Goal: Find specific page/section: Find specific page/section

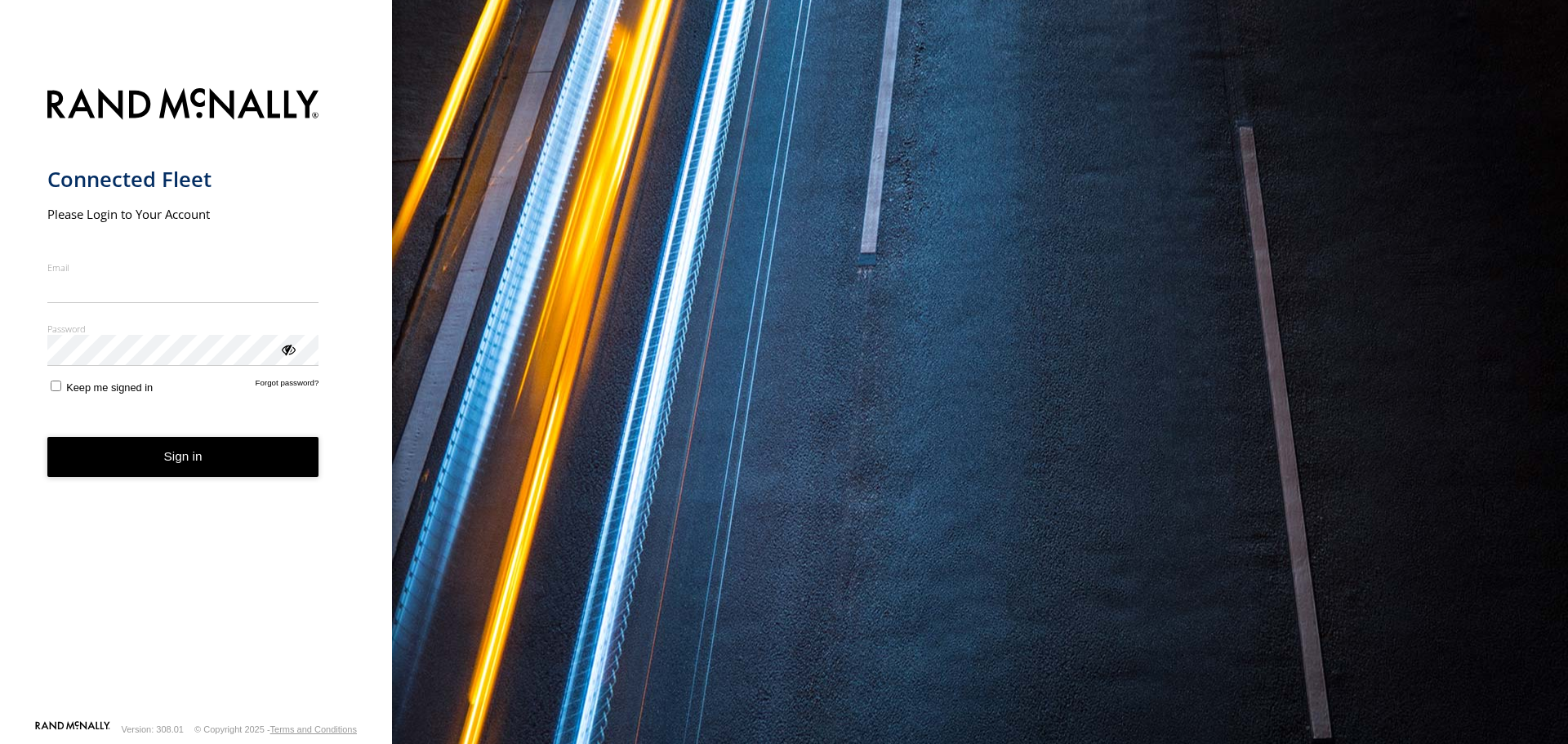
type input "**********"
click at [198, 468] on button "Sign in" at bounding box center [184, 457] width 272 height 40
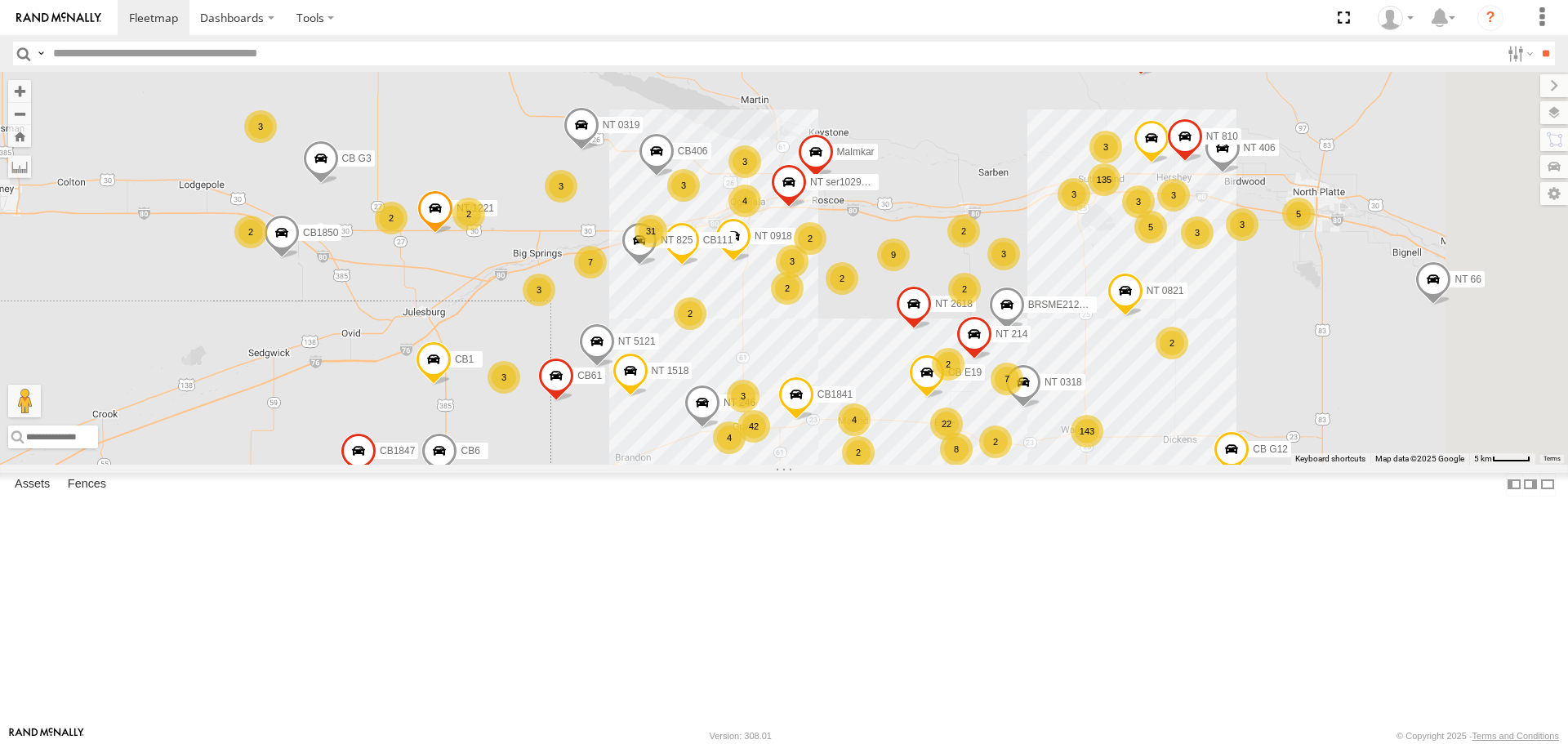
drag, startPoint x: 970, startPoint y: 331, endPoint x: 908, endPoint y: 400, distance: 92.8
click at [909, 400] on div "CB G3 CB1847 CB6 NT 121 CB G12 NT 0918 CB61 NT 820 CB1 CB122 NT 66 NT 0819 CB 3…" at bounding box center [784, 268] width 1568 height 392
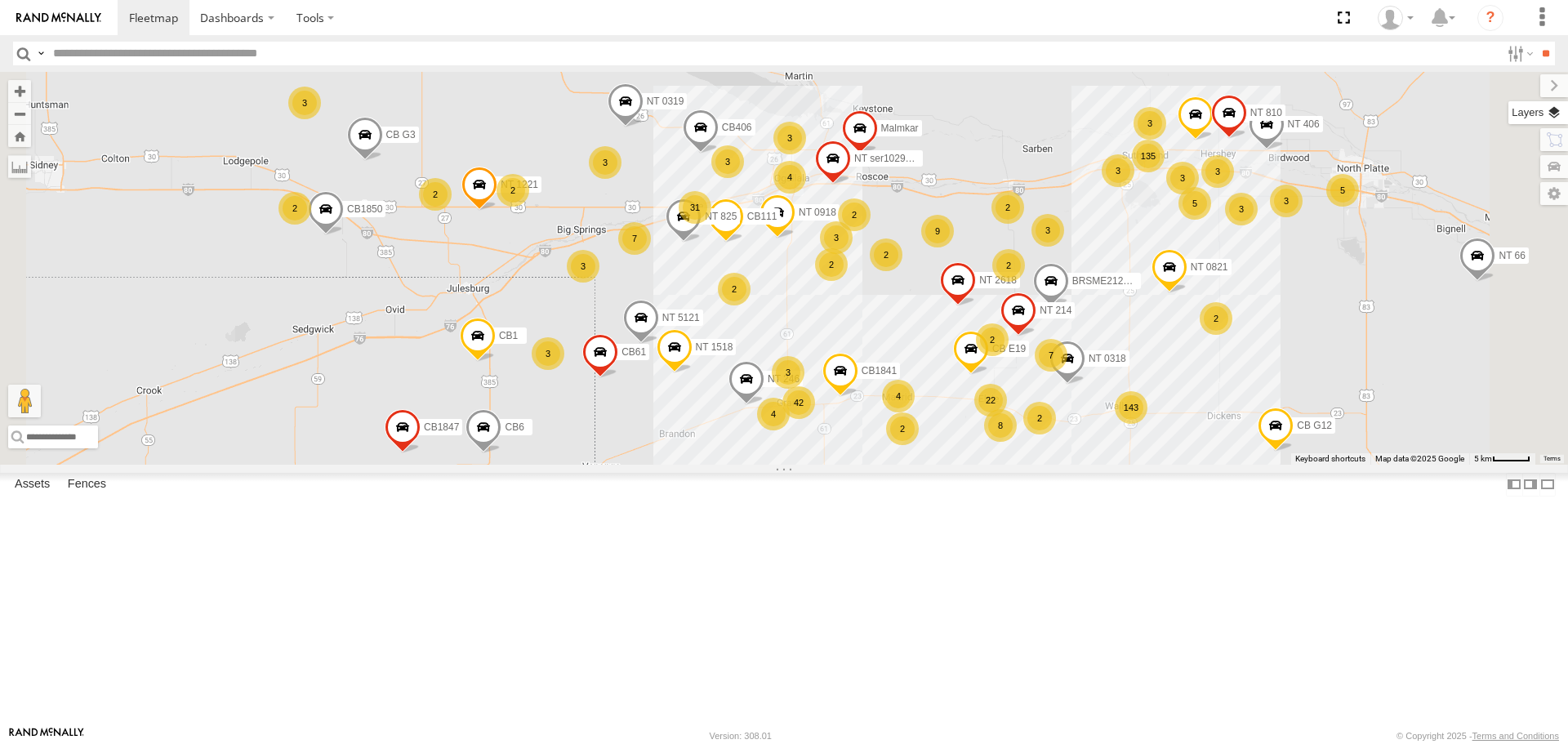
click at [1556, 112] on label at bounding box center [1538, 112] width 60 height 23
click at [0, 0] on span "Basemaps" at bounding box center [0, 0] width 0 height 0
click at [0, 0] on span "Satellite + Roadmap" at bounding box center [0, 0] width 0 height 0
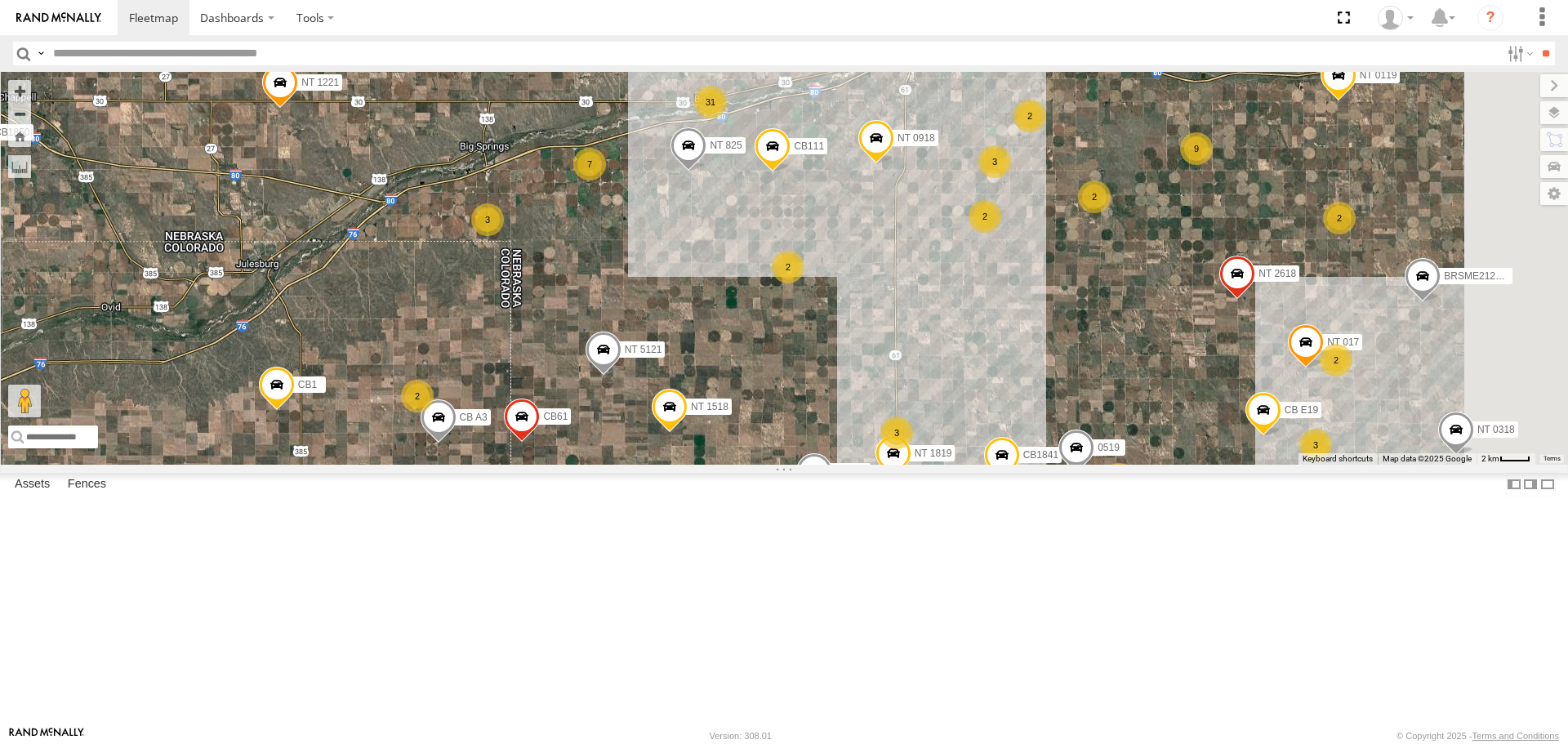
drag, startPoint x: 891, startPoint y: 260, endPoint x: 838, endPoint y: 475, distance: 221.4
click at [841, 464] on div "CB G3 CB1847 CB6 NT 121 CB G12 NT 0918 CB61 NT 820 CB1 CB122 NT 66 NT 0819 CB 3…" at bounding box center [784, 268] width 1568 height 392
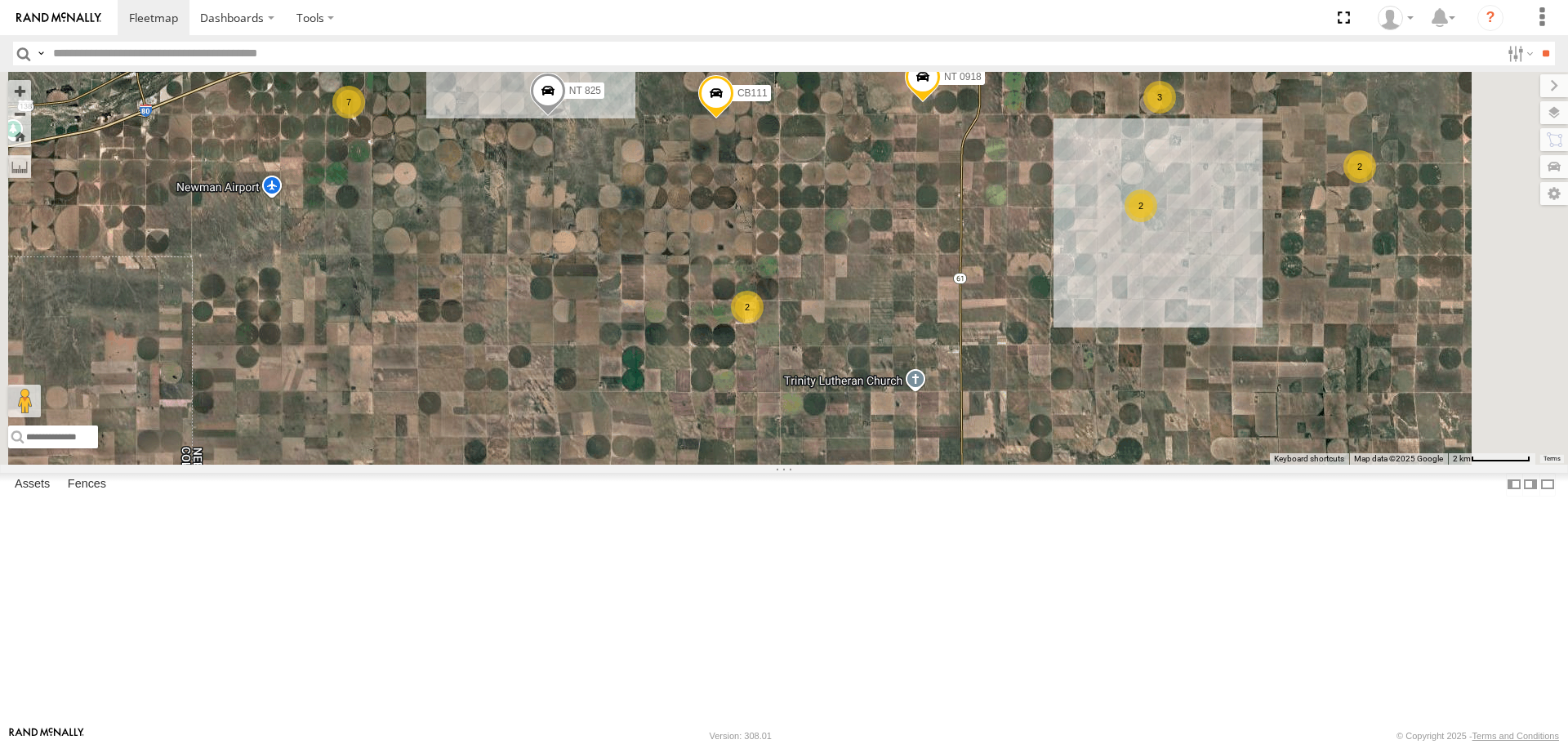
drag, startPoint x: 850, startPoint y: 533, endPoint x: 794, endPoint y: 170, distance: 367.3
click at [798, 181] on div "CB G3 CB1847 CB6 NT 121 CB G12 NT 0918 CB61 NT 820 CB1 CB122 NT 66 NT 0819 CB 3…" at bounding box center [784, 268] width 1568 height 392
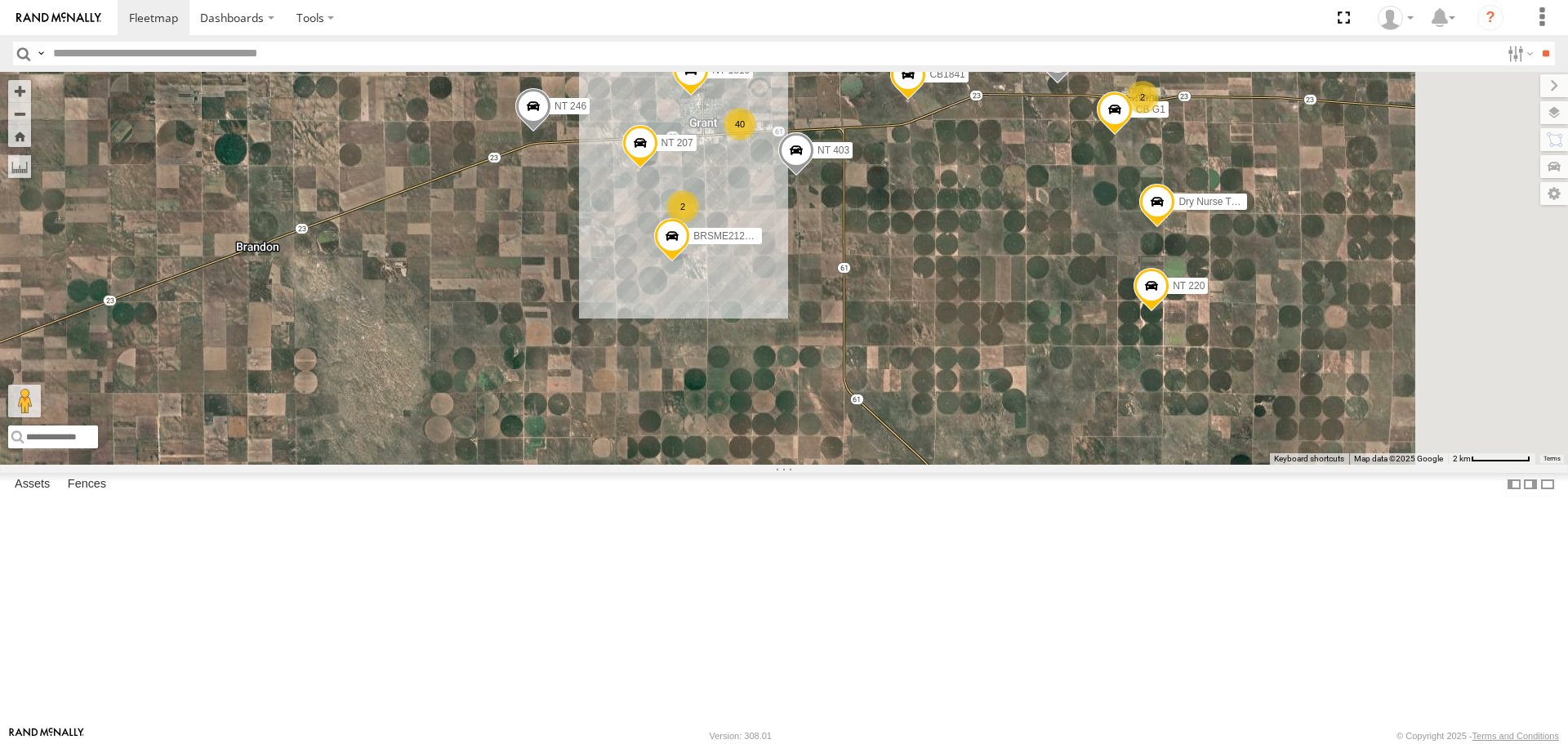
drag, startPoint x: 777, startPoint y: 256, endPoint x: 624, endPoint y: 346, distance: 177.5
click at [624, 346] on div "CB G3 CB1847 CB6 NT 121 CB G12 NT 0918 CB61 NT 820 CB1 CB122 NT 66 NT 0819 CB 3…" at bounding box center [784, 268] width 1568 height 392
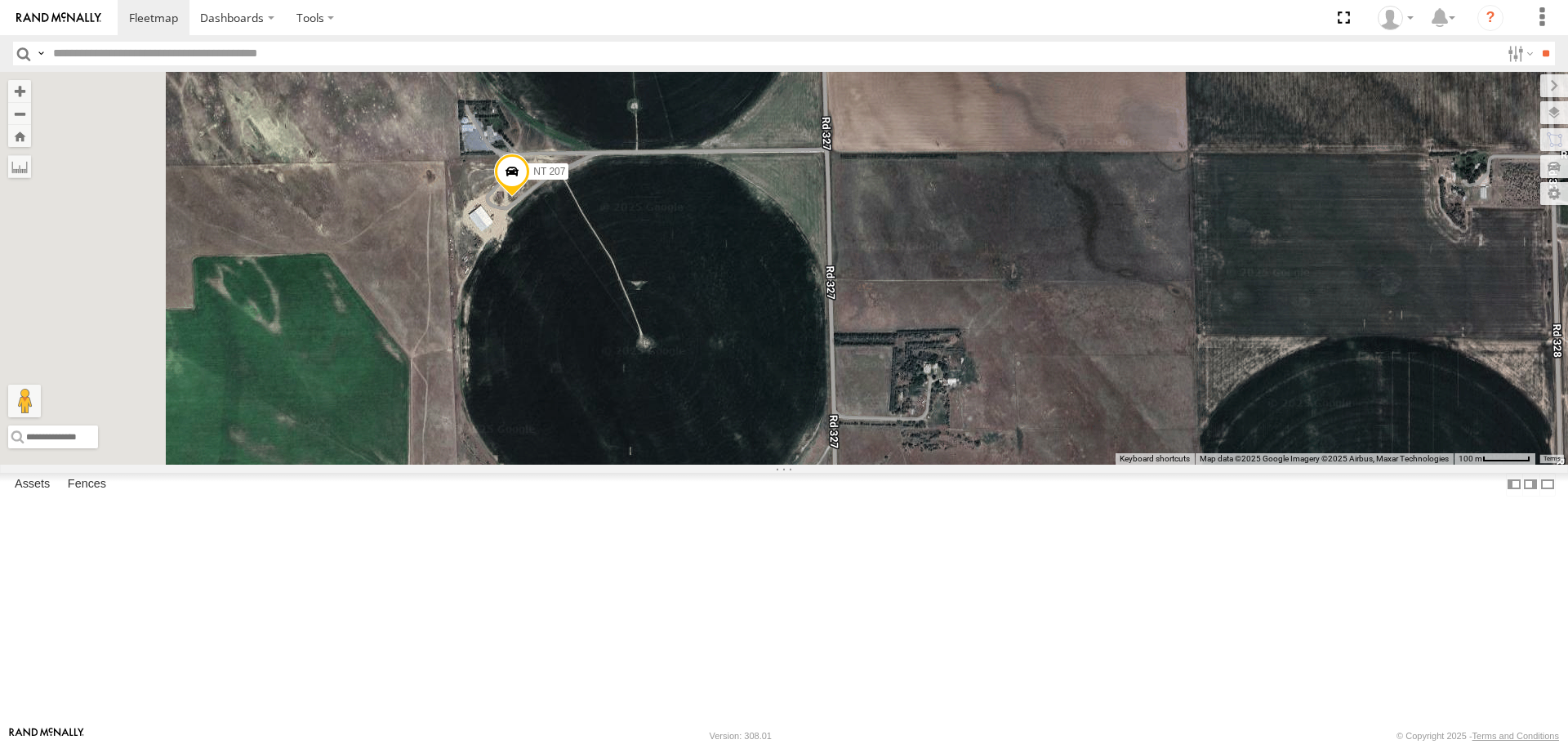
drag, startPoint x: 592, startPoint y: 297, endPoint x: 897, endPoint y: 330, distance: 306.8
click at [897, 330] on div "CB G3 CB1847 CB6 NT 121 CB G12 NT 0918 CB61 NT 820 CB1 CB122 NT 66 NT 0819 CB 3…" at bounding box center [784, 268] width 1568 height 392
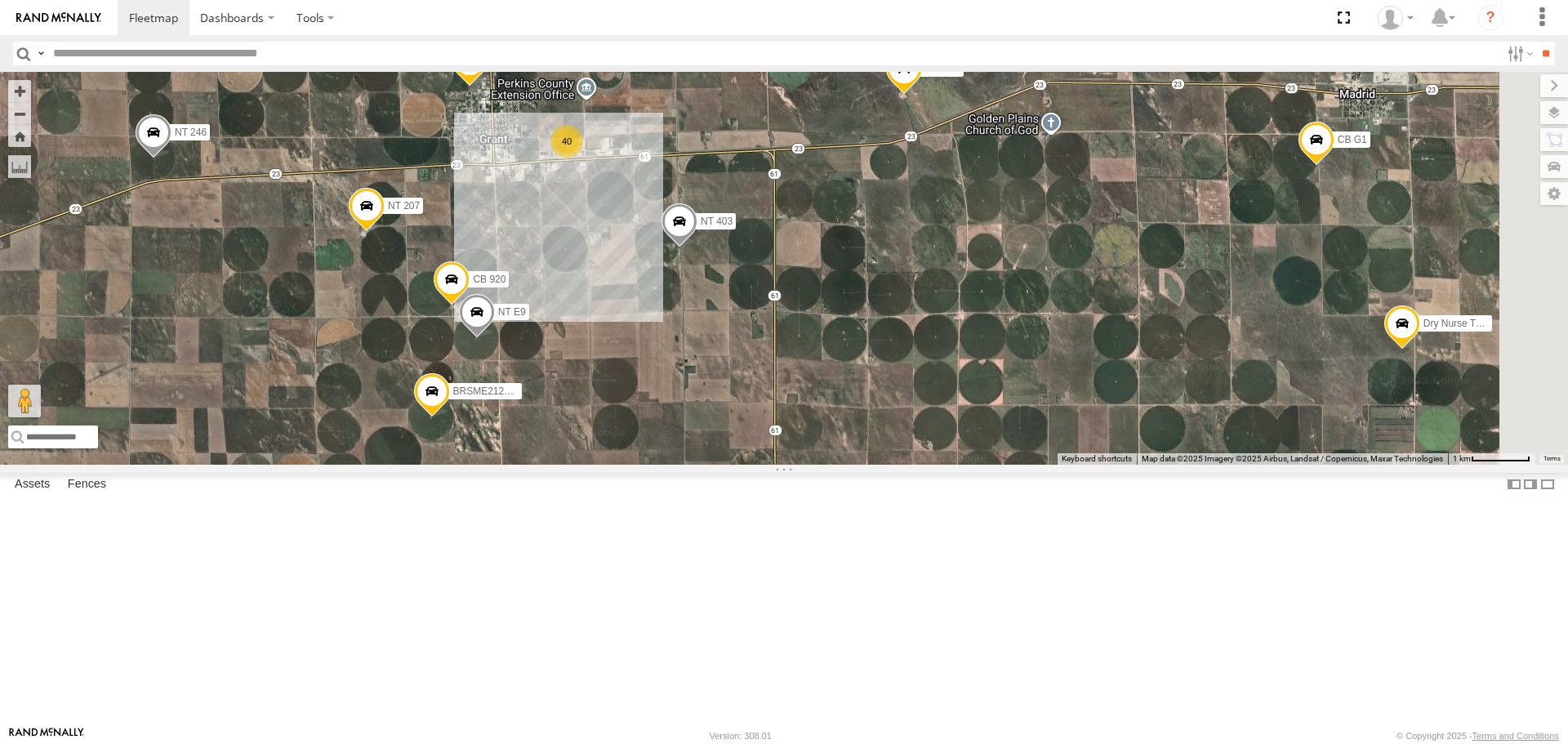
drag, startPoint x: 1108, startPoint y: 532, endPoint x: 800, endPoint y: 563, distance: 309.6
click at [800, 464] on div "CB G3 CB1847 CB6 NT 121 CB G12 NT 0918 CB61 NT 820 CB1 CB122 NT 66 NT 0819 CB 3…" at bounding box center [784, 268] width 1568 height 392
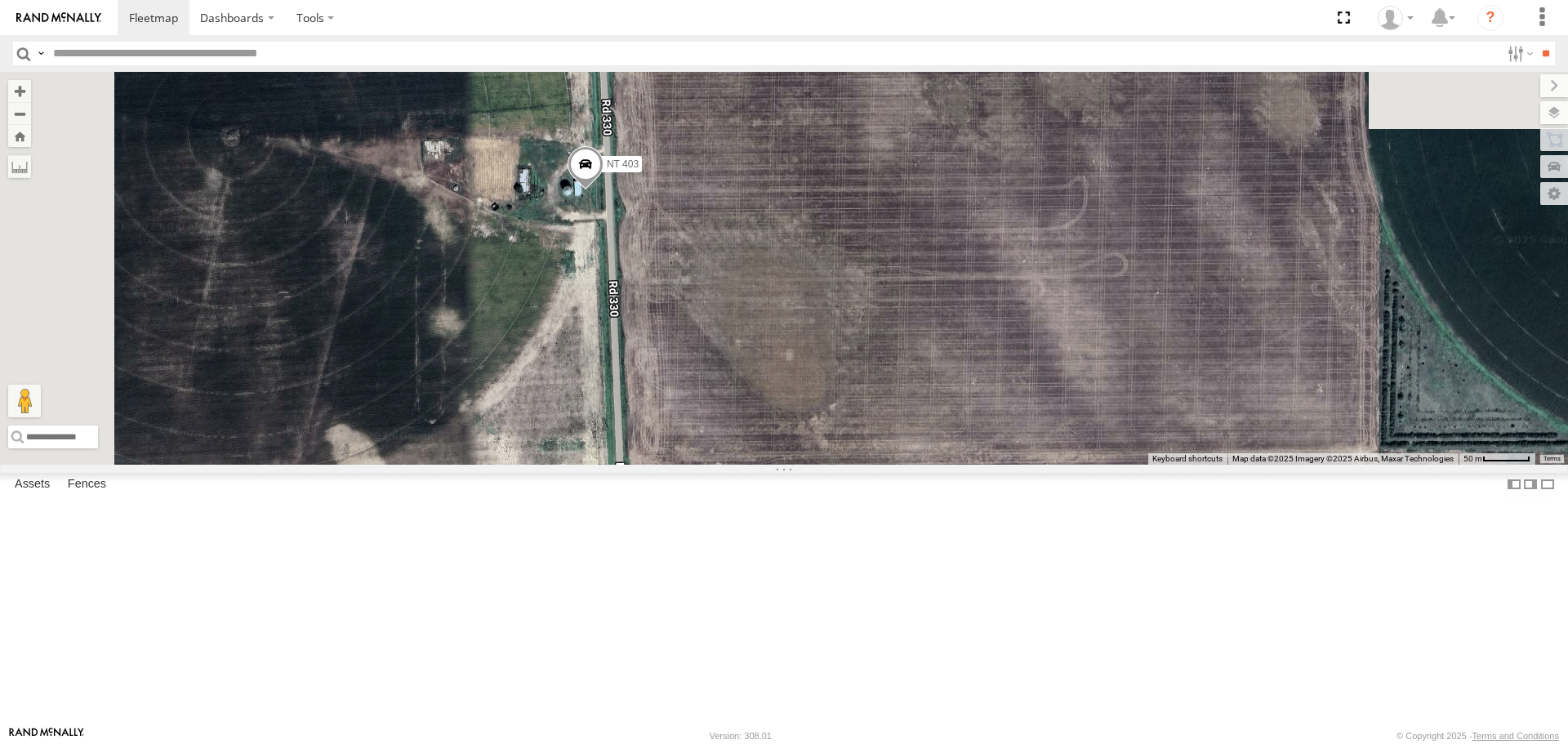
drag, startPoint x: 682, startPoint y: 124, endPoint x: 977, endPoint y: 643, distance: 597.0
click at [981, 464] on div "CB G3 CB1847 CB6 NT 121 CB G12 NT 0918 CB61 NT 820 CB1 CB122 NT 66 NT 0819 CB 3…" at bounding box center [784, 268] width 1568 height 392
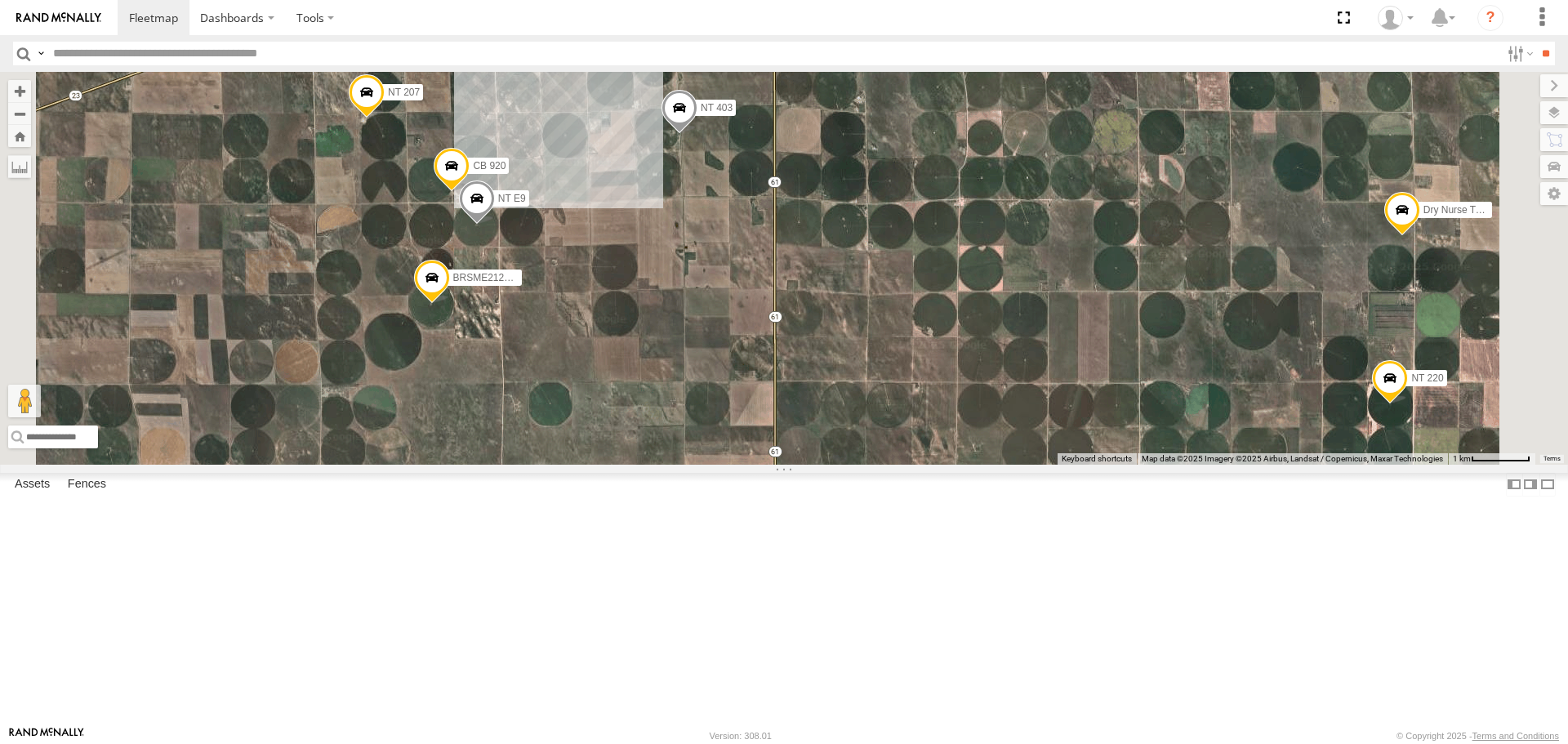
drag, startPoint x: 732, startPoint y: 530, endPoint x: 816, endPoint y: 402, distance: 153.1
click at [816, 402] on div "CB G3 CB1847 CB6 NT 121 CB G12 NT 0918 CB61 NT 820 CB1 CB122 NT 66 NT 0819 CB 3…" at bounding box center [784, 268] width 1568 height 392
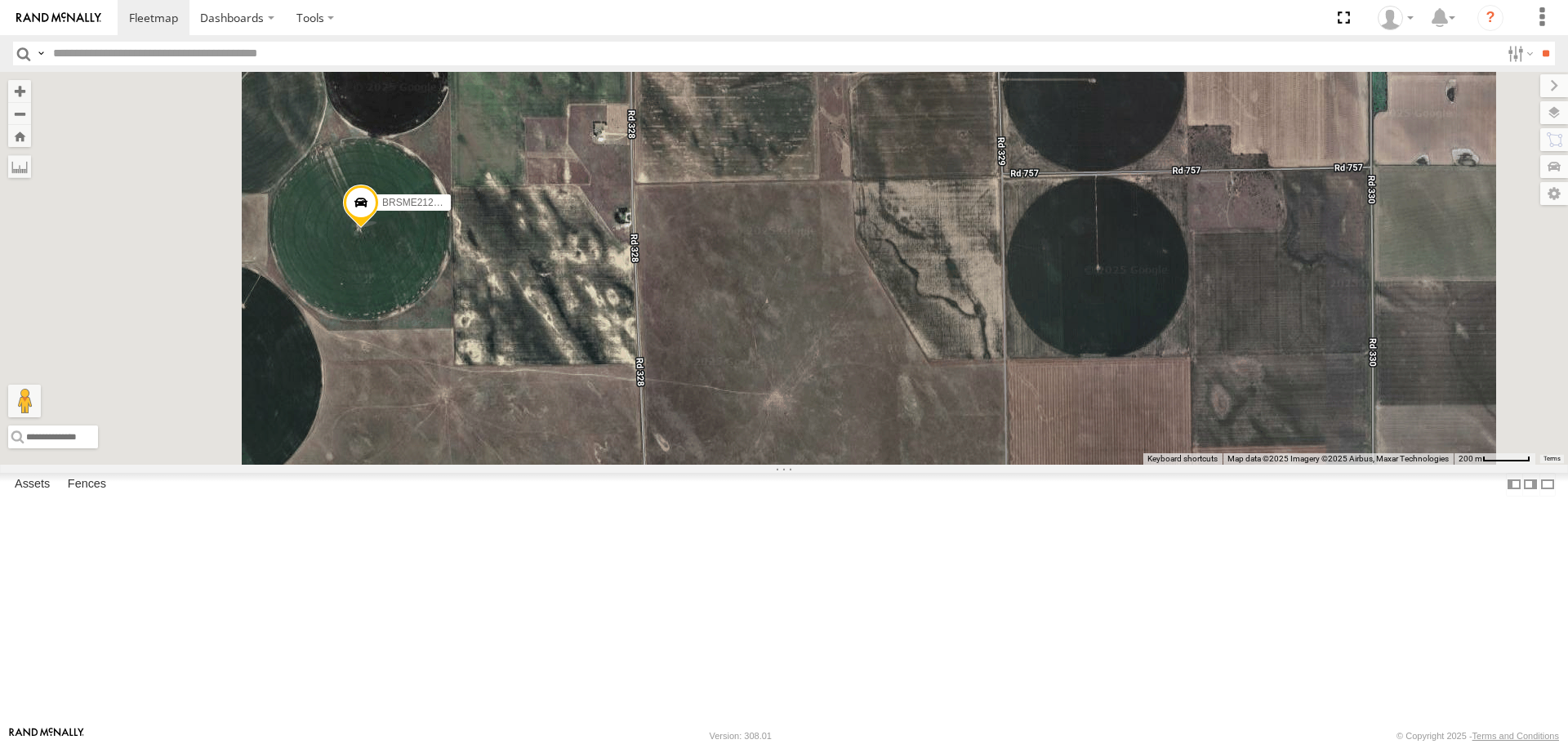
drag, startPoint x: 498, startPoint y: 352, endPoint x: 695, endPoint y: 436, distance: 214.2
click at [695, 436] on div "CB G3 CB1847 CB6 NT 121 CB G12 NT 0918 CB61 NT 820 CB1 CB122 NT 66 NT 0819 CB 3…" at bounding box center [784, 268] width 1568 height 392
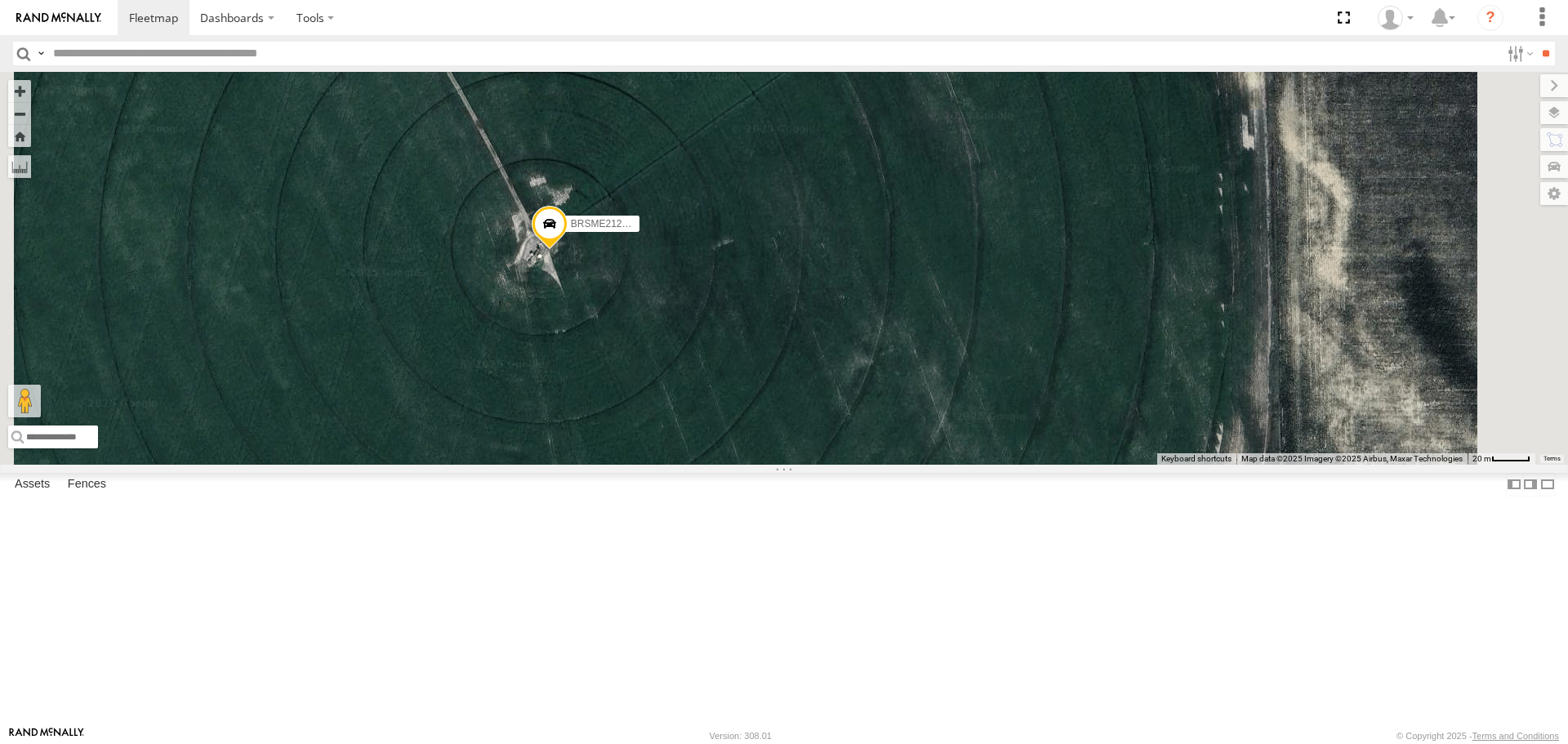
drag, startPoint x: 790, startPoint y: 397, endPoint x: 796, endPoint y: 445, distance: 48.4
click at [796, 445] on div "CB G3 CB1847 CB6 NT 121 CB G12 NT 0918 CB61 NT 820 CB1 CB122 NT 66 NT 0819 CB 3…" at bounding box center [784, 268] width 1568 height 392
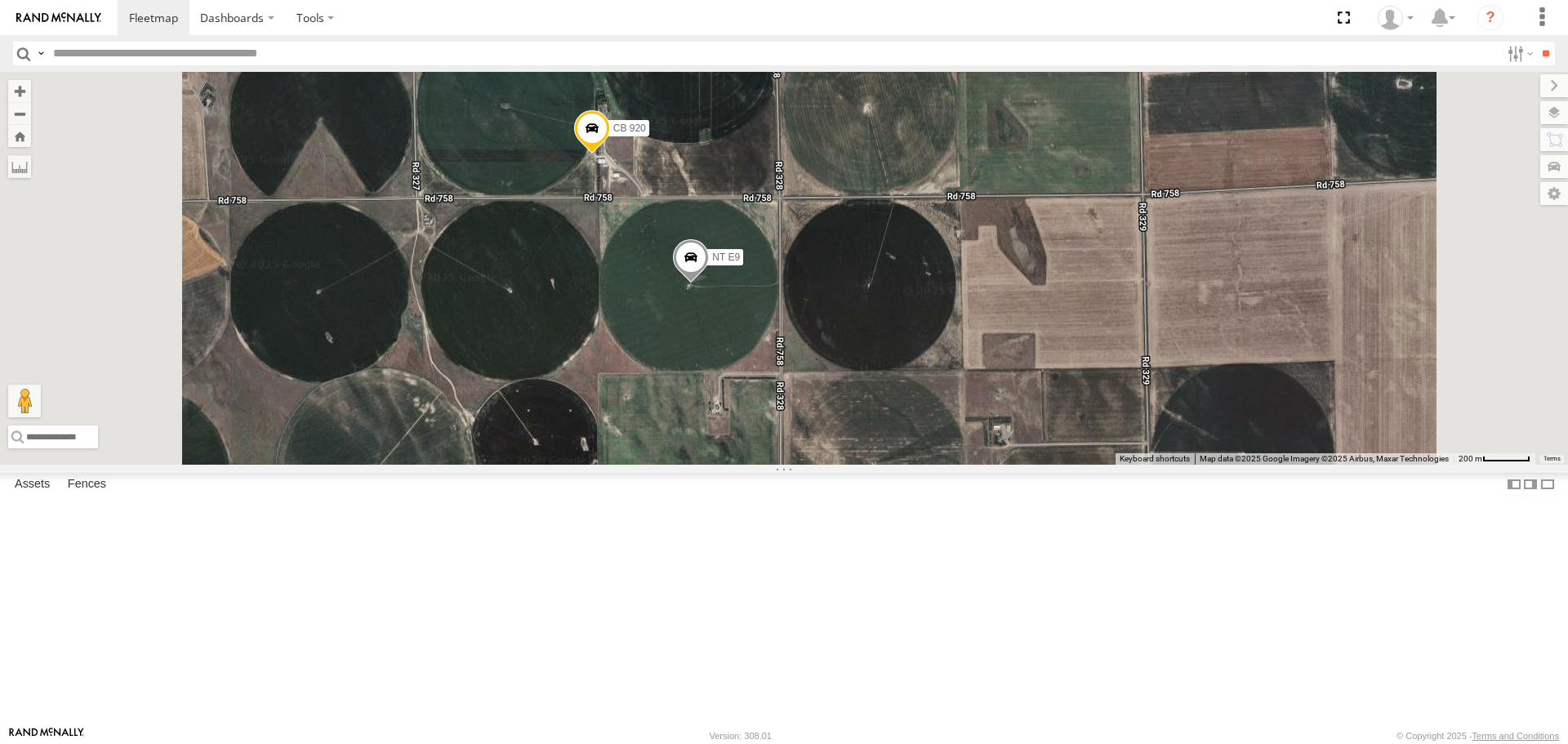
drag, startPoint x: 814, startPoint y: 171, endPoint x: 847, endPoint y: 449, distance: 280.0
click at [847, 449] on div "CB G3 CB1847 CB6 NT 121 CB G12 NT 0918 CB61 NT 820 CB1 CB122 NT 66 NT 0819 CB 3…" at bounding box center [784, 268] width 1568 height 392
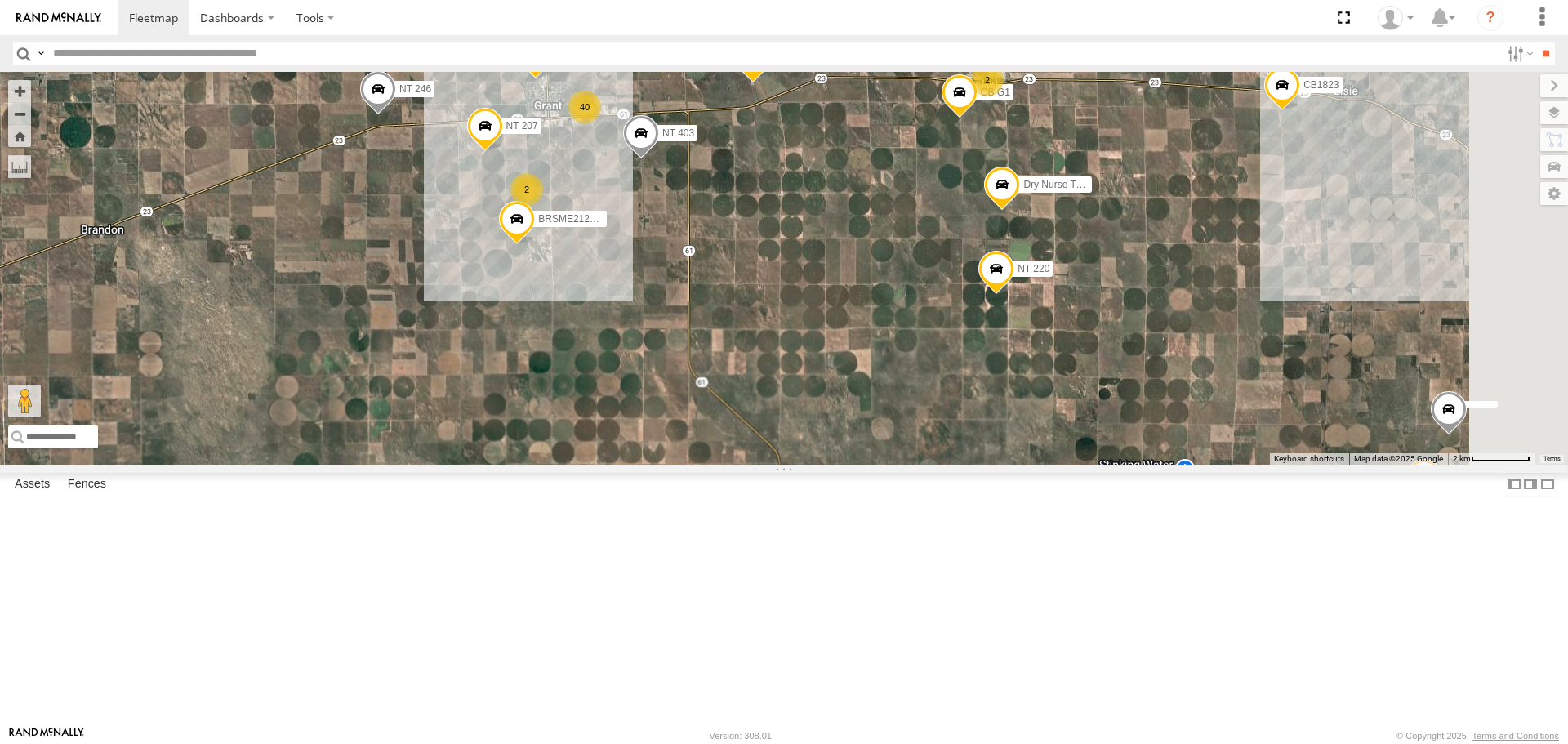
drag, startPoint x: 1180, startPoint y: 426, endPoint x: 774, endPoint y: 400, distance: 406.8
click at [797, 406] on div "CB G3 CB1847 CB6 NT 121 CB G12 NT 0918 CB61 NT 820 CB1 CB122 NT 66 NT 0819 CB 3…" at bounding box center [784, 268] width 1568 height 392
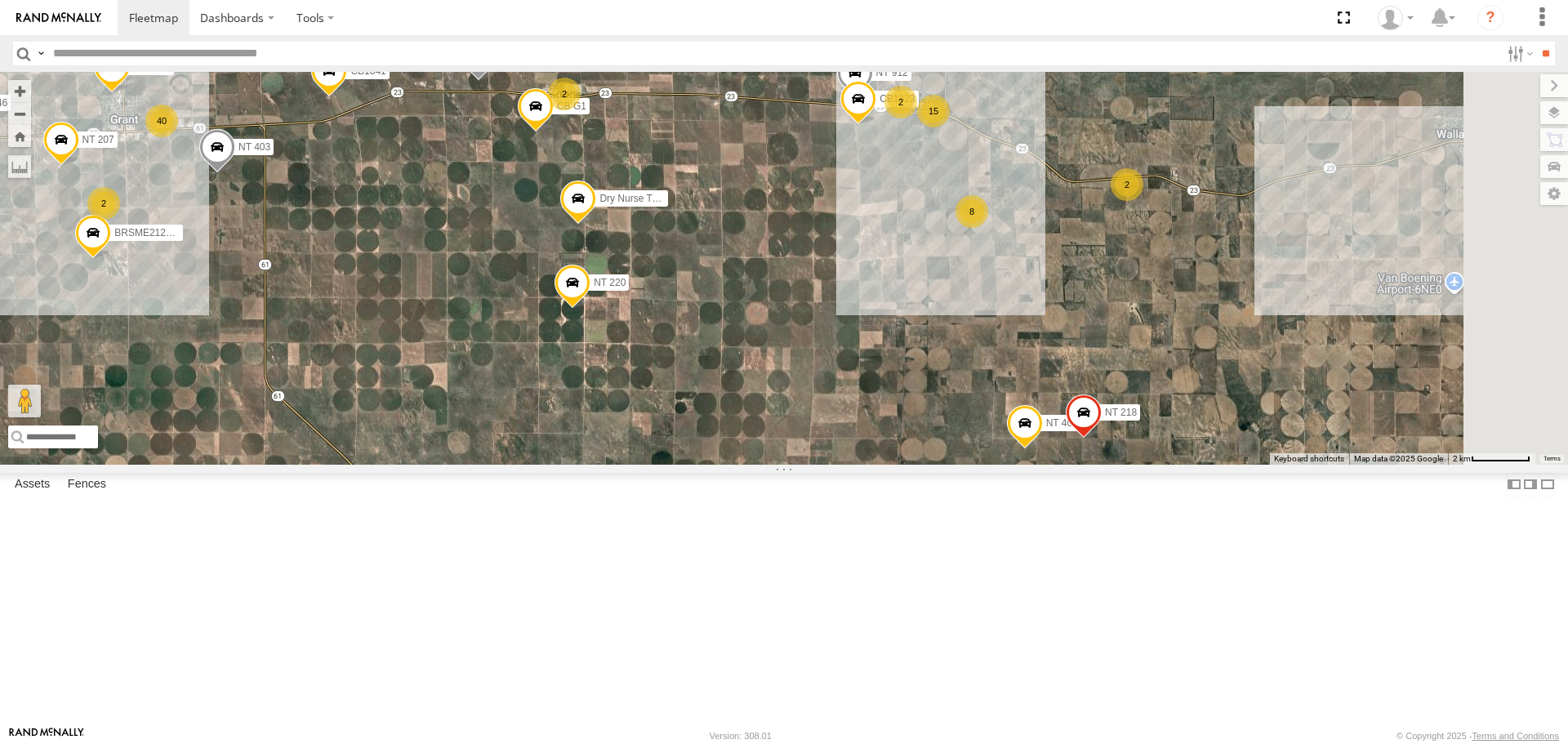
drag, startPoint x: 1053, startPoint y: 459, endPoint x: 820, endPoint y: 467, distance: 233.1
click at [820, 464] on div "CB G3 CB1847 CB6 NT 121 CB G12 NT 0918 CB61 NT 820 CB1 CB122 NT 66 NT 0819 CB 3…" at bounding box center [784, 268] width 1568 height 392
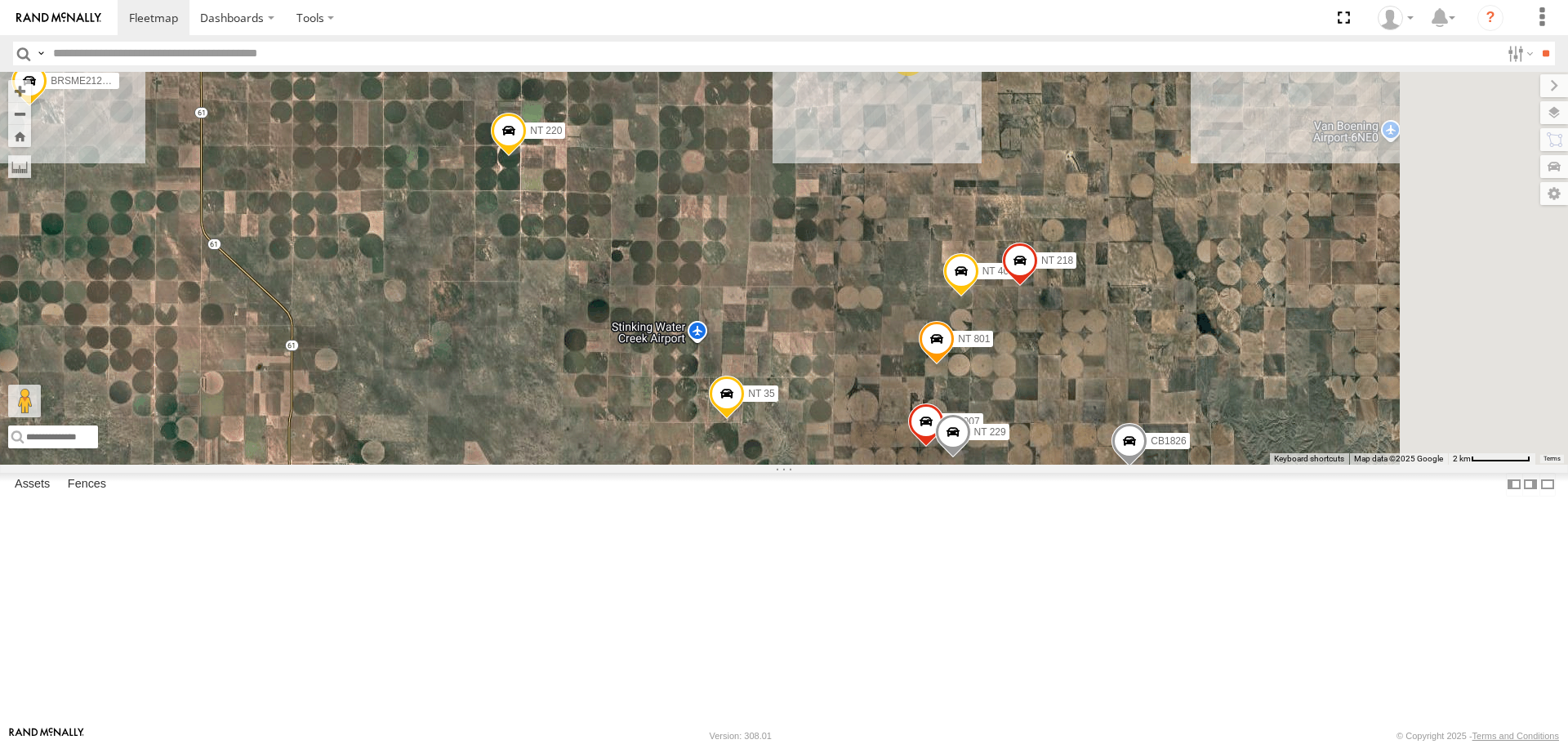
drag, startPoint x: 922, startPoint y: 514, endPoint x: 838, endPoint y: 344, distance: 189.6
click at [844, 353] on div "CB G3 CB1847 CB6 NT 121 CB G12 NT 0918 CB61 NT 820 CB1 CB122 NT 66 NT 0819 CB 3…" at bounding box center [784, 268] width 1568 height 392
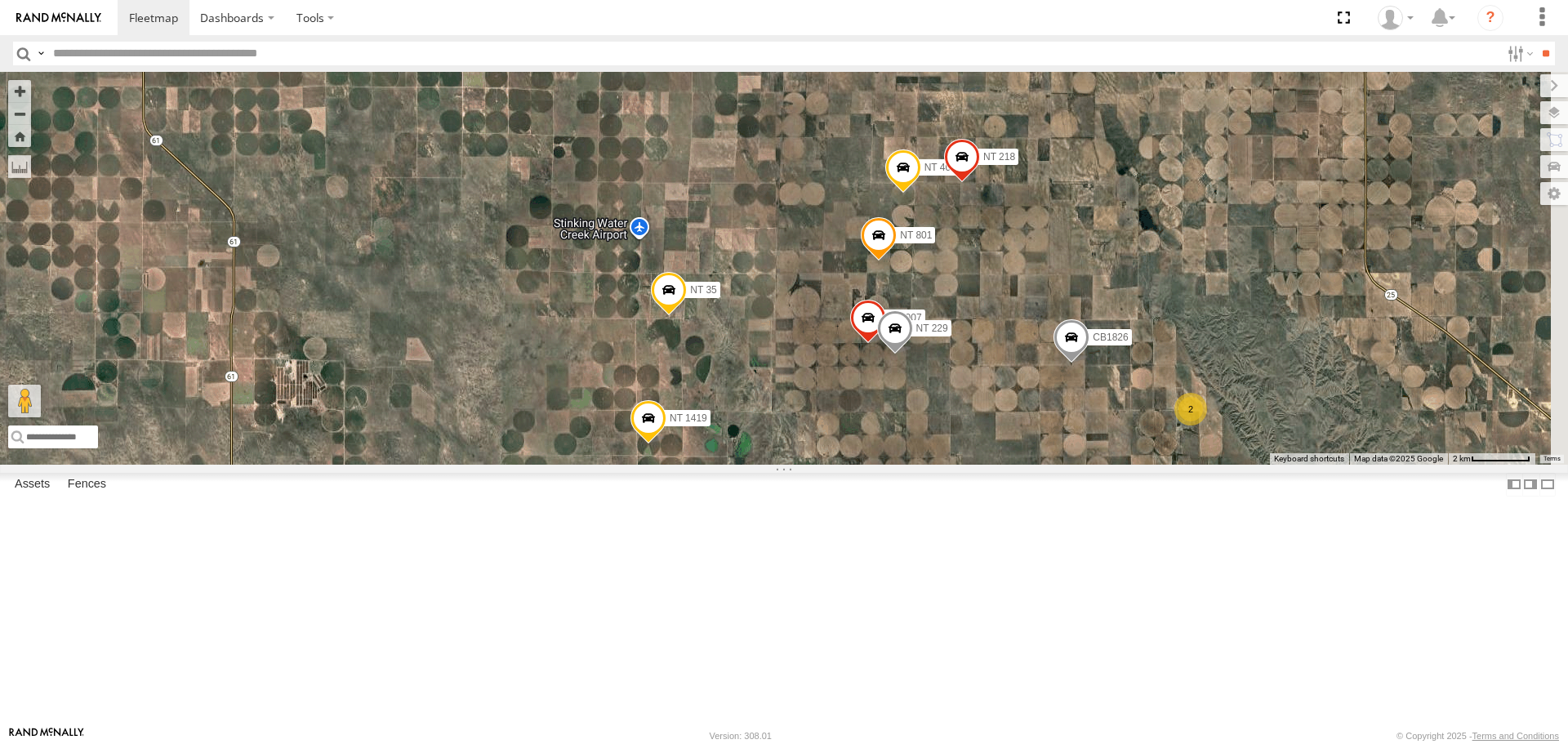
drag, startPoint x: 867, startPoint y: 525, endPoint x: 832, endPoint y: 451, distance: 81.9
click at [832, 451] on div "CB G3 CB1847 CB6 NT 121 CB G12 NT 0918 CB61 NT 820 CB1 CB122 NT 66 NT 0819 CB 3…" at bounding box center [784, 268] width 1568 height 392
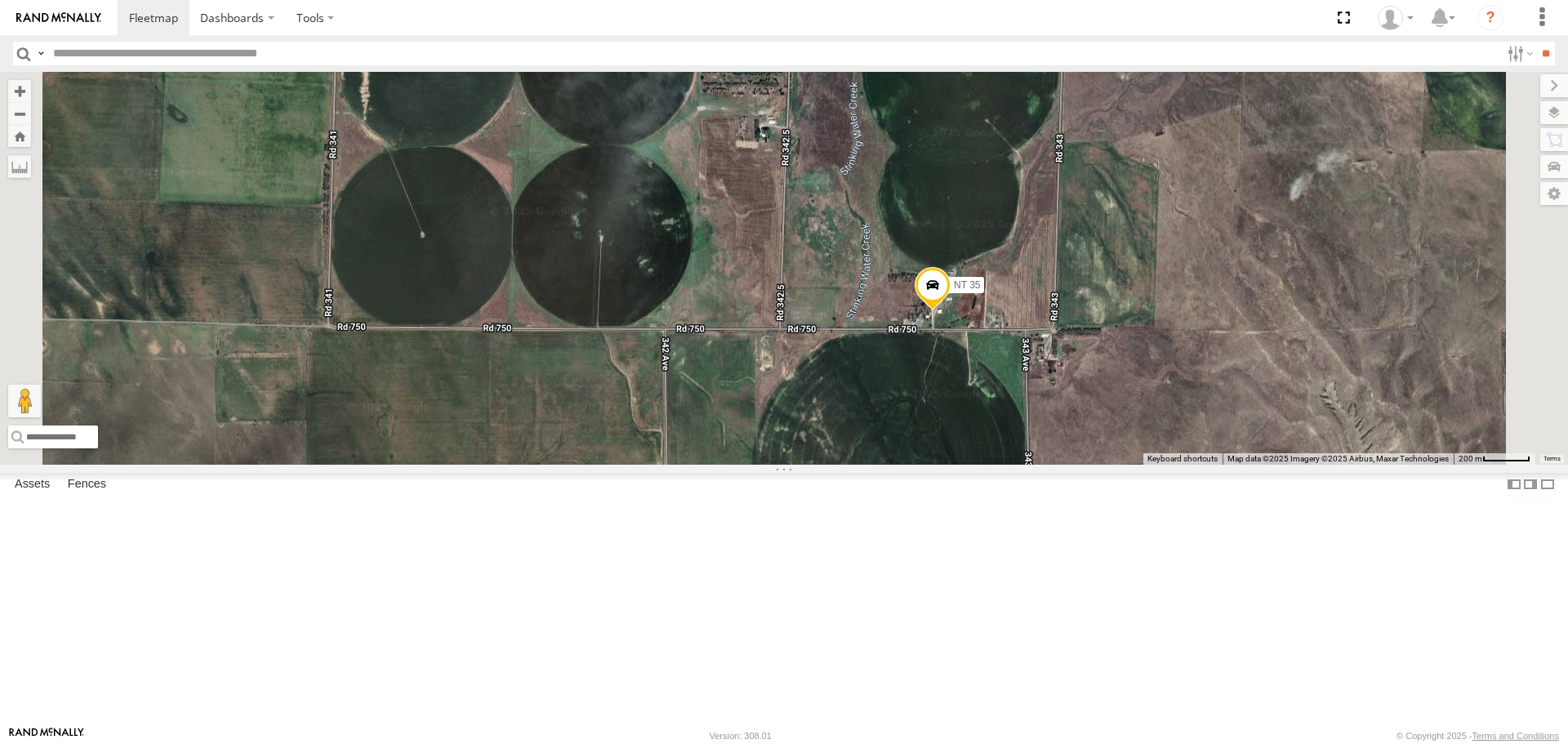
drag, startPoint x: 1031, startPoint y: 429, endPoint x: 861, endPoint y: 419, distance: 170.3
click at [865, 421] on div "CB G3 CB1847 CB6 NT 121 CB G12 NT 0918 CB61 NT 820 CB1 CB122 NT 66 NT 0819 CB 3…" at bounding box center [784, 268] width 1568 height 392
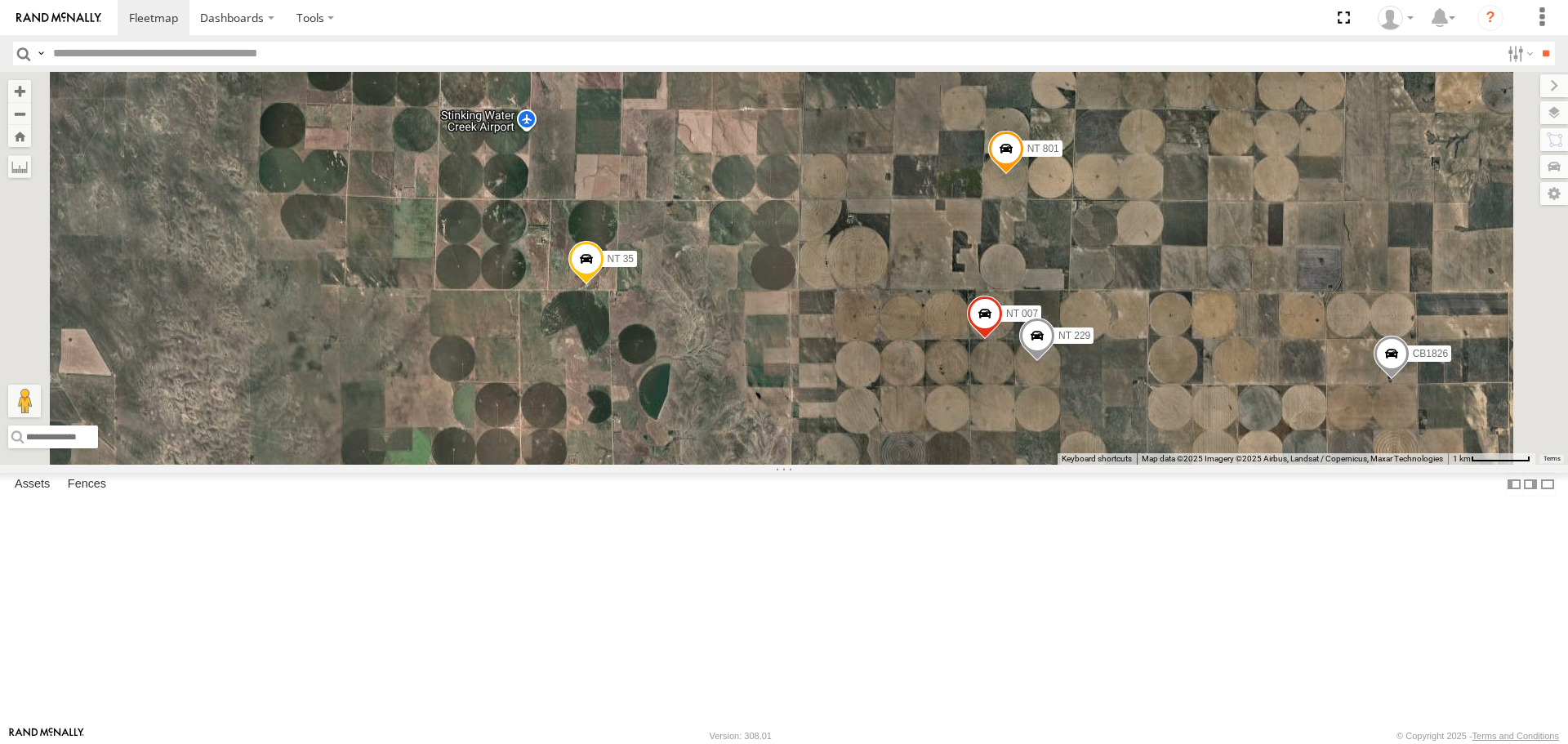
drag, startPoint x: 799, startPoint y: 618, endPoint x: 794, endPoint y: 485, distance: 133.1
click at [800, 464] on div "CB G3 CB1847 CB6 NT 121 CB G12 NT 0918 CB61 NT 820 CB1 CB122 NT 66 NT 0819 CB 3…" at bounding box center [784, 268] width 1568 height 392
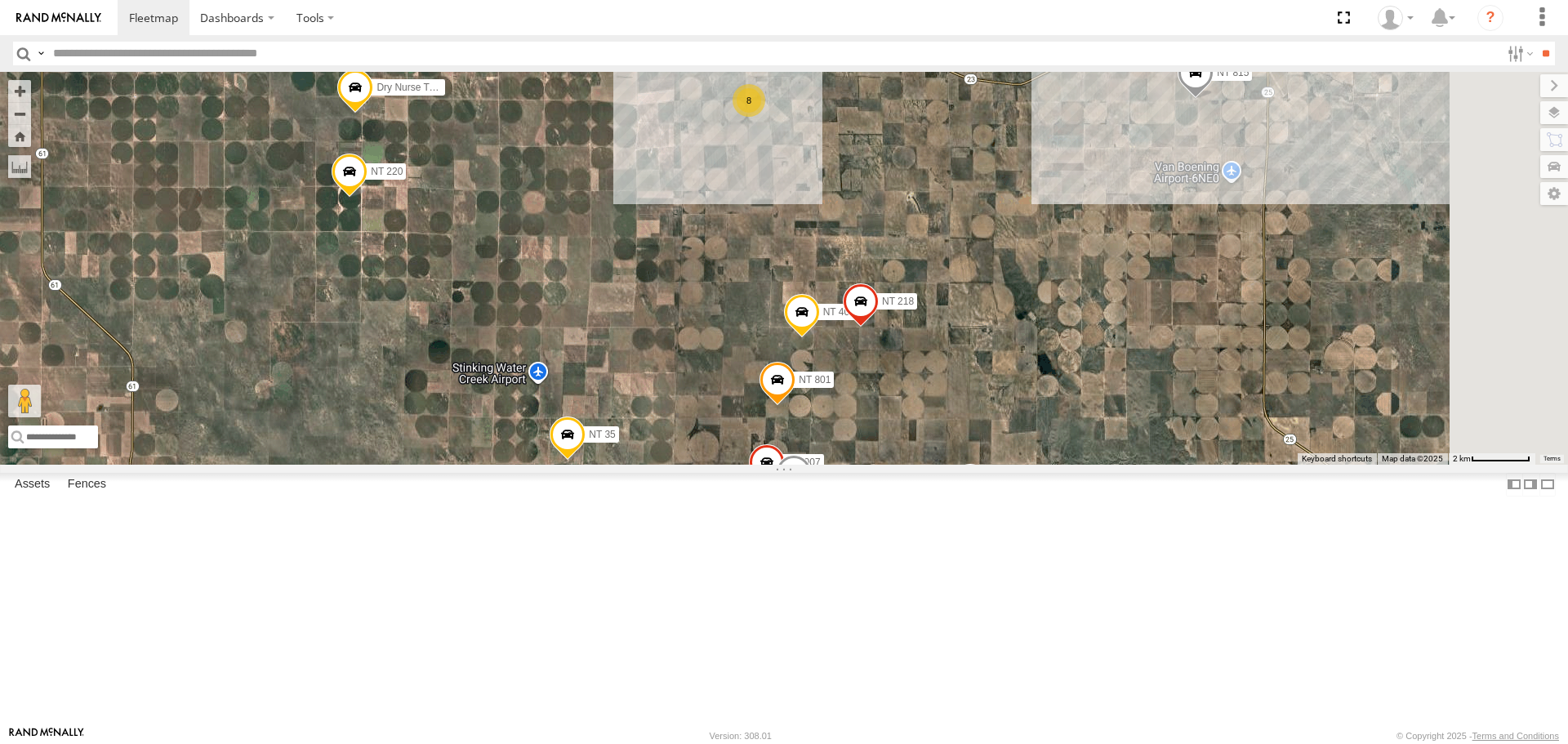
drag, startPoint x: 1055, startPoint y: 457, endPoint x: 922, endPoint y: 637, distance: 223.8
click at [922, 464] on div "CB G3 CB1847 CB6 NT 121 CB G12 NT 0918 CB61 NT 820 CB1 CB122 NT 66 NT 0819 CB 3…" at bounding box center [784, 268] width 1568 height 392
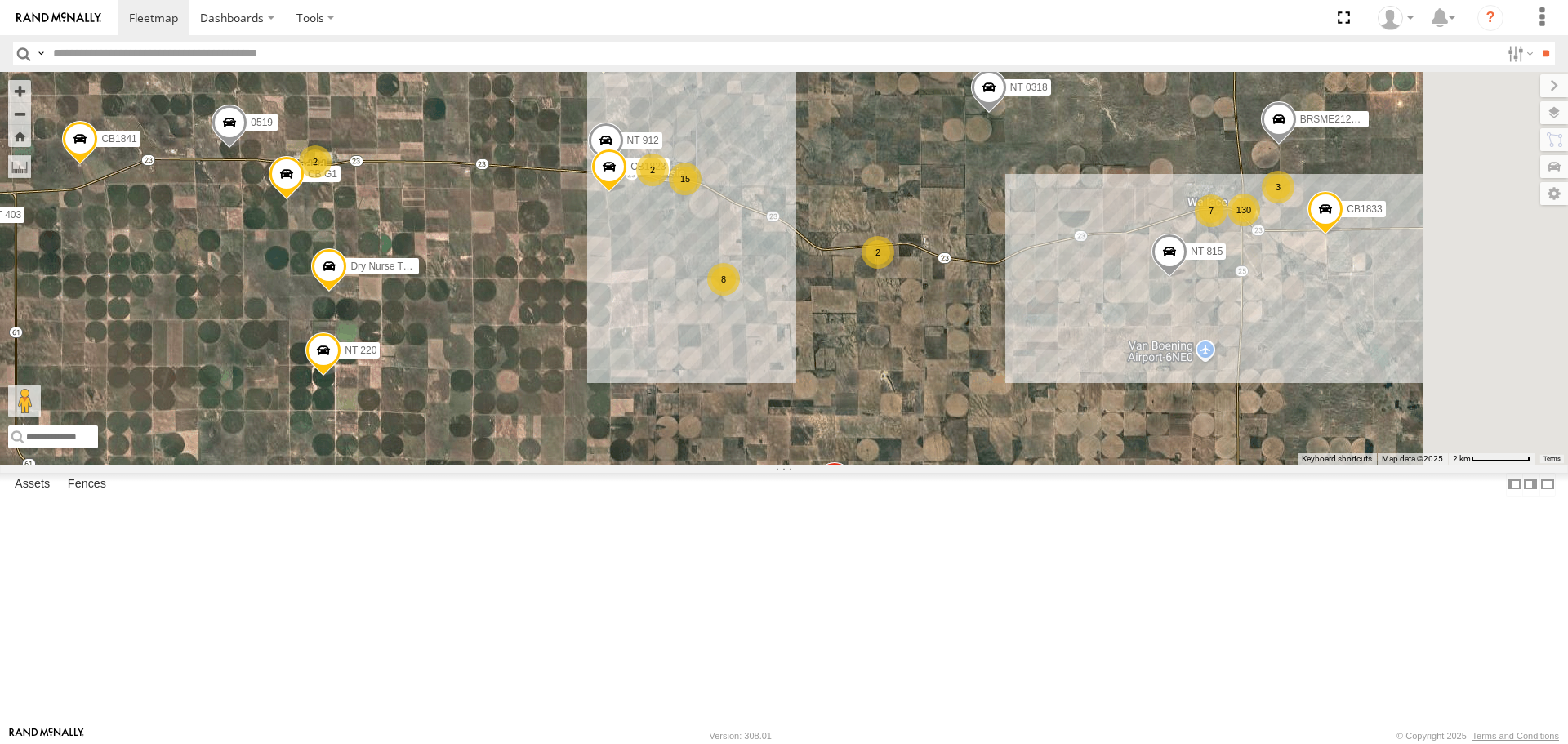
drag, startPoint x: 903, startPoint y: 306, endPoint x: 877, endPoint y: 485, distance: 180.9
click at [877, 464] on div "CB G3 CB1847 CB6 NT 121 CB G12 NT 0918 CB61 NT 820 CB1 CB122 NT 66 NT 0819 CB 3…" at bounding box center [784, 268] width 1568 height 392
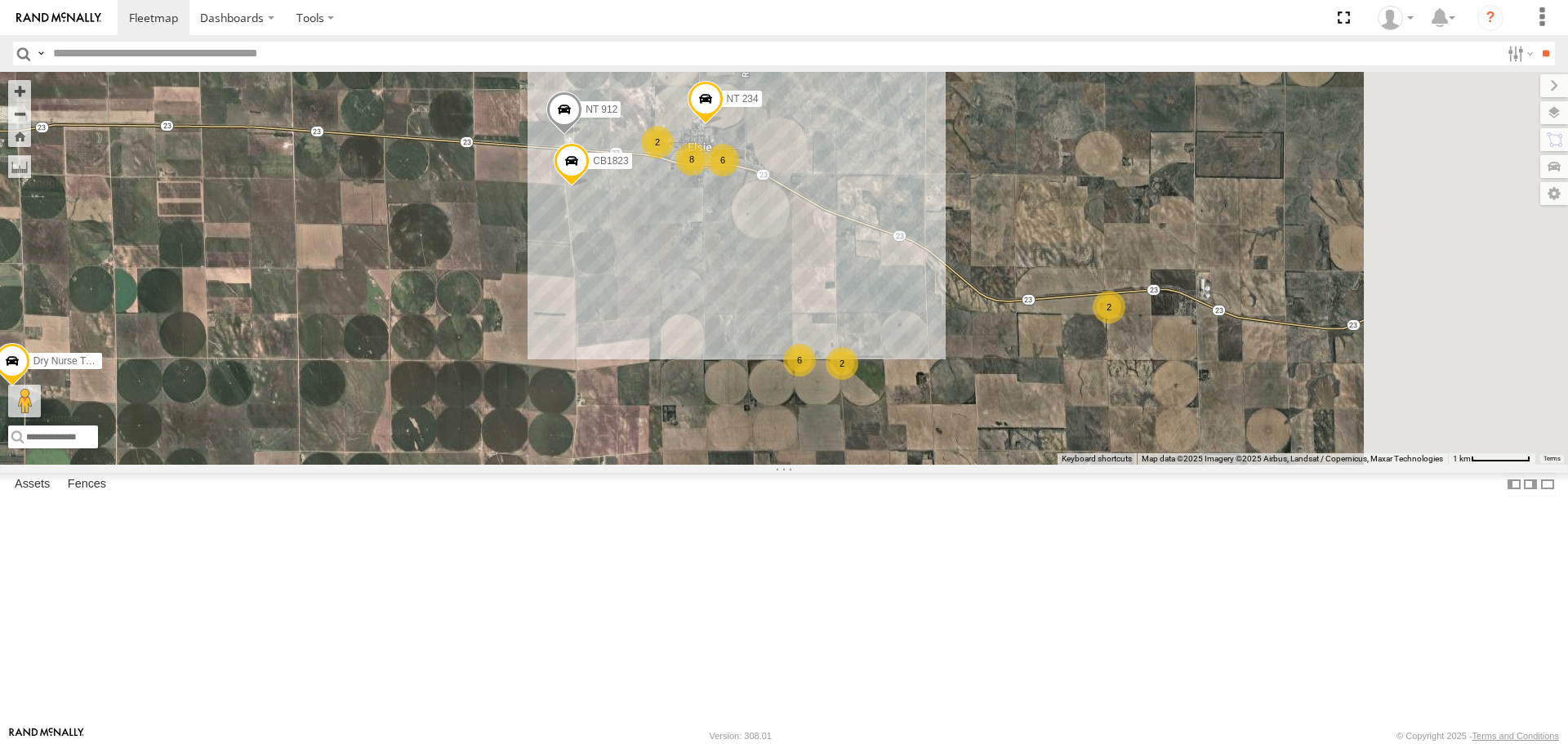
drag, startPoint x: 697, startPoint y: 359, endPoint x: 620, endPoint y: 428, distance: 103.4
click at [620, 428] on div "CB G3 CB1847 CB6 NT 121 CB G12 NT 0918 CB61 NT 820 CB1 CB122 NT 66 NT 0819 CB 3…" at bounding box center [784, 268] width 1568 height 392
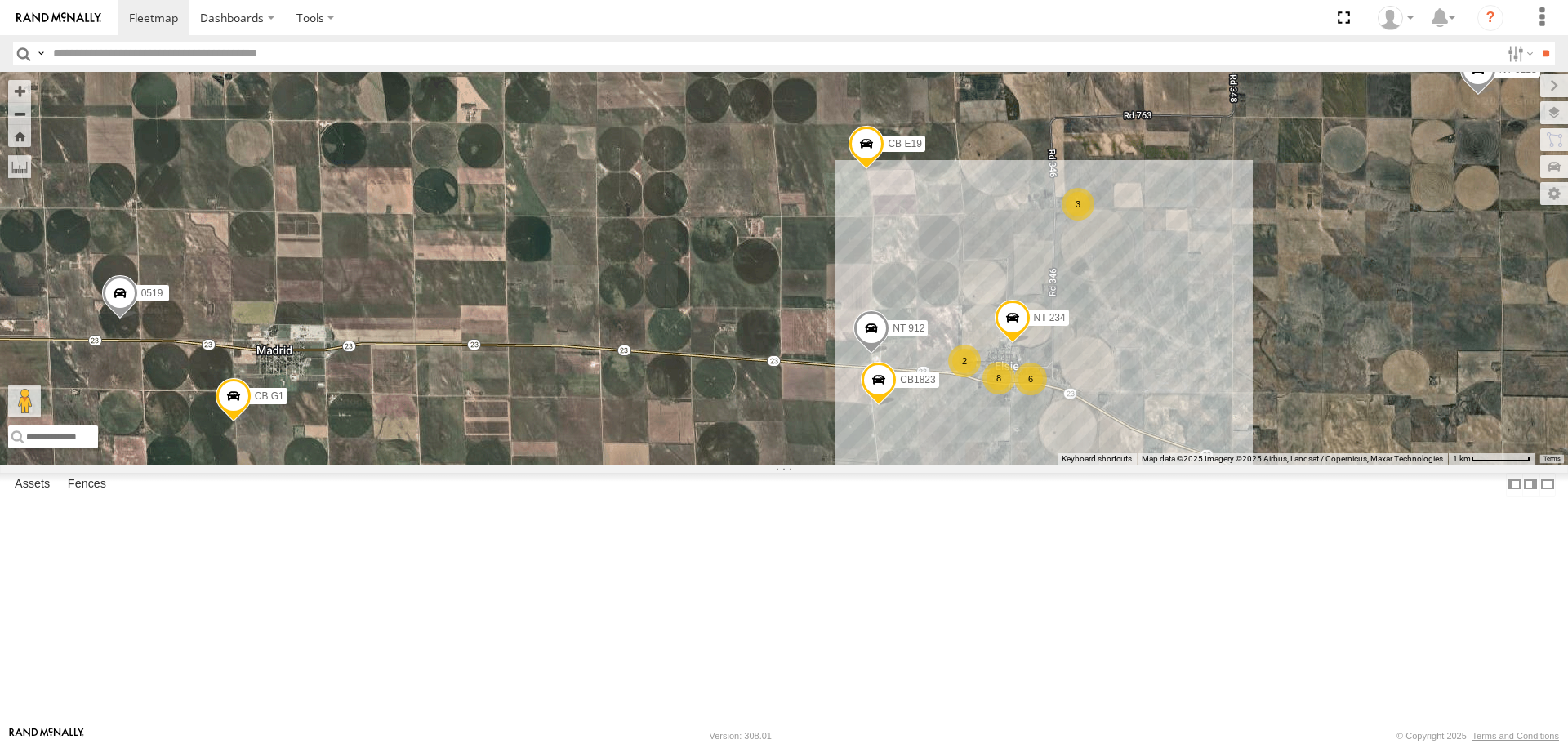
drag, startPoint x: 830, startPoint y: 423, endPoint x: 1139, endPoint y: 637, distance: 375.9
click at [1139, 464] on div "CB G3 CB1847 CB6 NT 121 CB G12 NT 0918 CB61 NT 820 CB1 CB122 NT 66 NT 0819 CB 3…" at bounding box center [784, 268] width 1568 height 392
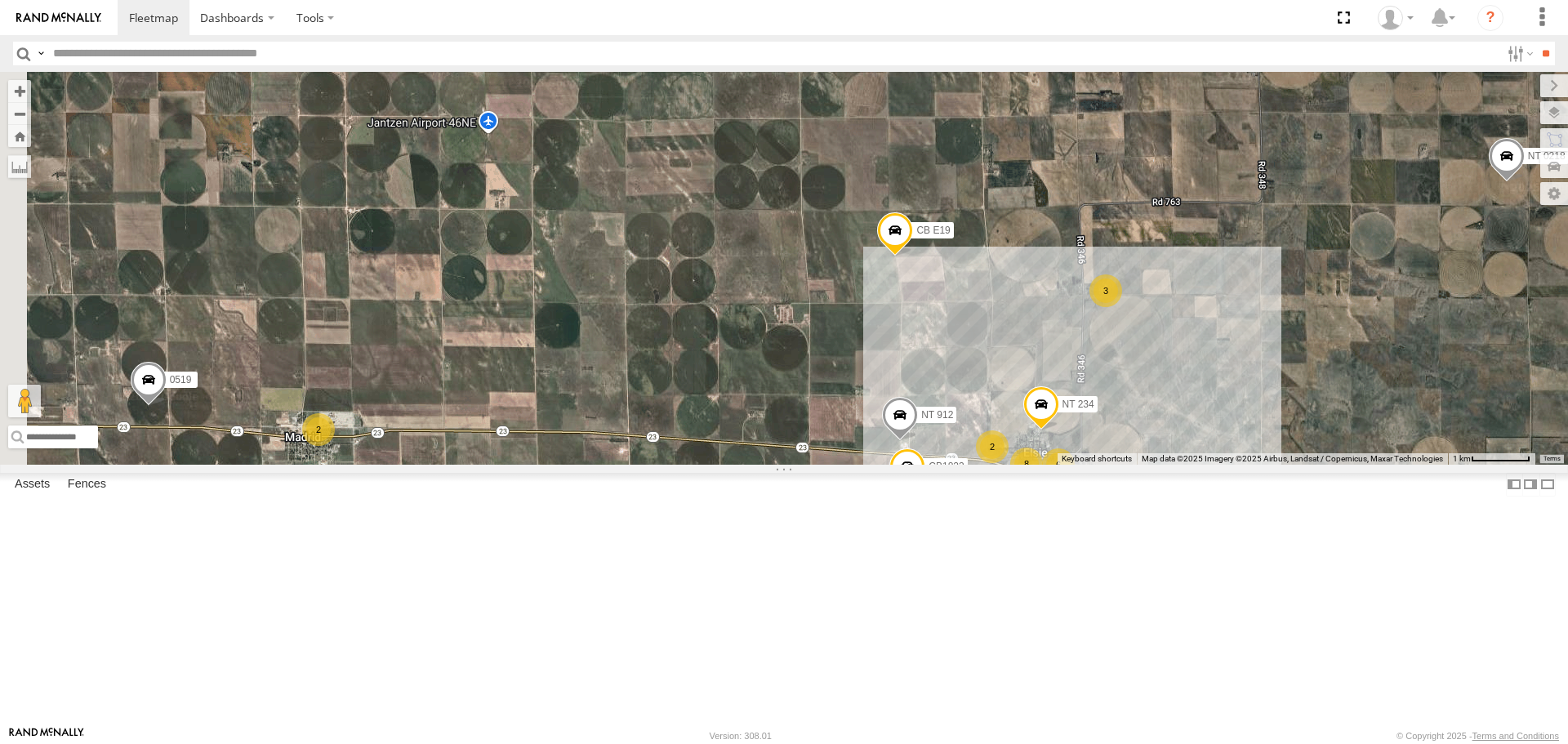
drag, startPoint x: 888, startPoint y: 302, endPoint x: 968, endPoint y: 614, distance: 322.1
click at [968, 464] on div "CB G3 CB1847 CB6 NT 121 CB G12 NT 0918 CB61 NT 820 CB1 CB122 NT 66 NT 0819 CB 3…" at bounding box center [784, 268] width 1568 height 392
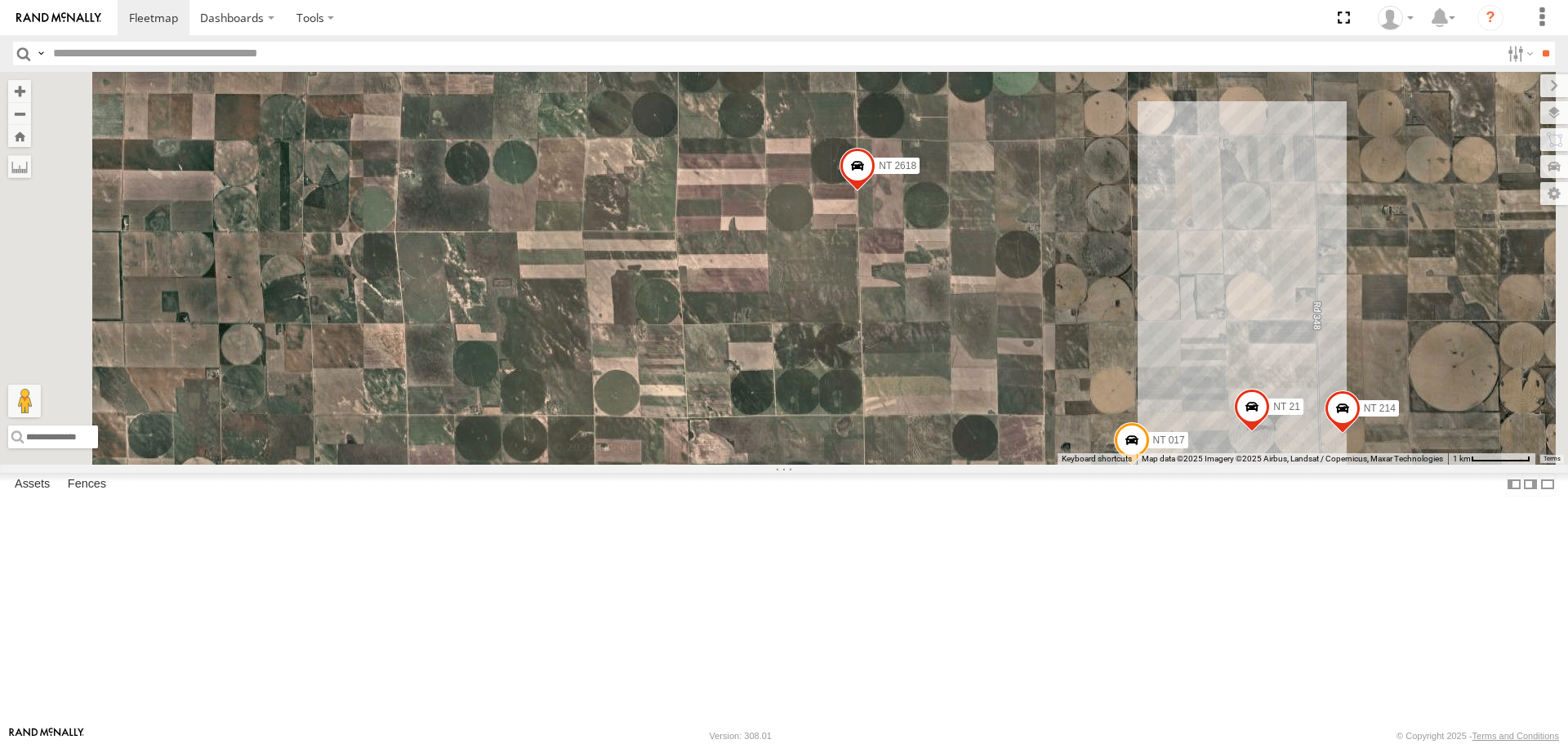
drag, startPoint x: 957, startPoint y: 306, endPoint x: 959, endPoint y: 474, distance: 168.0
click at [959, 464] on div "CB G3 CB1847 CB6 NT 121 CB G12 NT 0918 CB61 NT 820 CB1 CB122 NT 66 NT 0819 CB 3…" at bounding box center [784, 268] width 1568 height 392
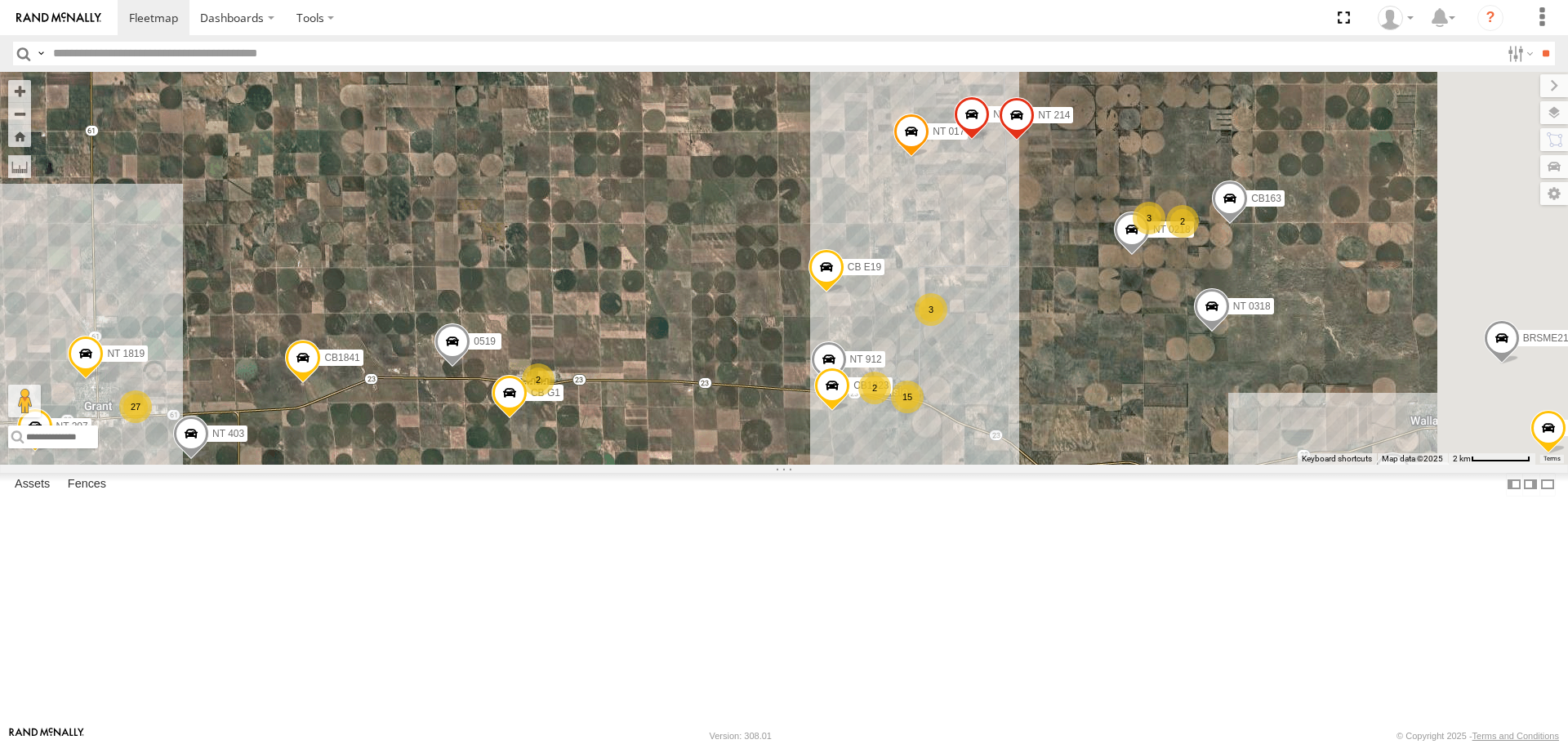
drag, startPoint x: 1061, startPoint y: 631, endPoint x: 996, endPoint y: 416, distance: 224.6
click at [997, 418] on div "CB G3 CB1847 CB6 NT 121 CB G12 NT 0918 CB61 NT 820 CB1 CB122 NT 66 NT 0819 CB 3…" at bounding box center [784, 268] width 1568 height 392
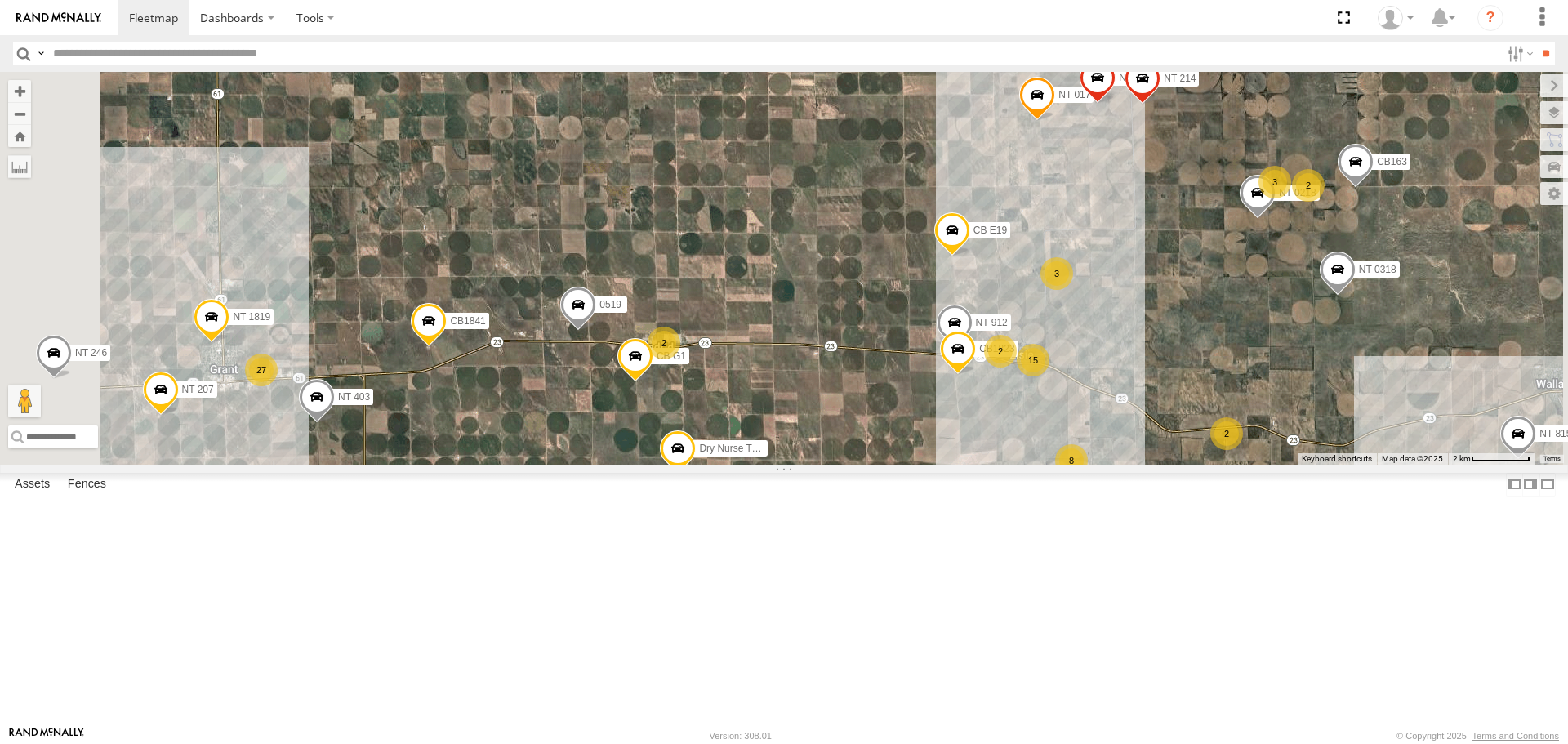
drag, startPoint x: 877, startPoint y: 454, endPoint x: 1024, endPoint y: 461, distance: 147.2
click at [1024, 461] on div "CB G3 CB1847 CB6 NT 121 CB G12 NT 0918 CB61 NT 820 CB1 CB122 NT 66 NT 0819 CB 3…" at bounding box center [784, 268] width 1568 height 392
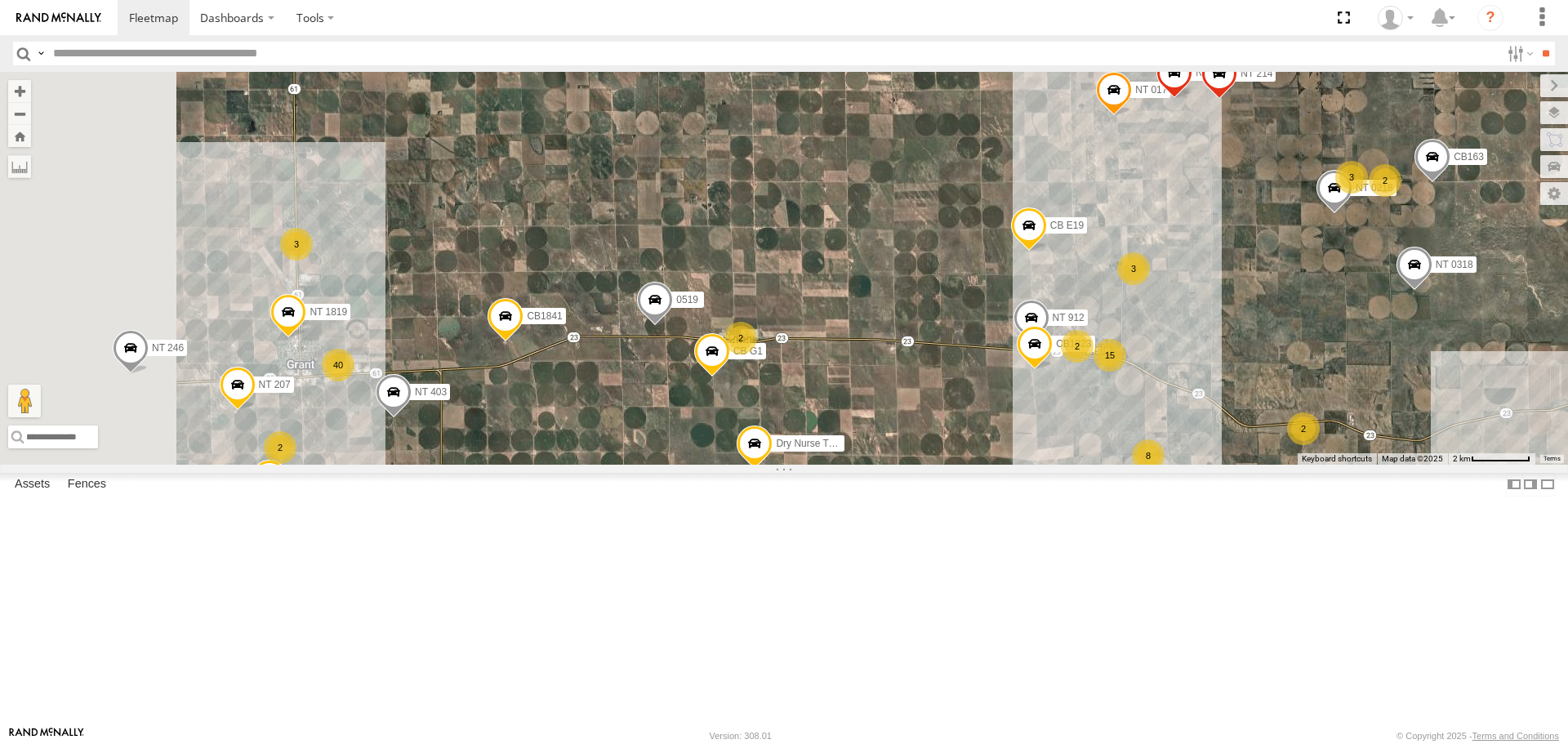
drag, startPoint x: 833, startPoint y: 462, endPoint x: 913, endPoint y: 457, distance: 80.2
click at [913, 457] on div "CB G3 CB1847 CB6 NT 121 CB G12 NT 0918 CB61 NT 820 CB1 CB122 NT 66 NT 0819 CB 3…" at bounding box center [784, 268] width 1568 height 392
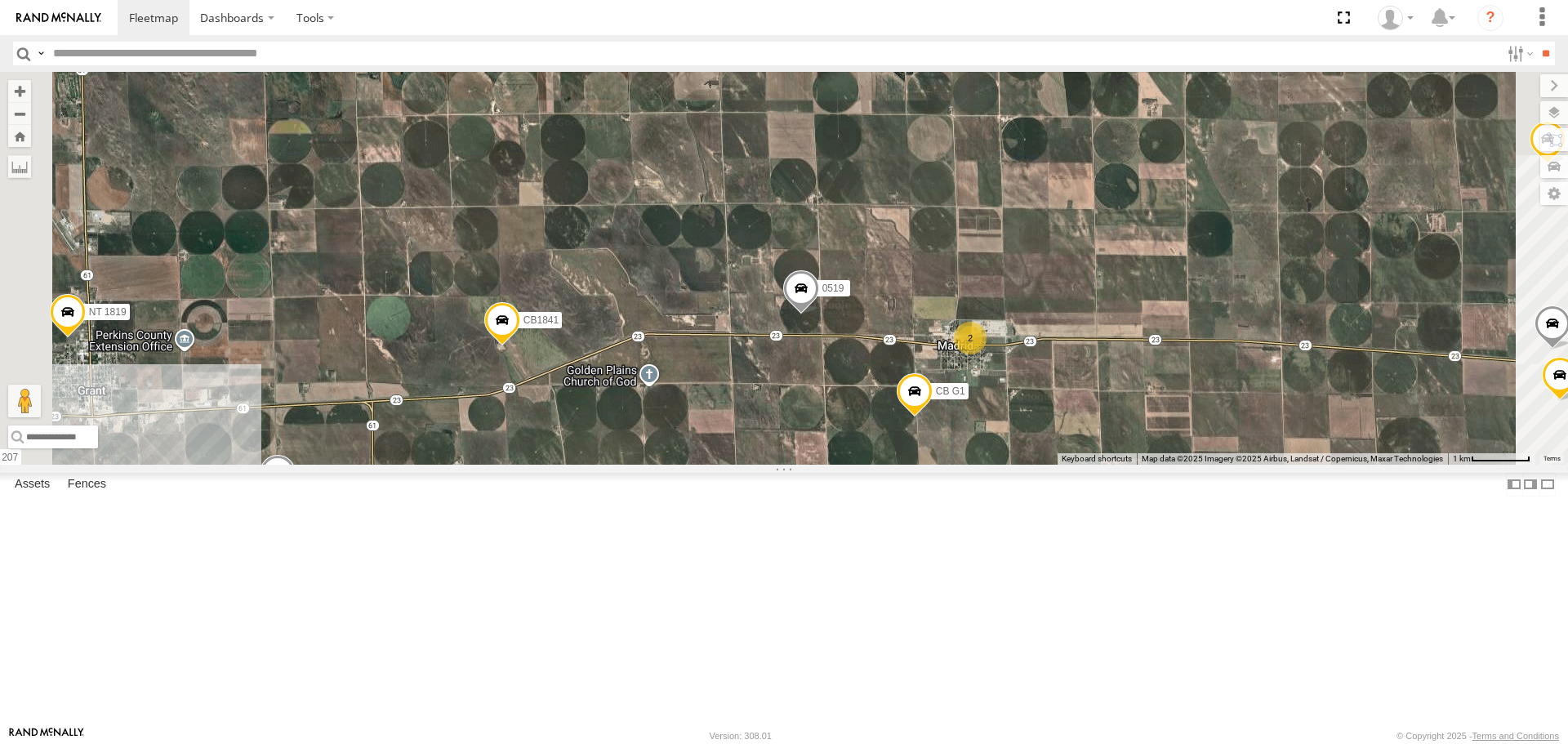
drag, startPoint x: 655, startPoint y: 531, endPoint x: 814, endPoint y: 515, distance: 159.8
click at [814, 464] on div "CB G3 CB1847 CB6 NT 121 CB G12 NT 0918 CB61 NT 820 CB1 CB122 NT 66 NT 0819 CB 3…" at bounding box center [784, 268] width 1568 height 392
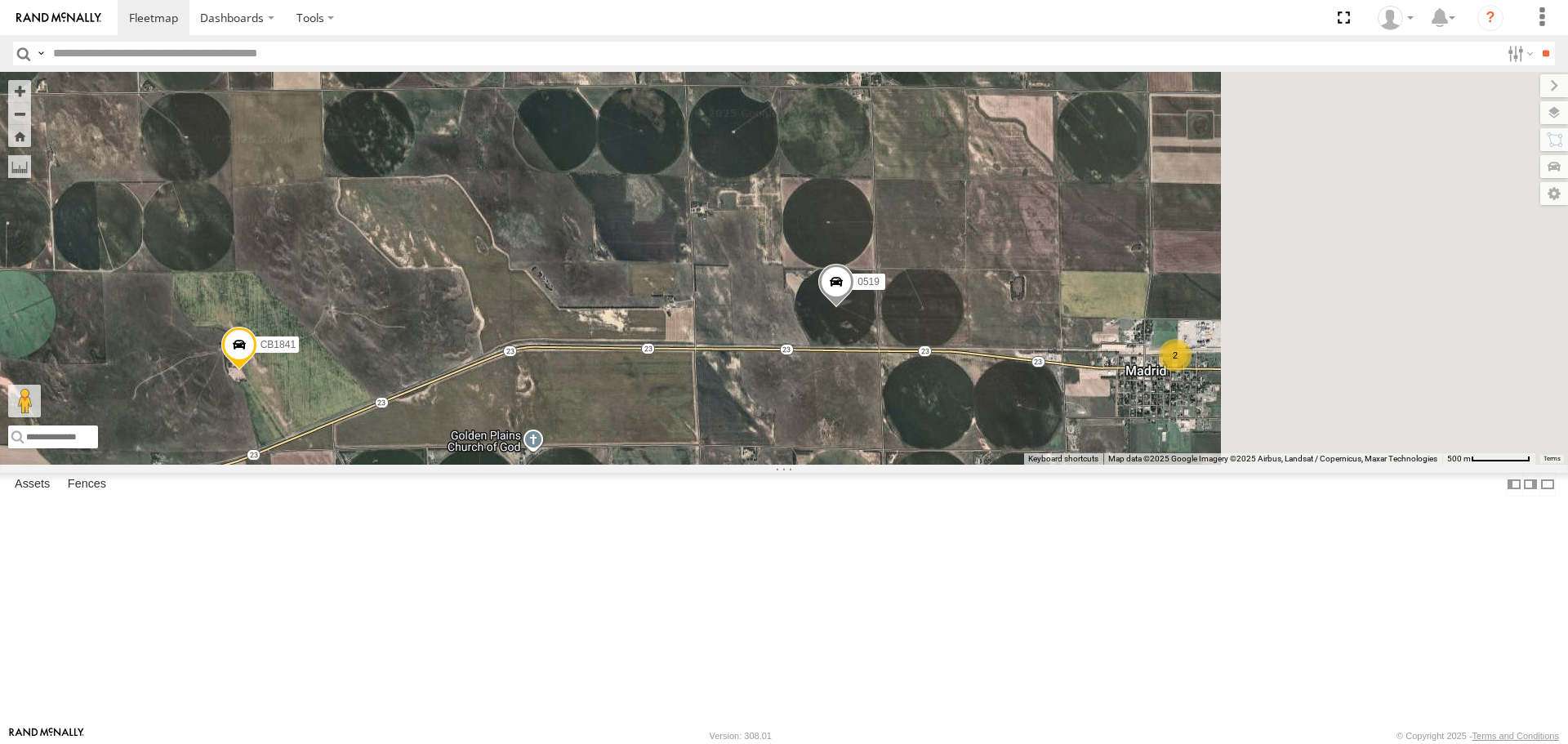
drag, startPoint x: 1022, startPoint y: 465, endPoint x: 778, endPoint y: 536, distance: 254.1
click at [780, 464] on div "CB G3 CB1847 CB6 NT 121 CB G12 NT 0918 CB61 NT 820 CB1 CB122 NT 66 NT 0819 CB 3…" at bounding box center [784, 268] width 1568 height 392
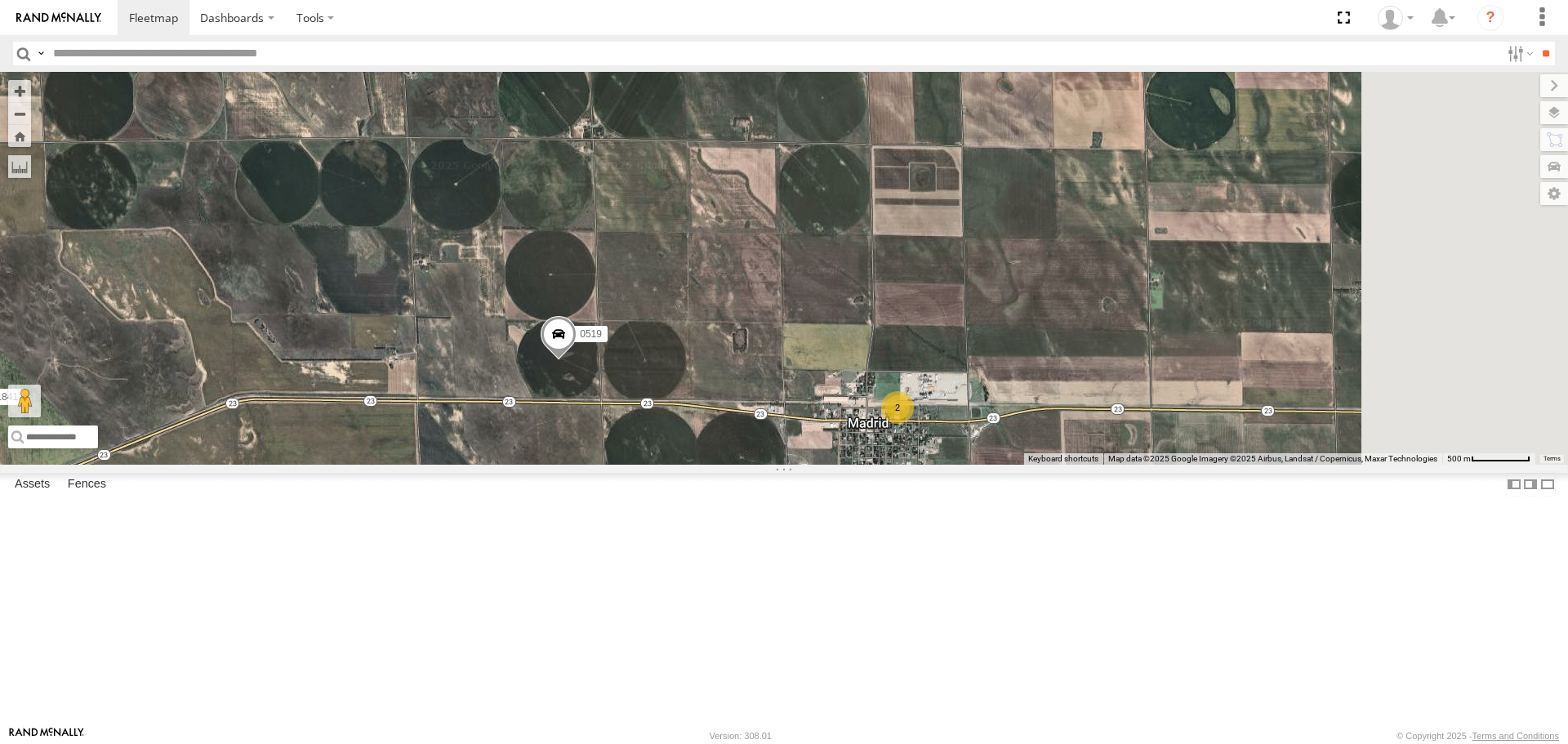
drag, startPoint x: 994, startPoint y: 521, endPoint x: 915, endPoint y: 540, distance: 81.3
click at [829, 464] on div "CB G3 CB1847 CB6 NT 121 CB G12 NT 0918 CB61 NT 820 CB1 CB122 NT 66 NT 0819 CB 3…" at bounding box center [784, 268] width 1568 height 392
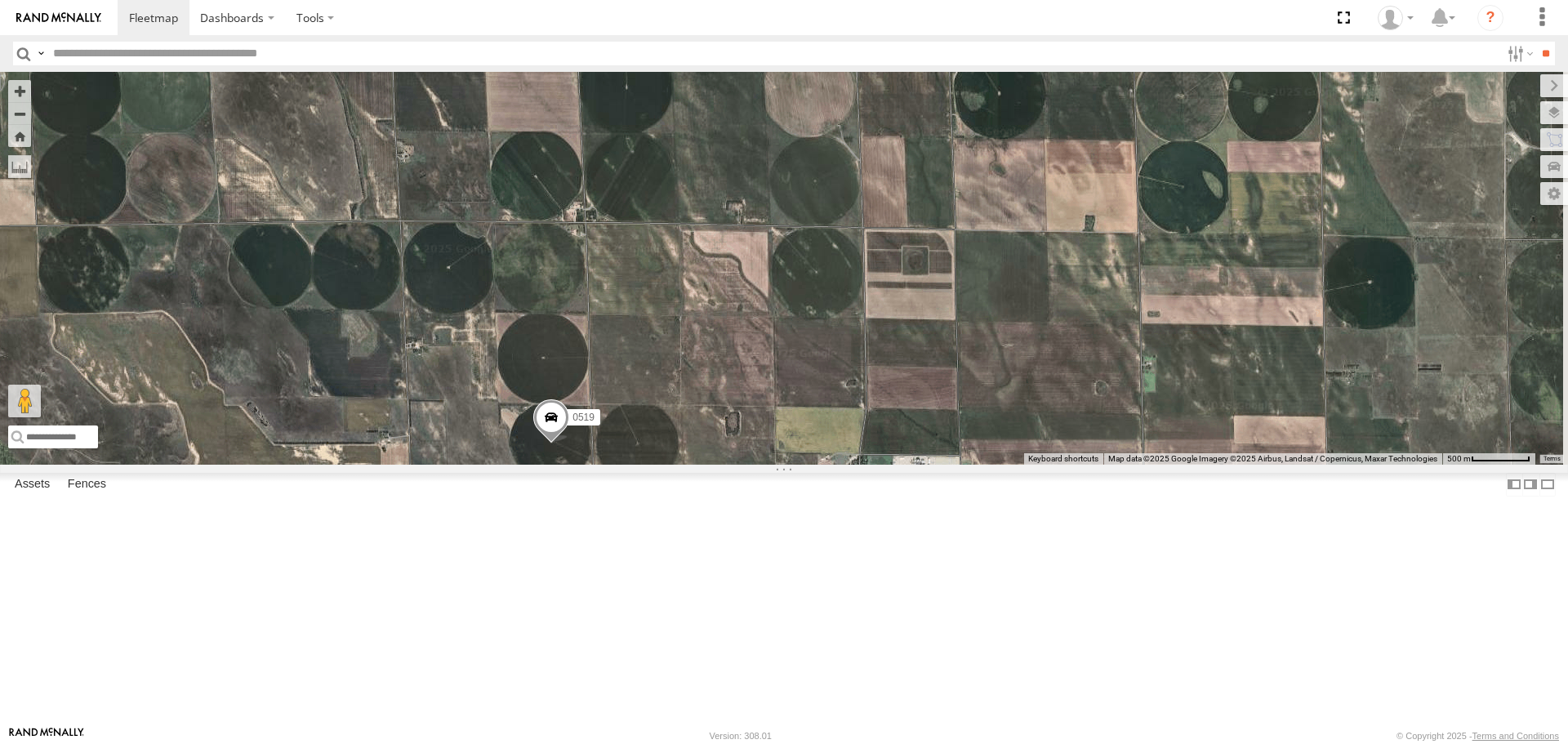
drag, startPoint x: 927, startPoint y: 411, endPoint x: 935, endPoint y: 566, distance: 155.2
click at [945, 464] on div "CB G3 CB1847 CB6 NT 121 CB G12 NT 0918 CB61 NT 820 CB1 CB122 NT 66 NT 0819 CB 3…" at bounding box center [784, 268] width 1568 height 392
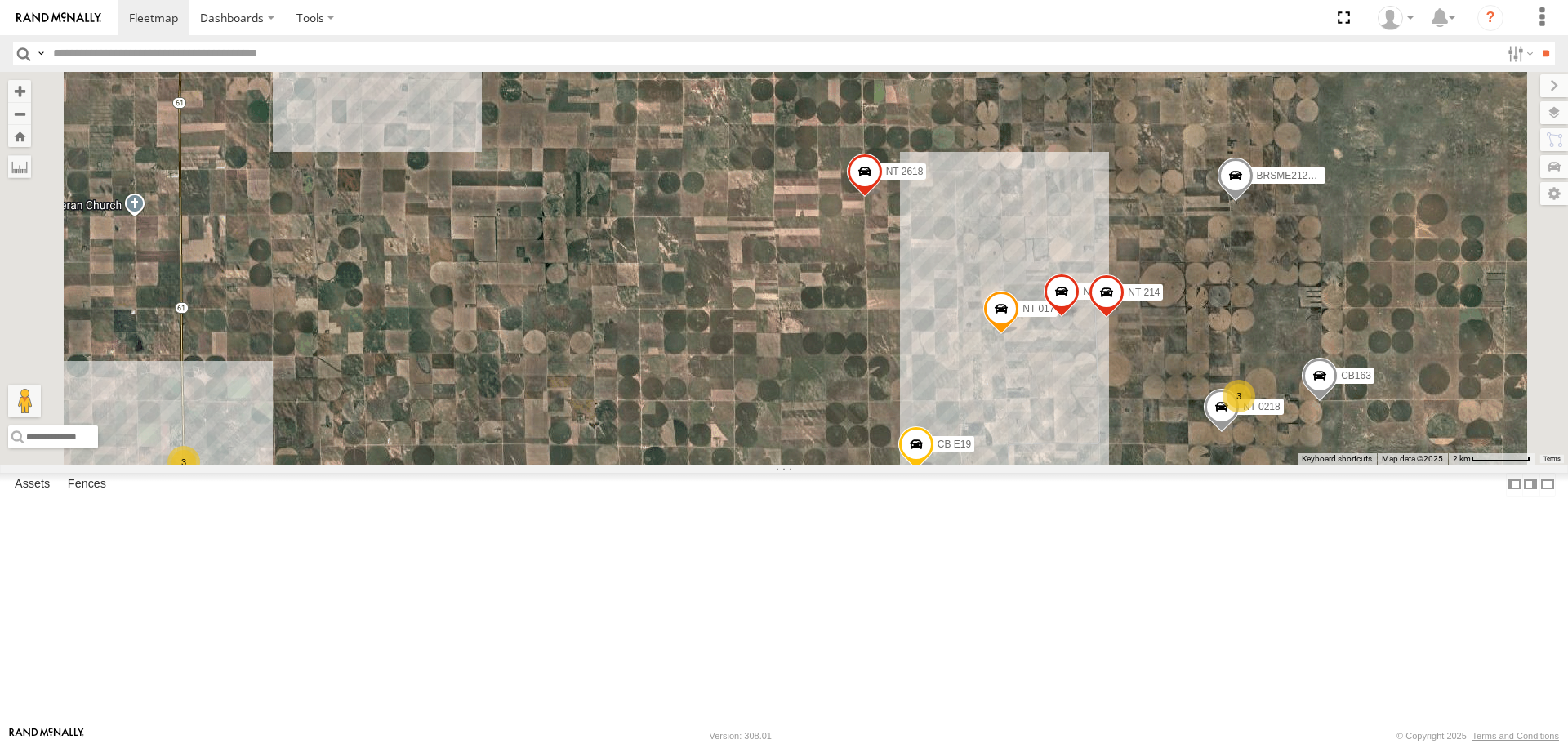
drag, startPoint x: 852, startPoint y: 369, endPoint x: 669, endPoint y: 476, distance: 212.0
click at [670, 464] on div "CB G3 CB1847 CB6 NT 121 CB G12 NT 0918 CB61 NT 820 CB1 CB122 NT 66 NT 0819 CB 3…" at bounding box center [784, 268] width 1568 height 392
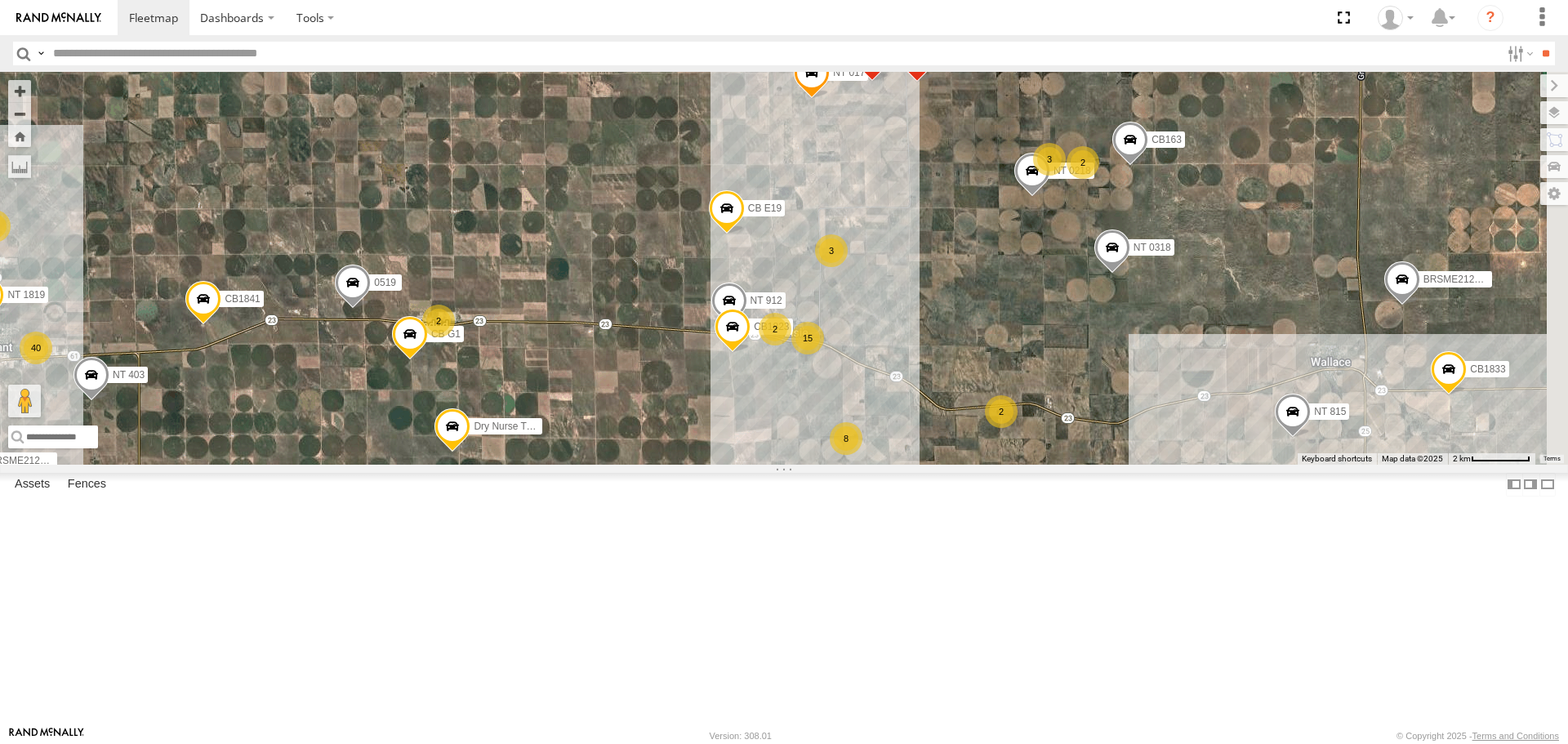
drag, startPoint x: 1062, startPoint y: 469, endPoint x: 958, endPoint y: 288, distance: 208.8
click at [958, 292] on div "CB G3 CB1847 CB6 NT 121 CB G12 NT 0918 CB61 NT 820 CB1 CB122 NT 66 NT 0819 CB 3…" at bounding box center [784, 268] width 1568 height 392
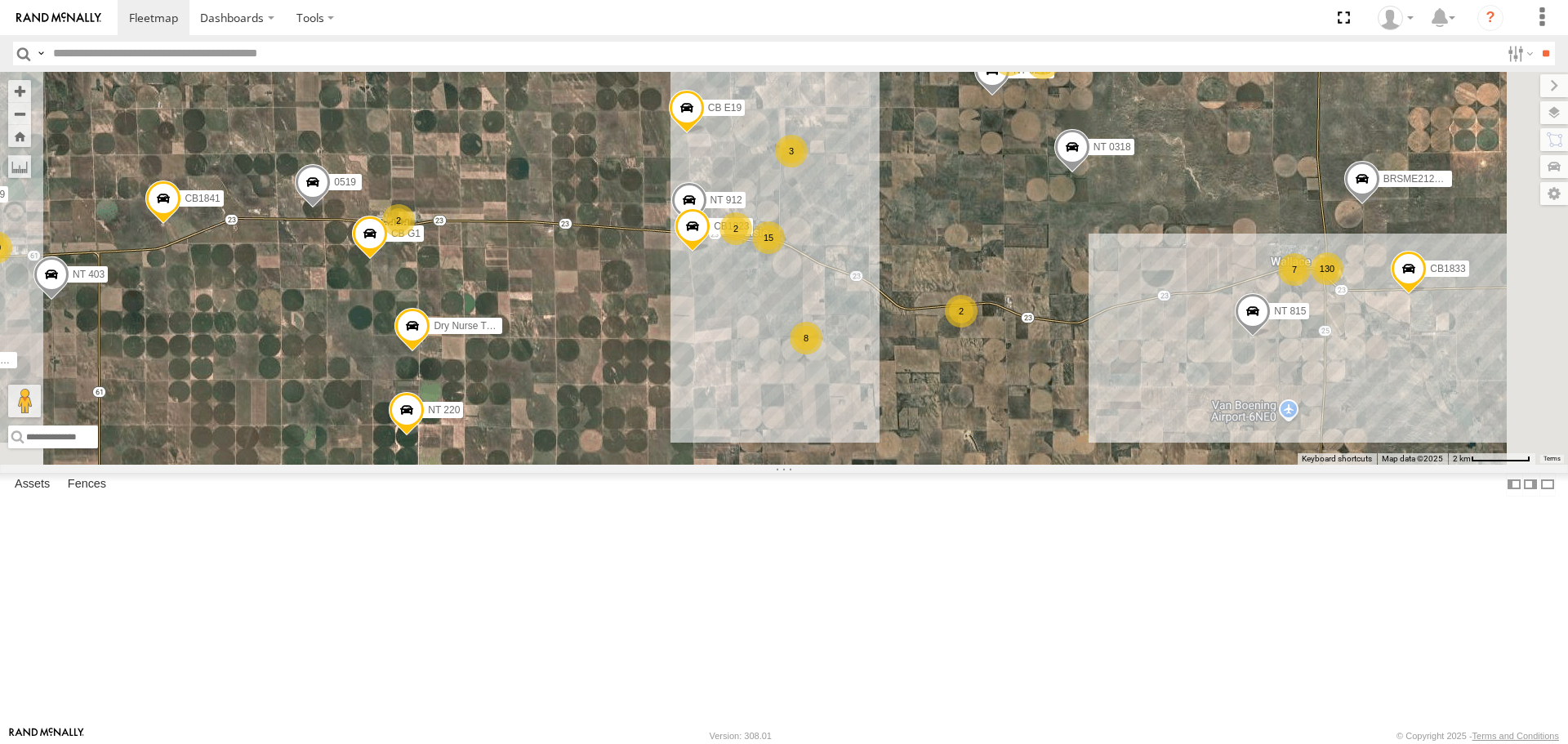
drag, startPoint x: 975, startPoint y: 489, endPoint x: 924, endPoint y: 380, distance: 120.3
click at [925, 382] on div "CB G3 CB1847 CB6 NT 121 CB G12 NT 0918 CB61 NT 820 CB1 CB122 NT 66 NT 0819 CB 3…" at bounding box center [784, 268] width 1568 height 392
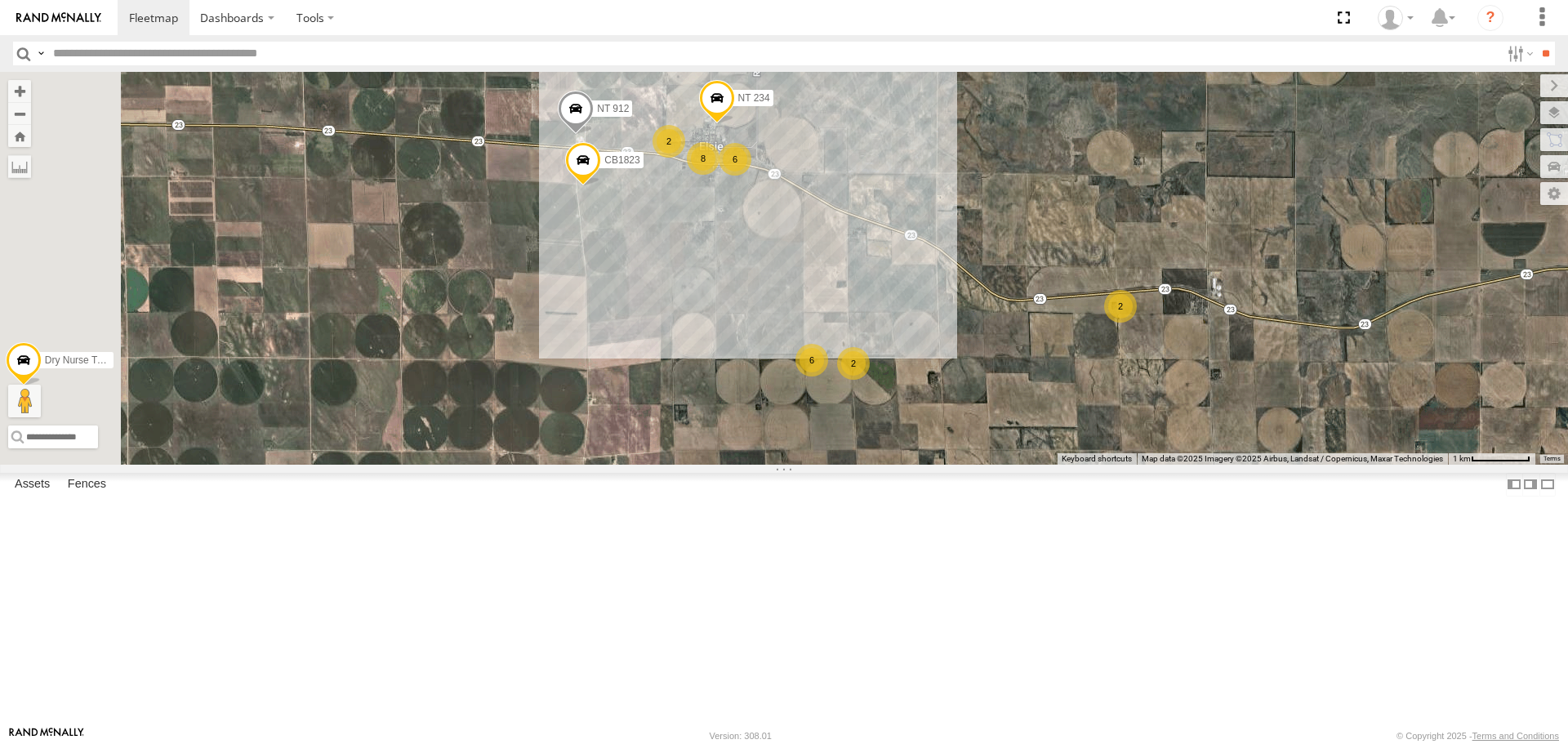
drag, startPoint x: 867, startPoint y: 303, endPoint x: 868, endPoint y: 411, distance: 108.0
click at [885, 416] on div "CB G3 CB1847 CB6 NT 121 CB G12 NT 0918 CB61 NT 820 CB1 CB122 NT 66 NT 0819 CB 3…" at bounding box center [784, 268] width 1568 height 392
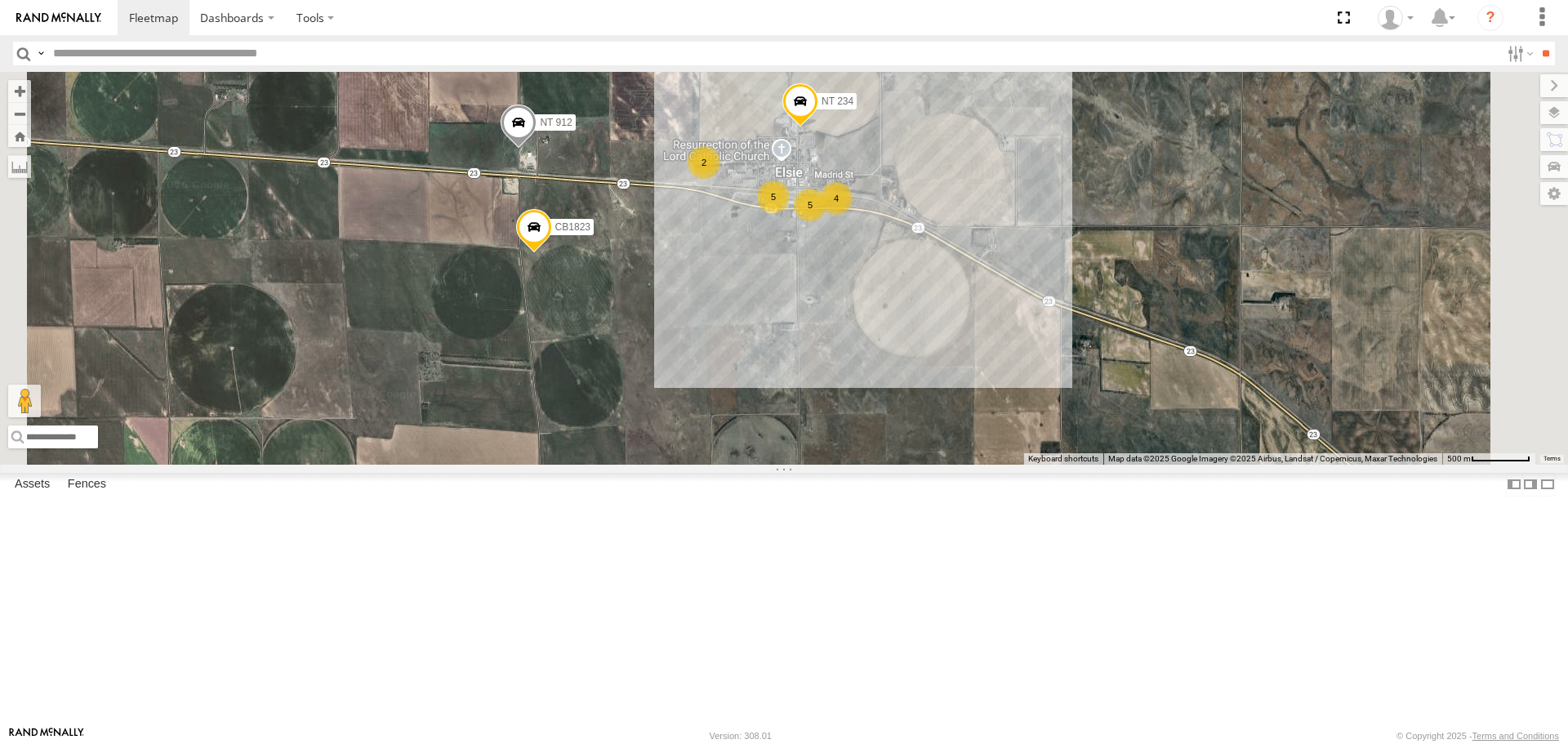
drag, startPoint x: 946, startPoint y: 313, endPoint x: 970, endPoint y: 395, distance: 85.4
click at [970, 395] on div "CB G3 CB1847 CB6 NT 121 CB G12 NT 0918 CB61 NT 820 CB1 CB122 NT 66 NT 0819 CB 3…" at bounding box center [784, 268] width 1568 height 392
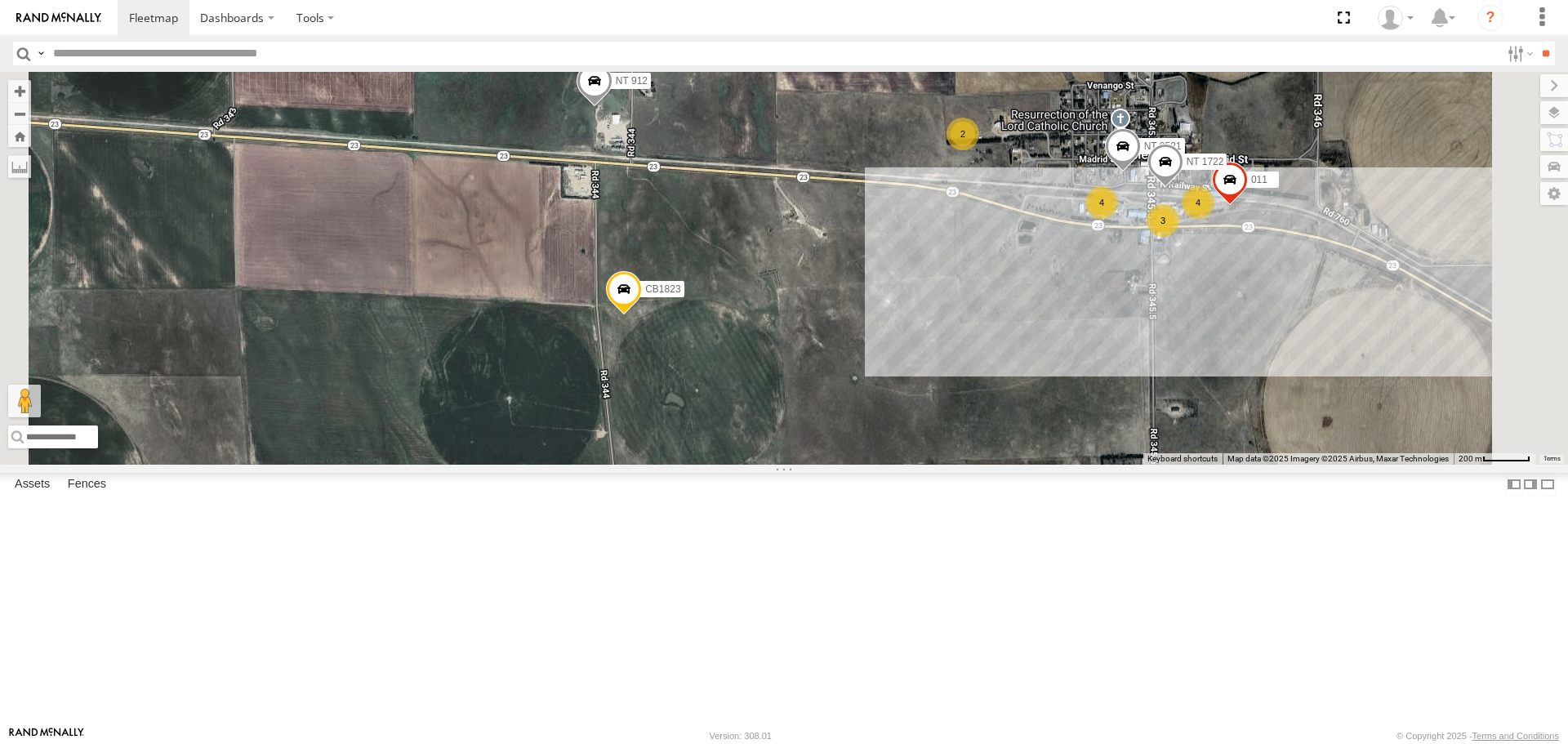
drag, startPoint x: 850, startPoint y: 333, endPoint x: 877, endPoint y: 328, distance: 27.5
click at [877, 328] on div "CB G3 CB1847 CB6 NT 121 CB G12 NT 0918 CB61 NT 820 CB1 CB122 NT 66 NT 0819 CB 3…" at bounding box center [784, 268] width 1568 height 392
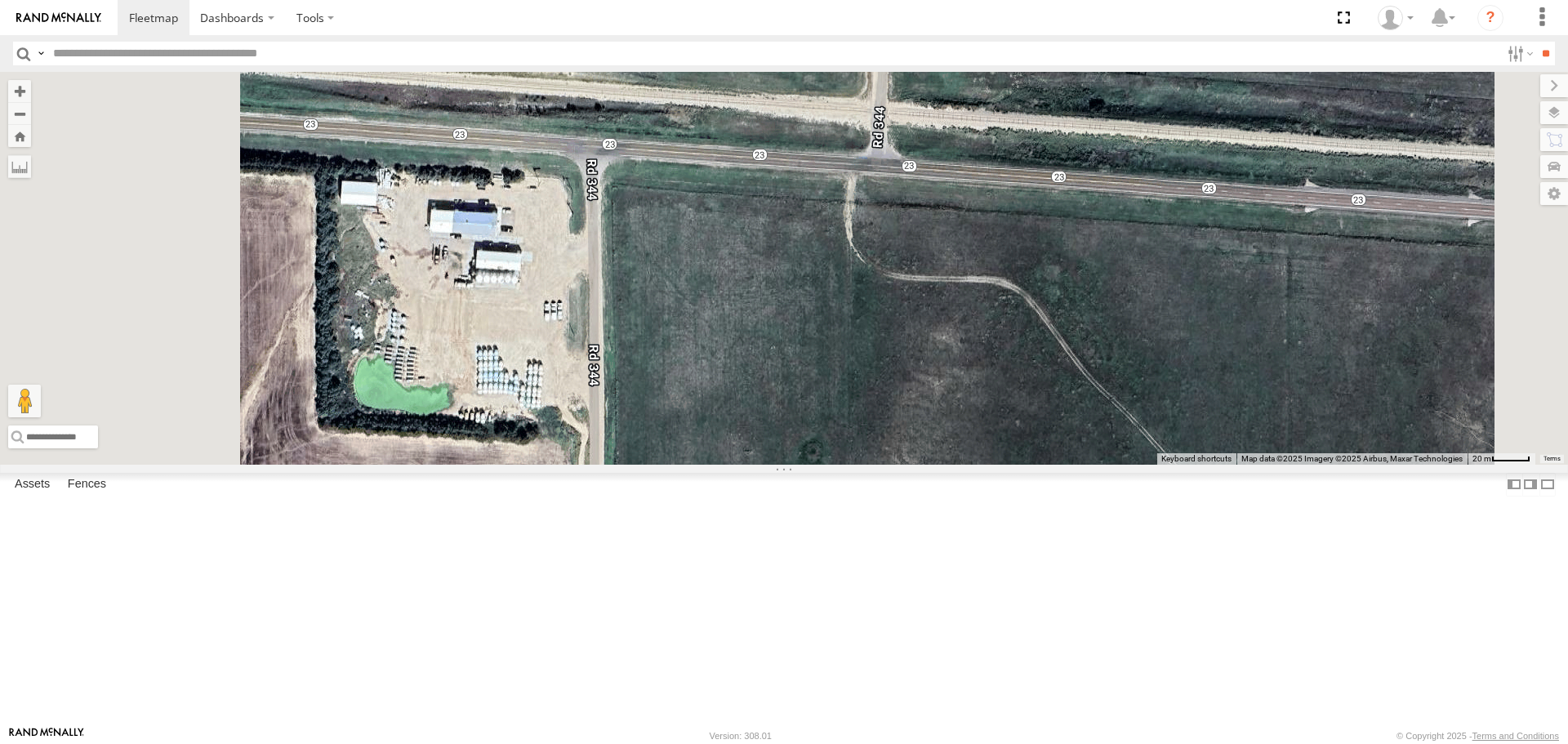
drag, startPoint x: 830, startPoint y: 344, endPoint x: 989, endPoint y: 461, distance: 197.4
click at [989, 461] on div "CB G3 CB1847 CB6 NT 121 CB G12 NT 0918 CB61 NT 820 CB1 CB122 NT 66 NT 0819 CB 3…" at bounding box center [784, 268] width 1568 height 392
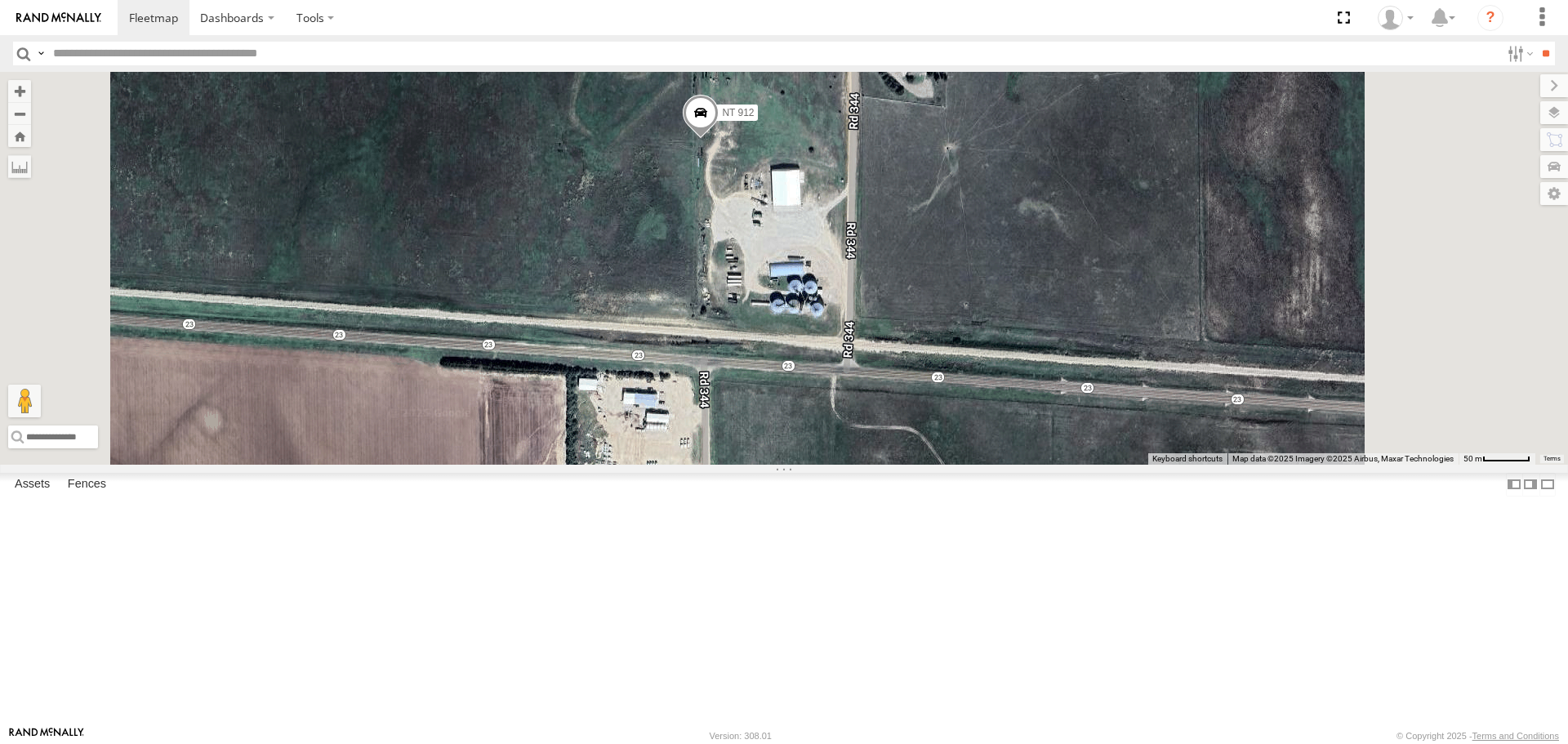
drag, startPoint x: 975, startPoint y: 380, endPoint x: 975, endPoint y: 458, distance: 78.0
click at [975, 458] on div "CB G3 CB1847 CB6 NT 121 CB G12 NT 0918 CB61 NT 820 CB1 CB122 NT 66 NT 0819 CB 3…" at bounding box center [784, 268] width 1568 height 392
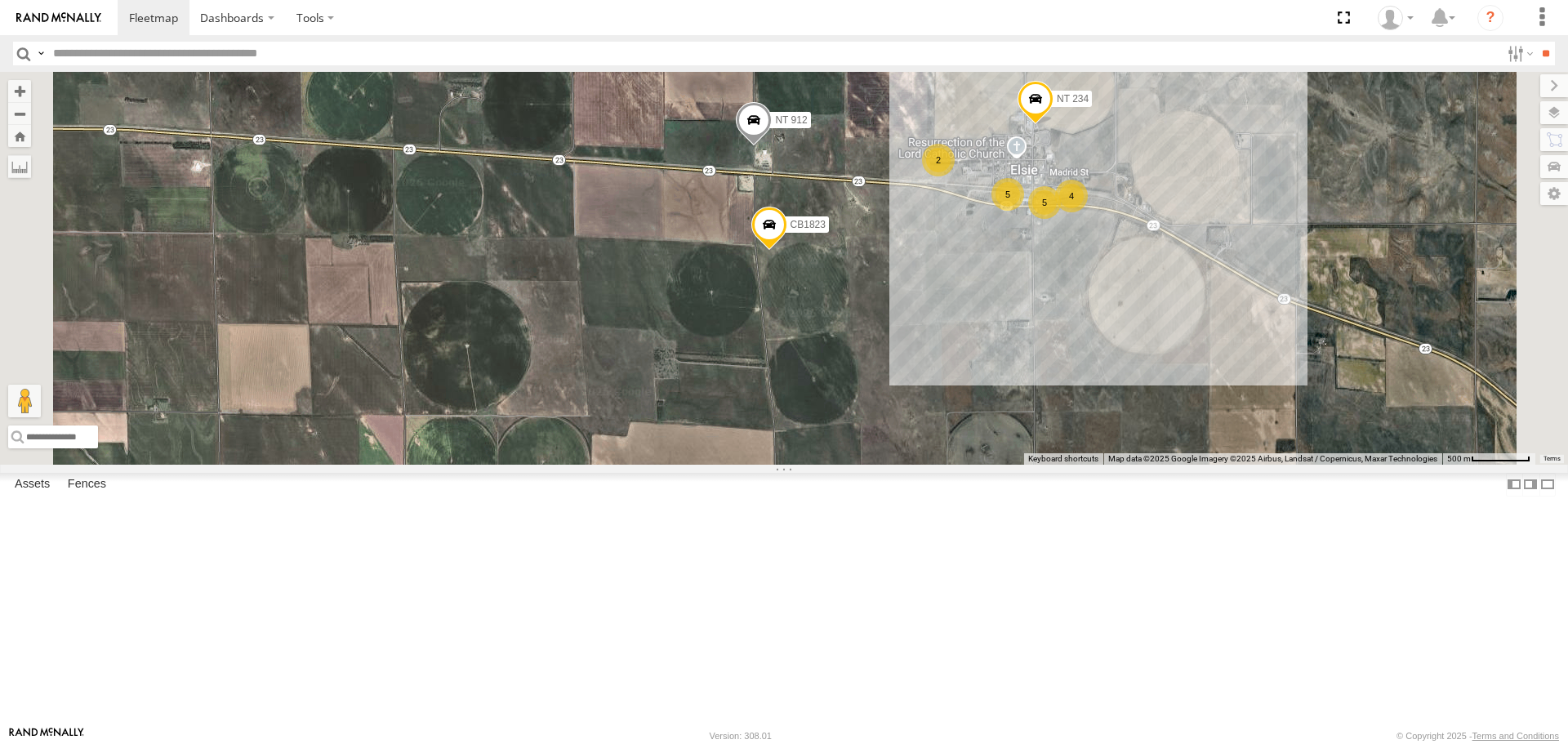
drag, startPoint x: 994, startPoint y: 481, endPoint x: 900, endPoint y: 396, distance: 126.7
click at [903, 396] on div "CB G3 CB1847 CB6 NT 121 CB G12 NT 0918 CB61 NT 820 CB1 CB122 NT 66 NT 0819 CB 3…" at bounding box center [784, 268] width 1568 height 392
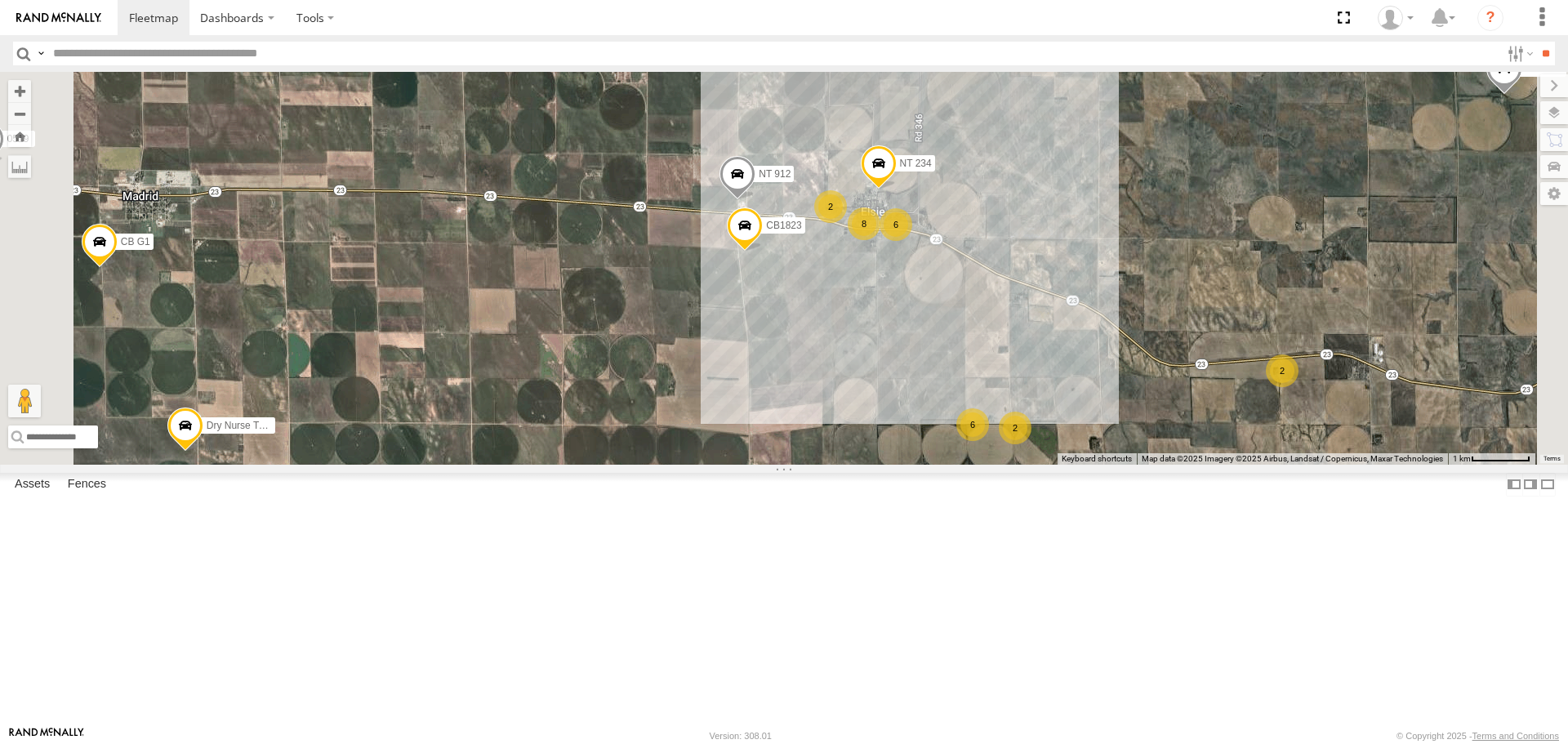
drag, startPoint x: 968, startPoint y: 524, endPoint x: 1026, endPoint y: 499, distance: 63.2
click at [1026, 464] on div "CB G3 CB1847 CB6 NT 121 CB G12 NT 0918 CB61 NT 820 CB1 CB122 NT 66 NT 0819 CB 3…" at bounding box center [784, 268] width 1568 height 392
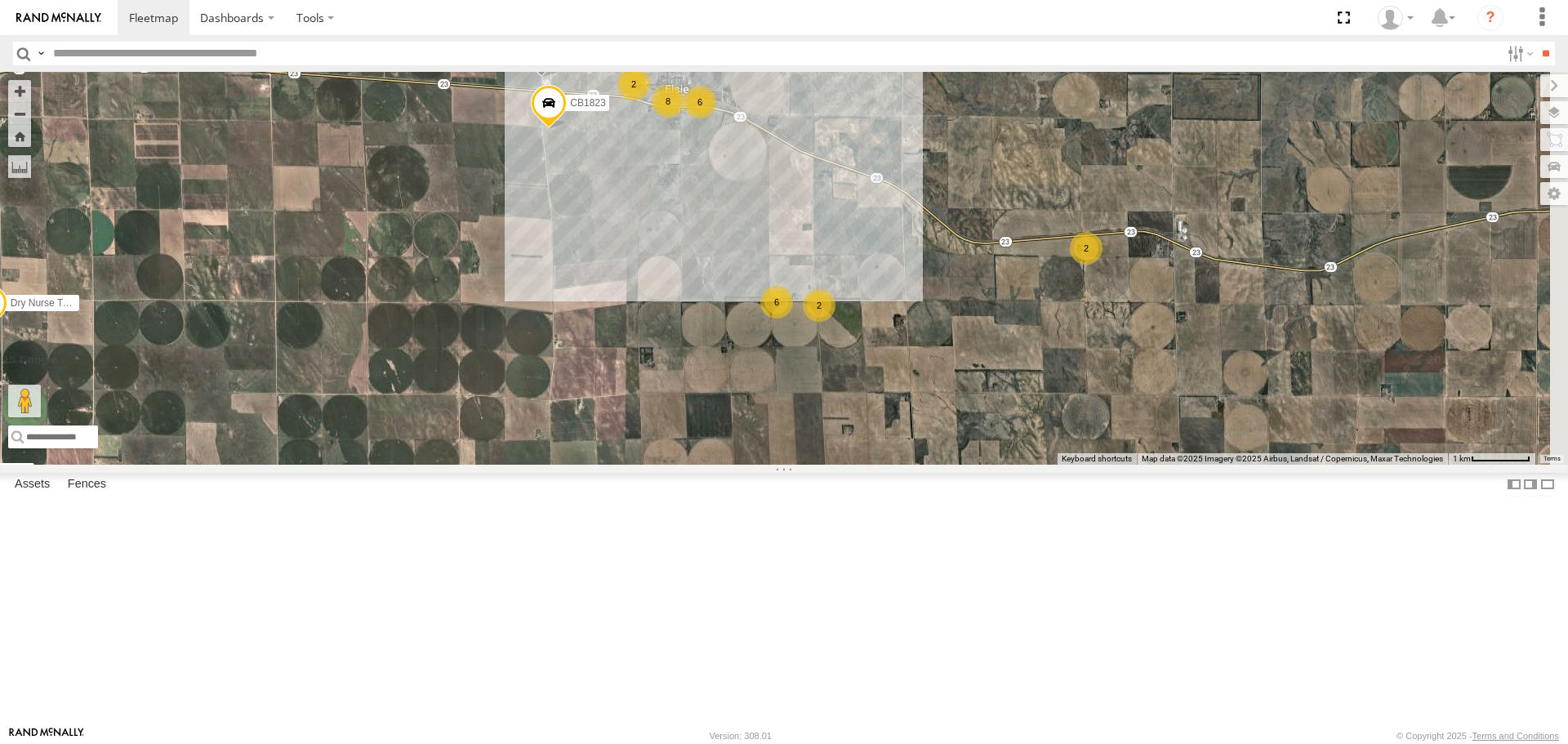
drag, startPoint x: 1063, startPoint y: 540, endPoint x: 804, endPoint y: 422, distance: 284.6
click at [812, 422] on div "CB G3 CB1847 CB6 NT 121 CB G12 NT 0918 CB61 NT 820 CB1 CB122 NT 66 NT 0819 CB 3…" at bounding box center [784, 268] width 1568 height 392
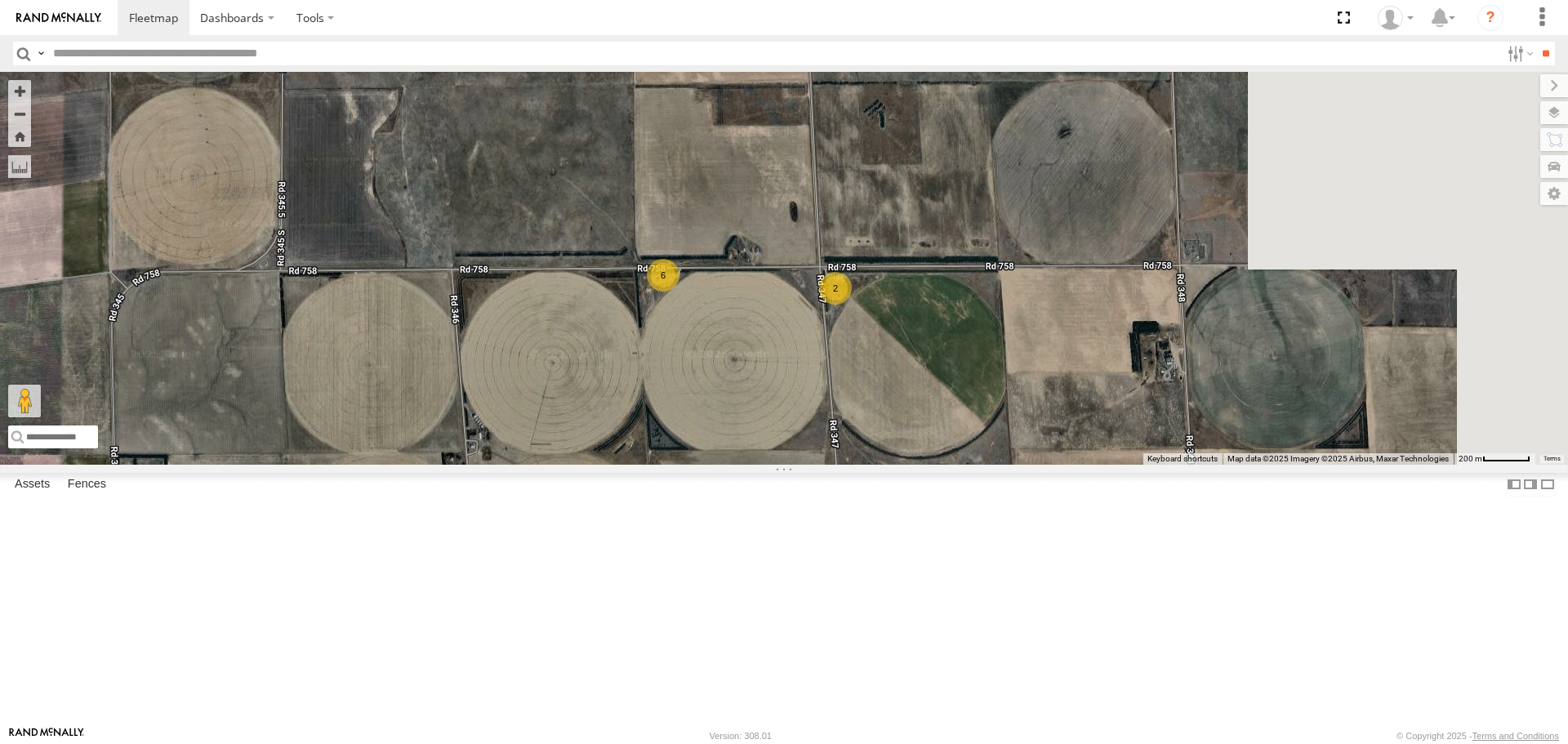
drag, startPoint x: 1110, startPoint y: 429, endPoint x: 842, endPoint y: 423, distance: 268.1
click at [843, 423] on div "CB G3 CB1847 CB6 NT 121 CB G12 NT 0918 CB61 NT 820 CB1 CB122 NT 66 NT 0819 CB 3…" at bounding box center [784, 268] width 1568 height 392
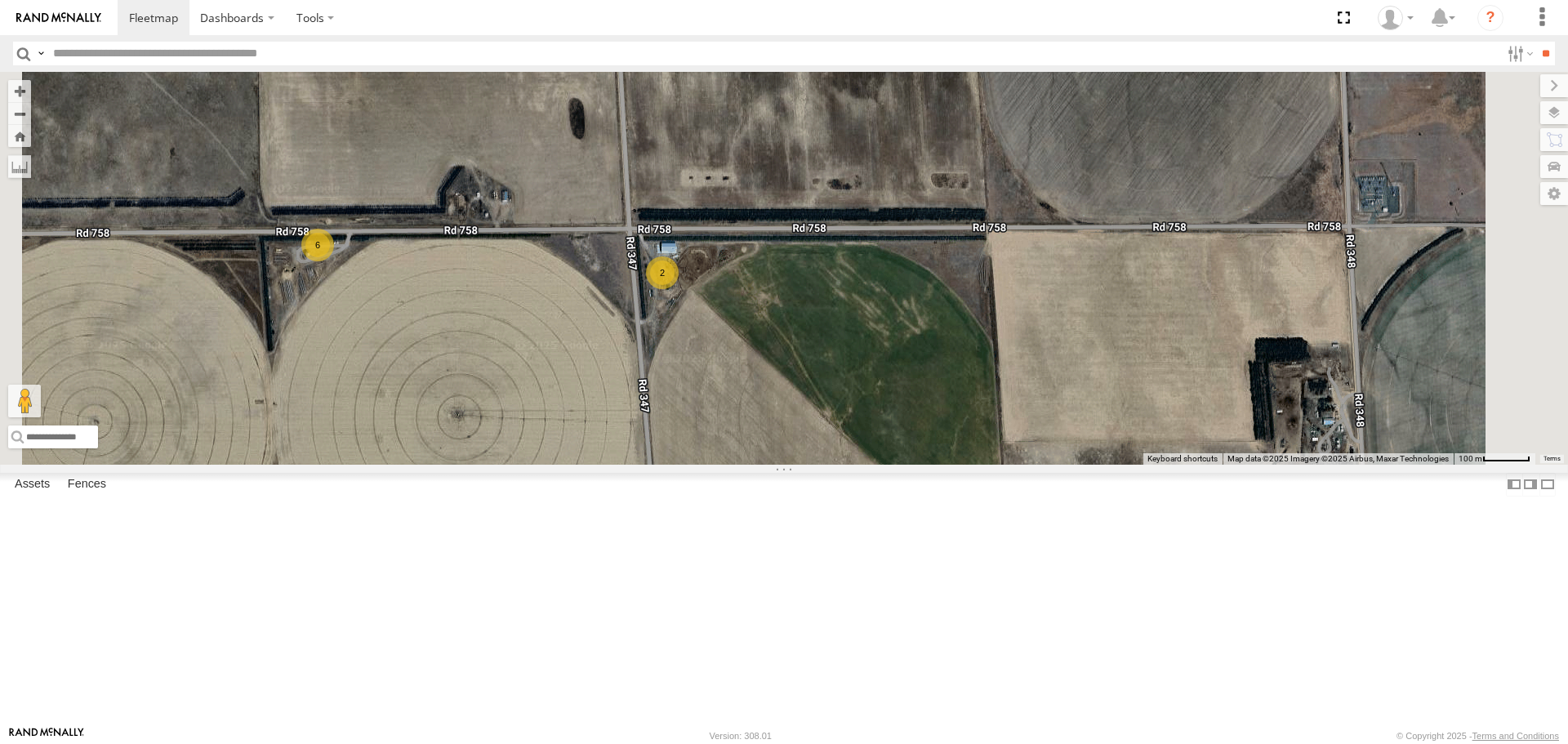
click at [334, 261] on div "6" at bounding box center [318, 245] width 33 height 33
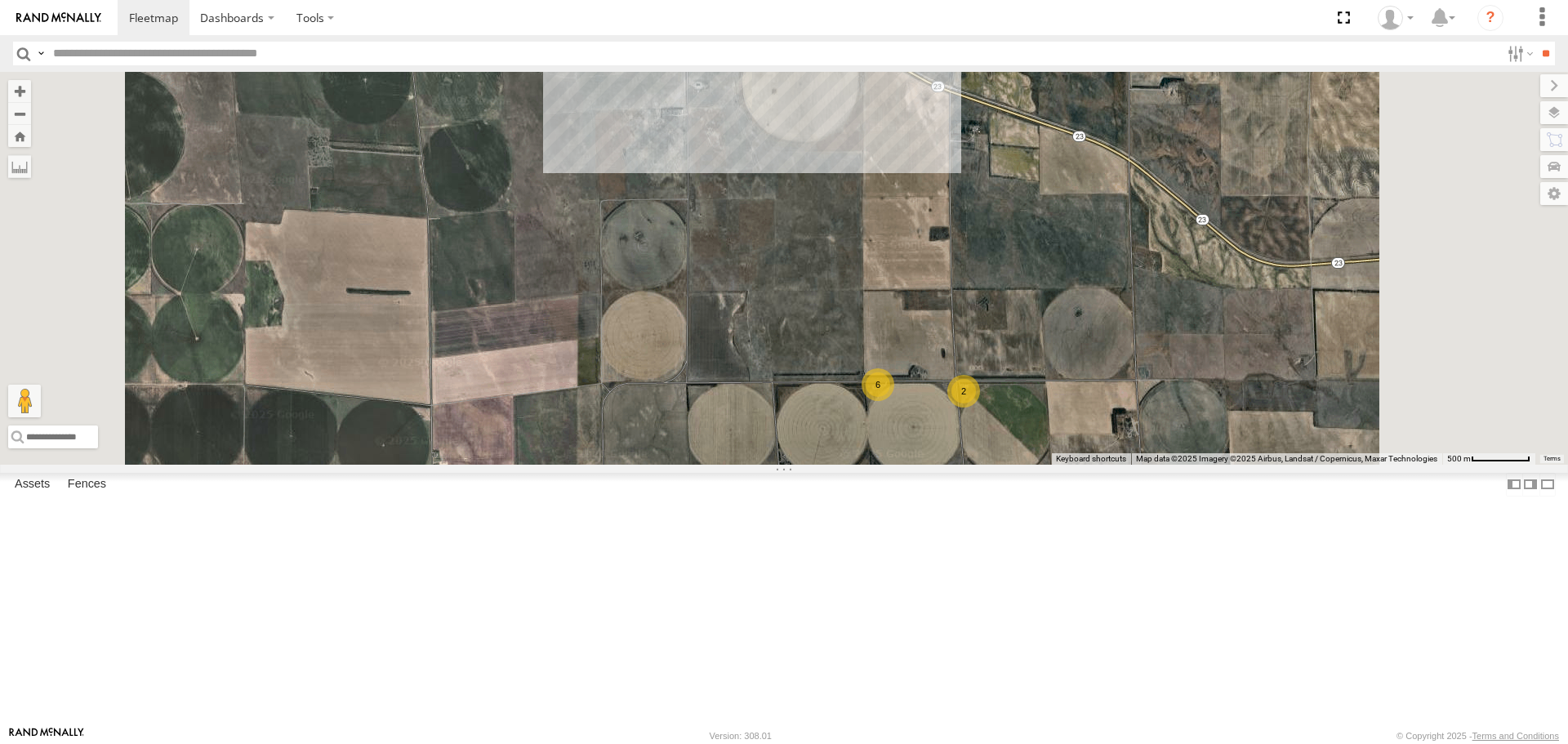
click at [981, 407] on div "2" at bounding box center [964, 390] width 33 height 33
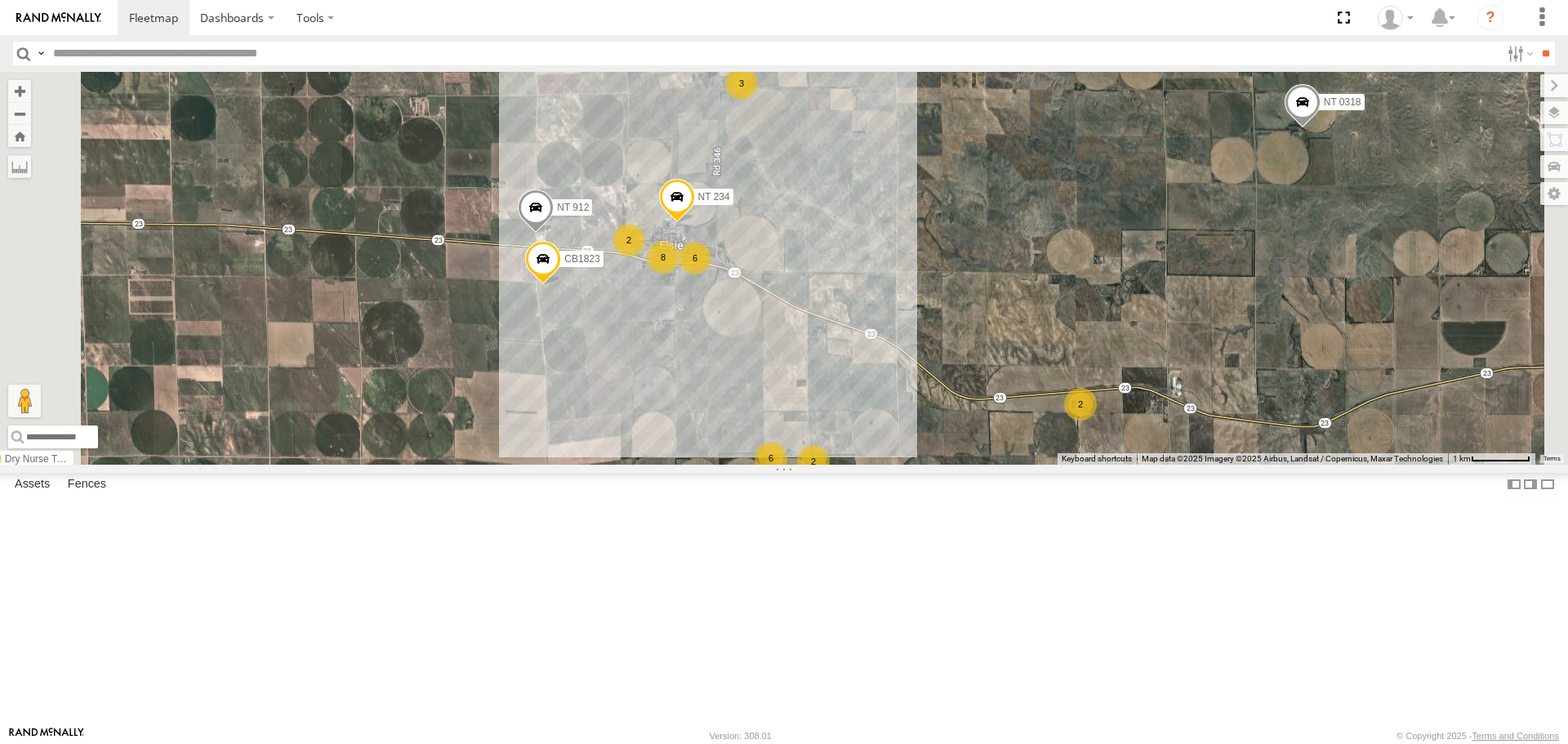
drag, startPoint x: 1066, startPoint y: 369, endPoint x: 804, endPoint y: 502, distance: 293.8
click at [805, 464] on div "CB G3 CB1847 CB6 NT 121 CB G12 NT 0918 CB61 NT 820 CB1 CB122 NT 66 NT 0819 CB 3…" at bounding box center [784, 268] width 1568 height 392
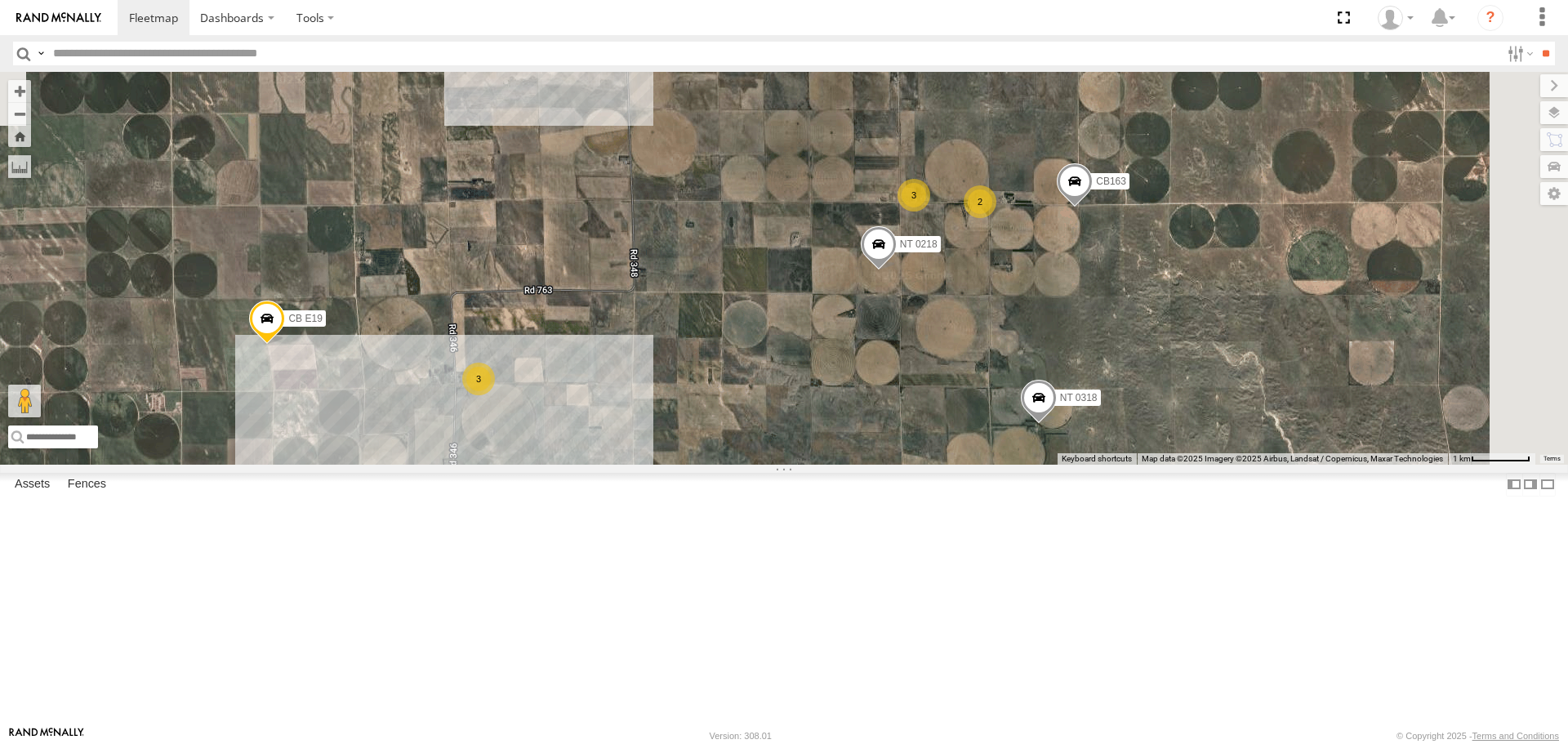
drag, startPoint x: 1036, startPoint y: 410, endPoint x: 995, endPoint y: 598, distance: 192.4
click at [1003, 464] on div "CB G3 CB1847 CB6 NT 121 CB G12 NT 0918 CB61 NT 820 CB1 CB122 NT 66 NT 0819 CB 3…" at bounding box center [784, 268] width 1568 height 392
click at [496, 395] on div "3" at bounding box center [479, 379] width 33 height 33
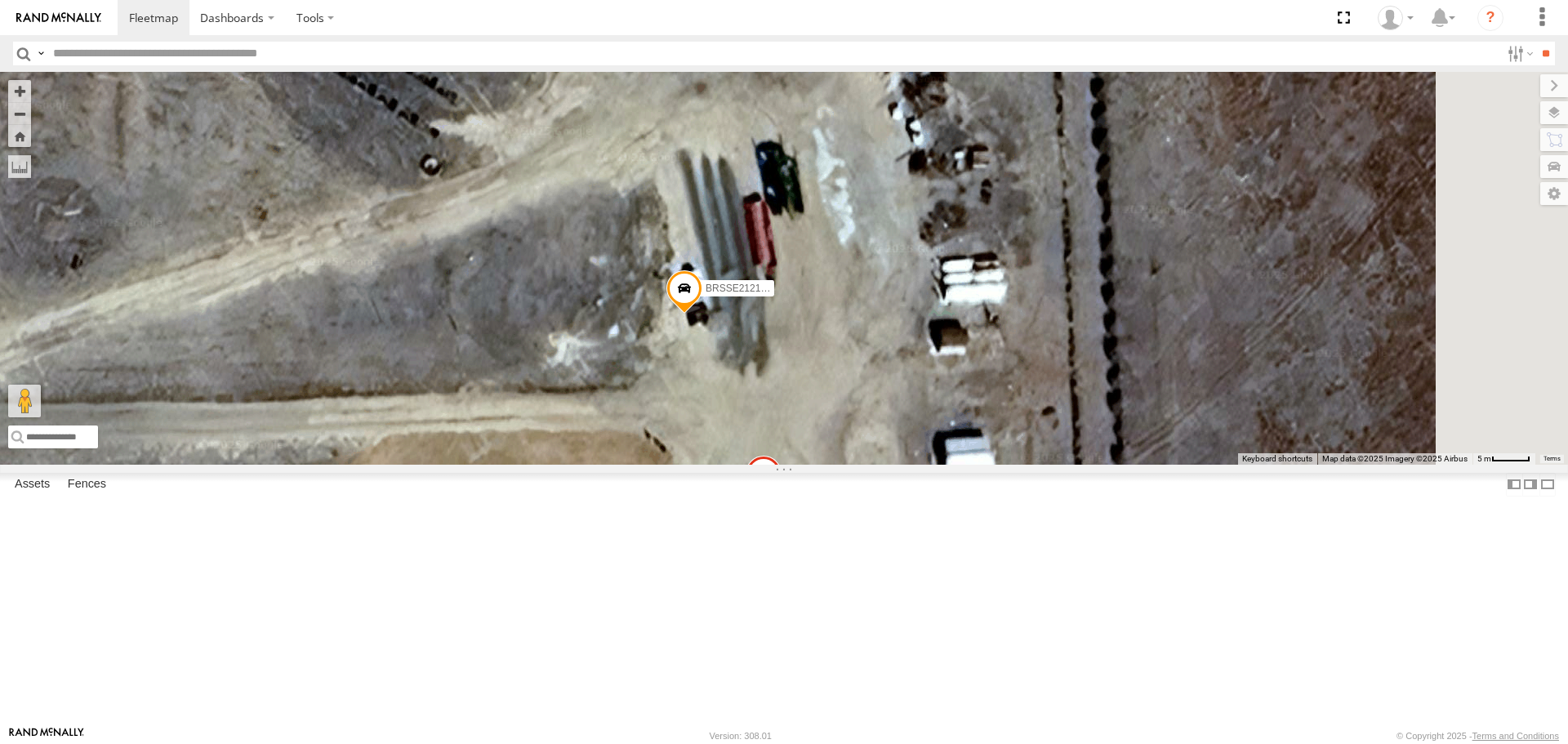
drag, startPoint x: 967, startPoint y: 509, endPoint x: 899, endPoint y: 724, distance: 225.5
click at [903, 736] on body "Dashboards ?" at bounding box center [784, 372] width 1568 height 744
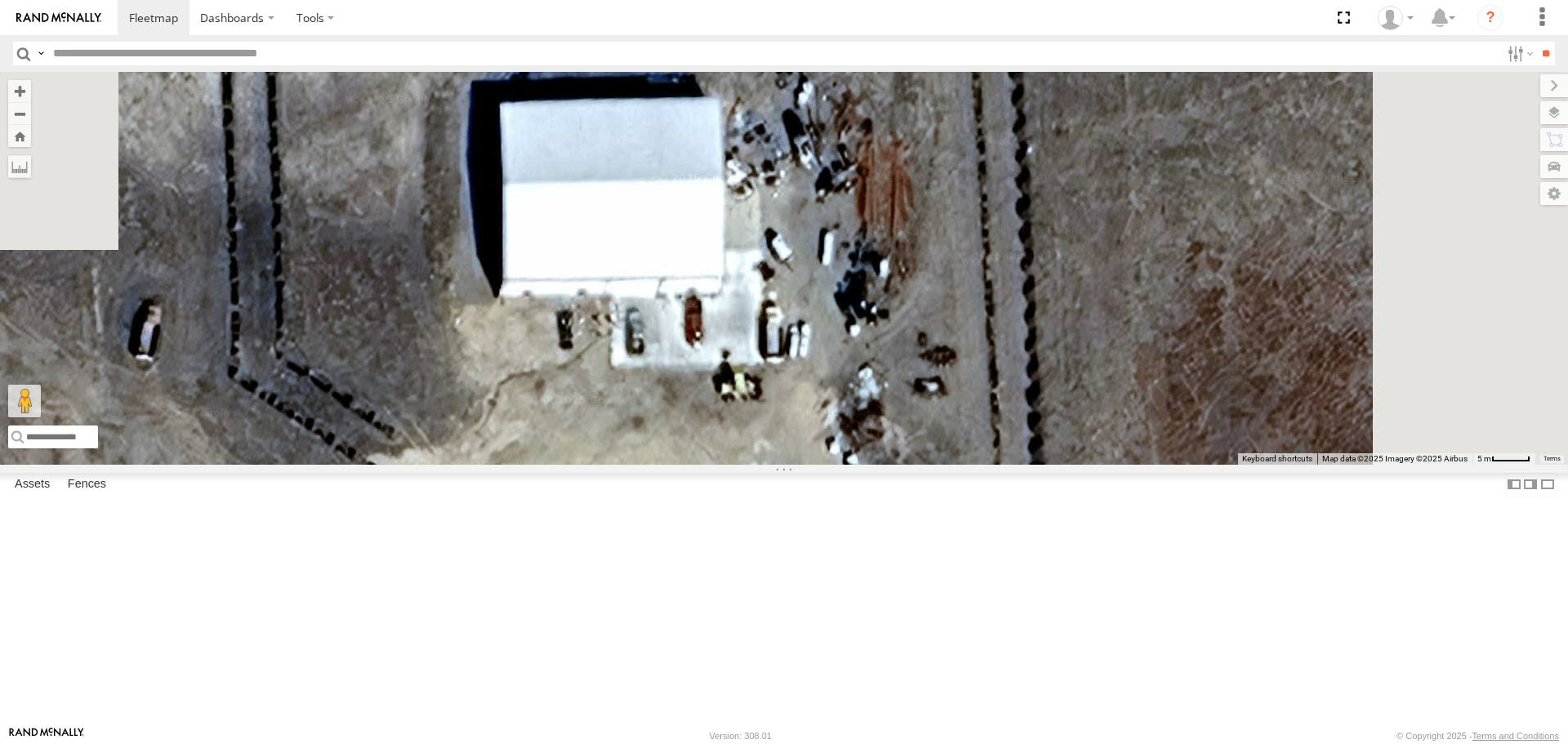
drag, startPoint x: 974, startPoint y: 415, endPoint x: 961, endPoint y: 608, distance: 193.4
click at [915, 464] on div "CB G3 CB1847 CB6 NT 121 CB G12 NT 0918 CB61 NT 820 CB1 CB122 NT 66 NT 0819 CB 3…" at bounding box center [784, 268] width 1568 height 392
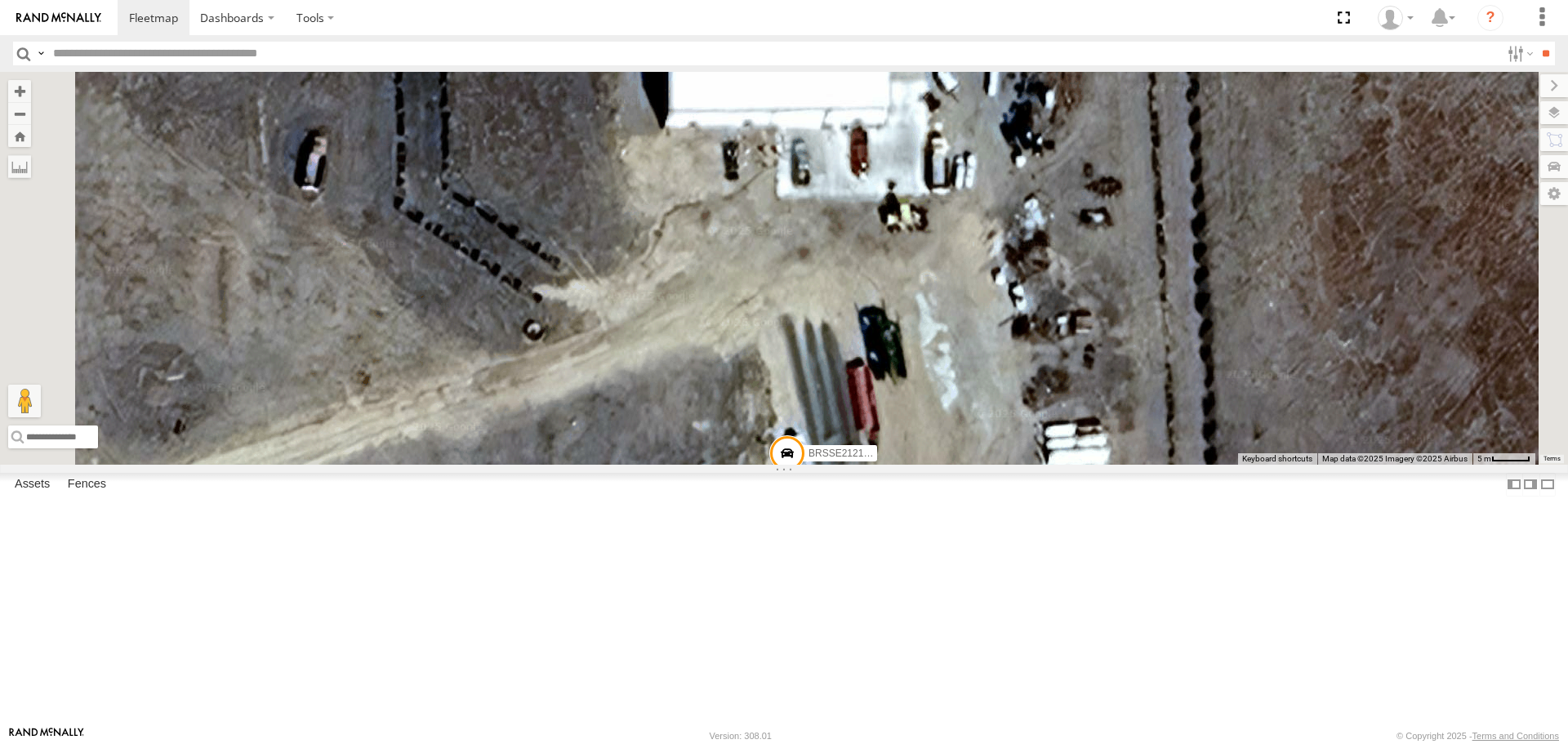
drag, startPoint x: 800, startPoint y: 527, endPoint x: 933, endPoint y: 345, distance: 225.4
click at [933, 347] on div "CB G3 CB1847 CB6 NT 121 CB G12 NT 0918 CB61 NT 820 CB1 CB122 NT 66 NT 0819 CB 3…" at bounding box center [784, 268] width 1568 height 392
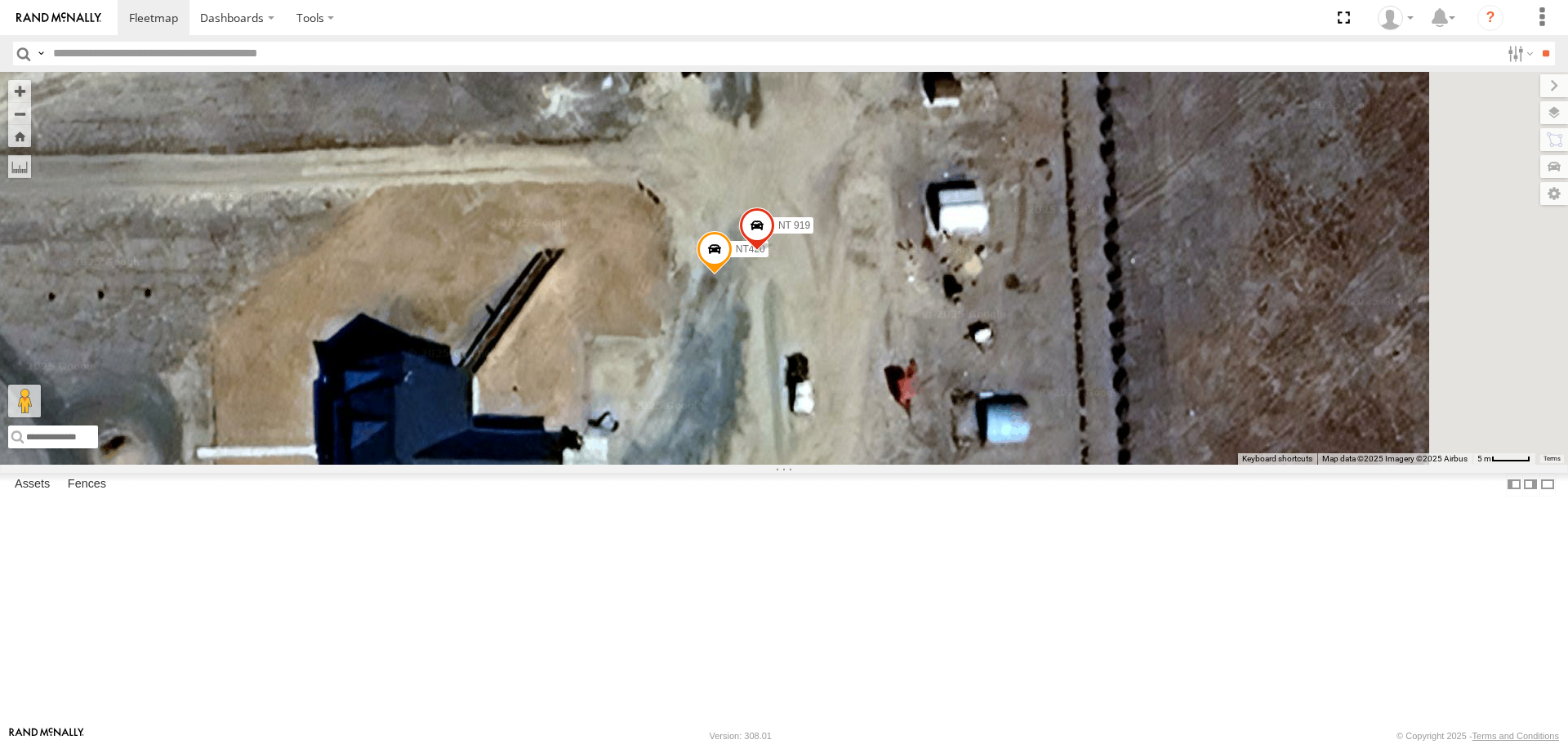
drag, startPoint x: 960, startPoint y: 538, endPoint x: 899, endPoint y: 276, distance: 269.0
click at [899, 276] on div "CB G3 CB1847 CB6 NT 121 CB G12 NT 0918 CB61 NT 820 CB1 CB122 NT 66 NT 0819 CB 3…" at bounding box center [784, 268] width 1568 height 392
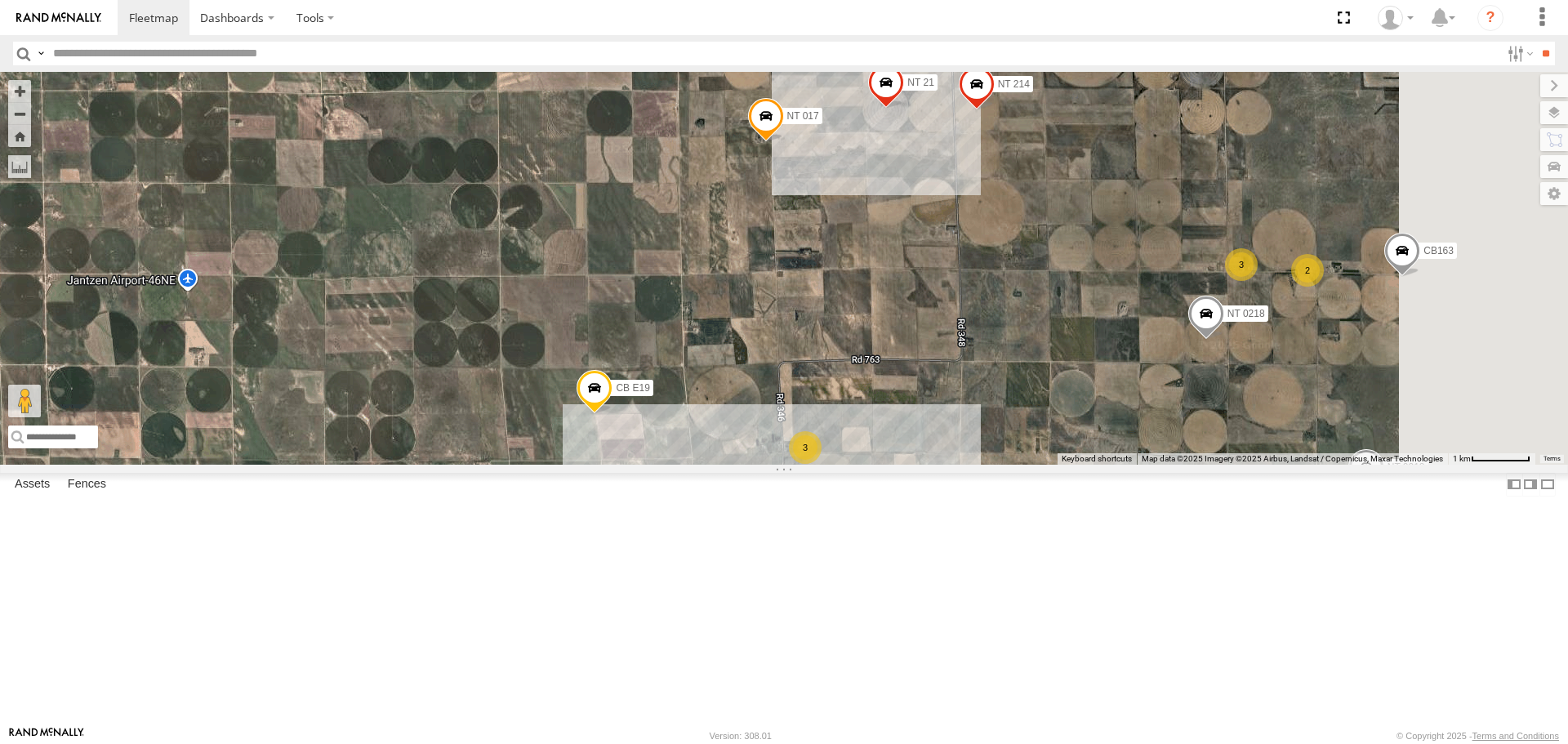
drag, startPoint x: 1182, startPoint y: 540, endPoint x: 1103, endPoint y: 509, distance: 84.9
click at [1115, 464] on div "CB G3 CB1847 CB6 NT 121 CB G12 NT 0918 CB61 NT 820 CB1 CB122 NT 66 NT 0819 CB 3…" at bounding box center [784, 268] width 1568 height 392
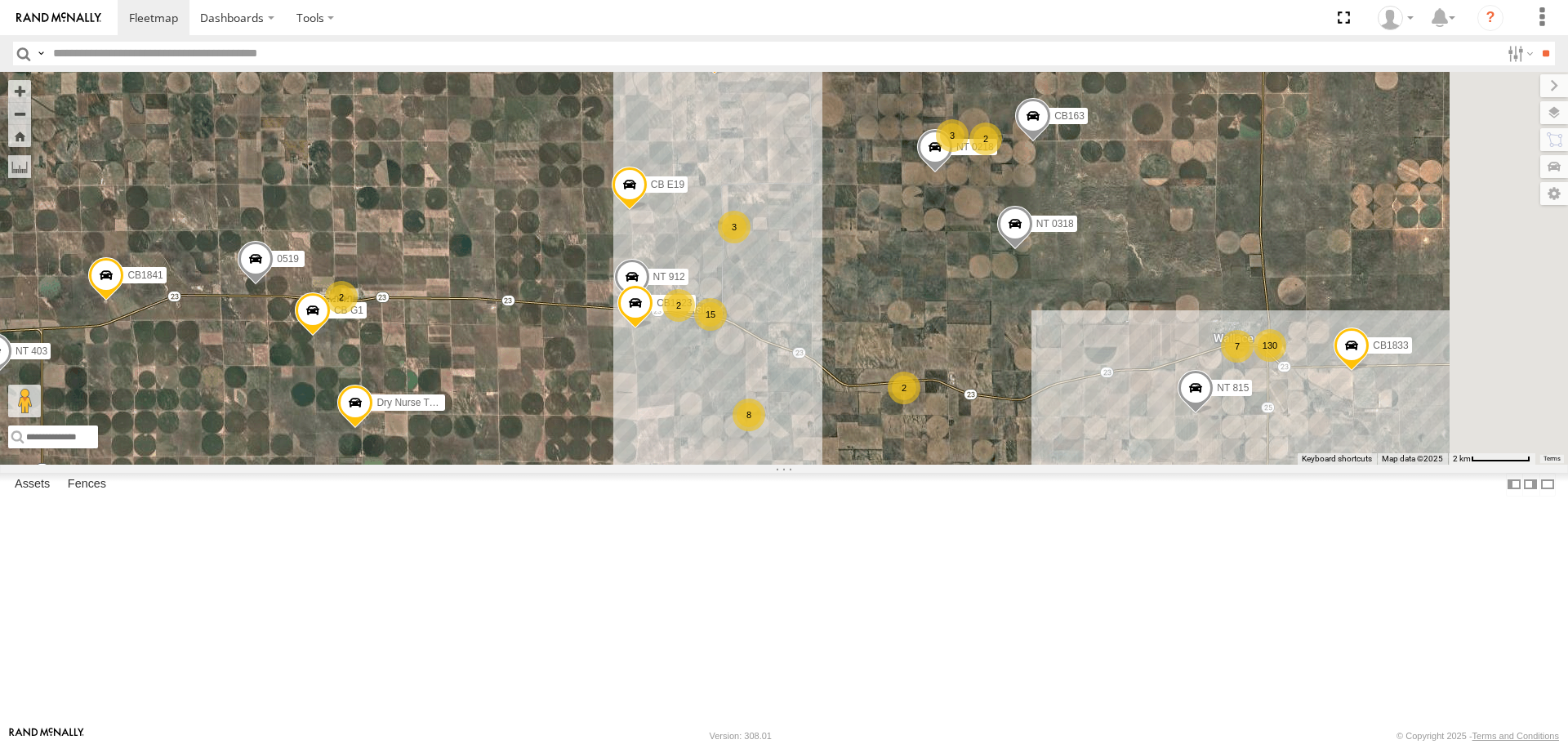
drag, startPoint x: 1023, startPoint y: 648, endPoint x: 913, endPoint y: 452, distance: 224.8
click at [913, 452] on div "CB G3 CB1847 CB6 NT 121 CB G12 NT 0918 CB61 NT 820 CB1 CB122 NT 66 NT 0819 CB 3…" at bounding box center [784, 268] width 1568 height 392
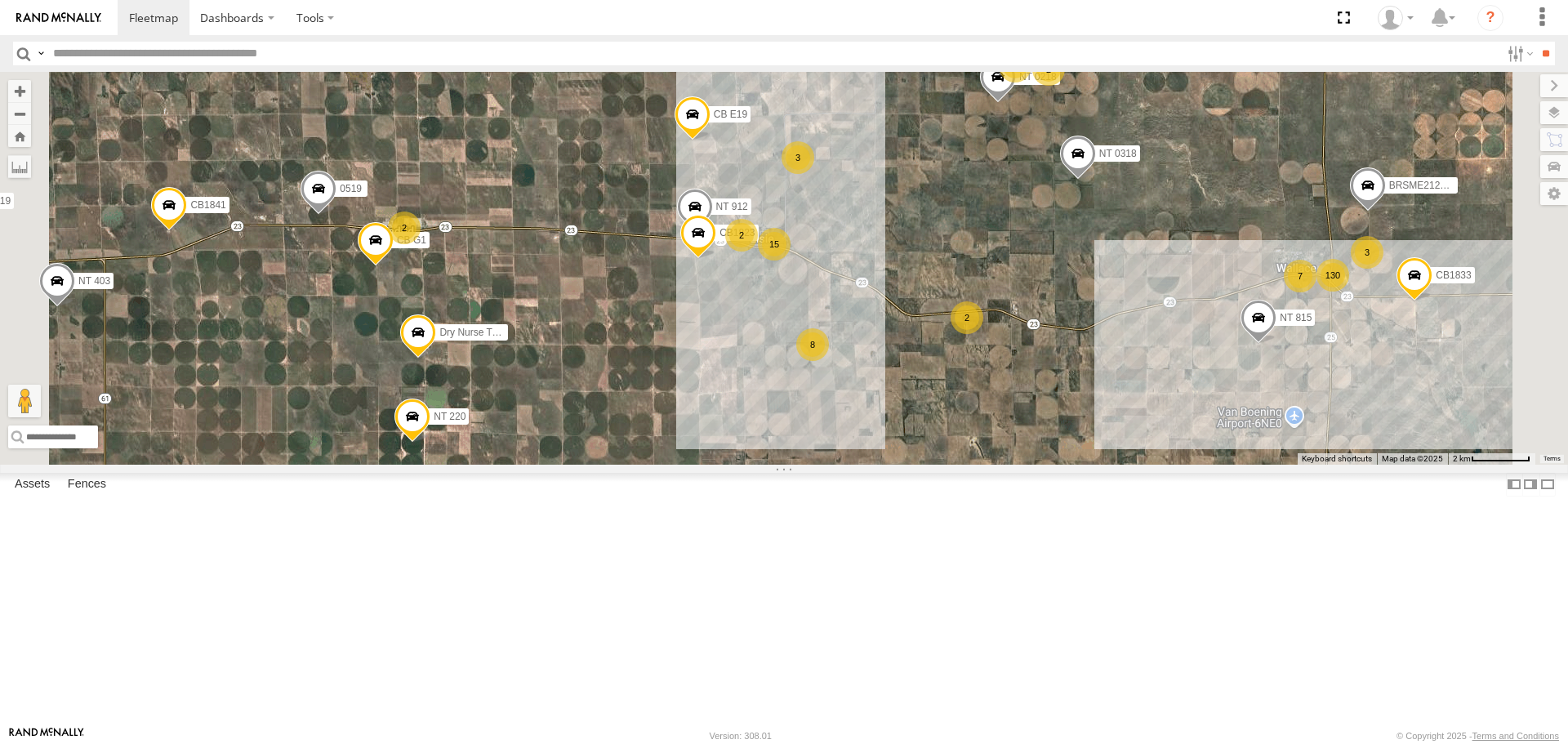
drag, startPoint x: 921, startPoint y: 533, endPoint x: 1079, endPoint y: 588, distance: 167.3
click at [1079, 464] on div "CB G3 CB1847 CB6 NT 121 CB G12 NT 0918 CB61 NT 820 CB1 CB122 NT 66 NT 0819 CB 3…" at bounding box center [784, 268] width 1568 height 392
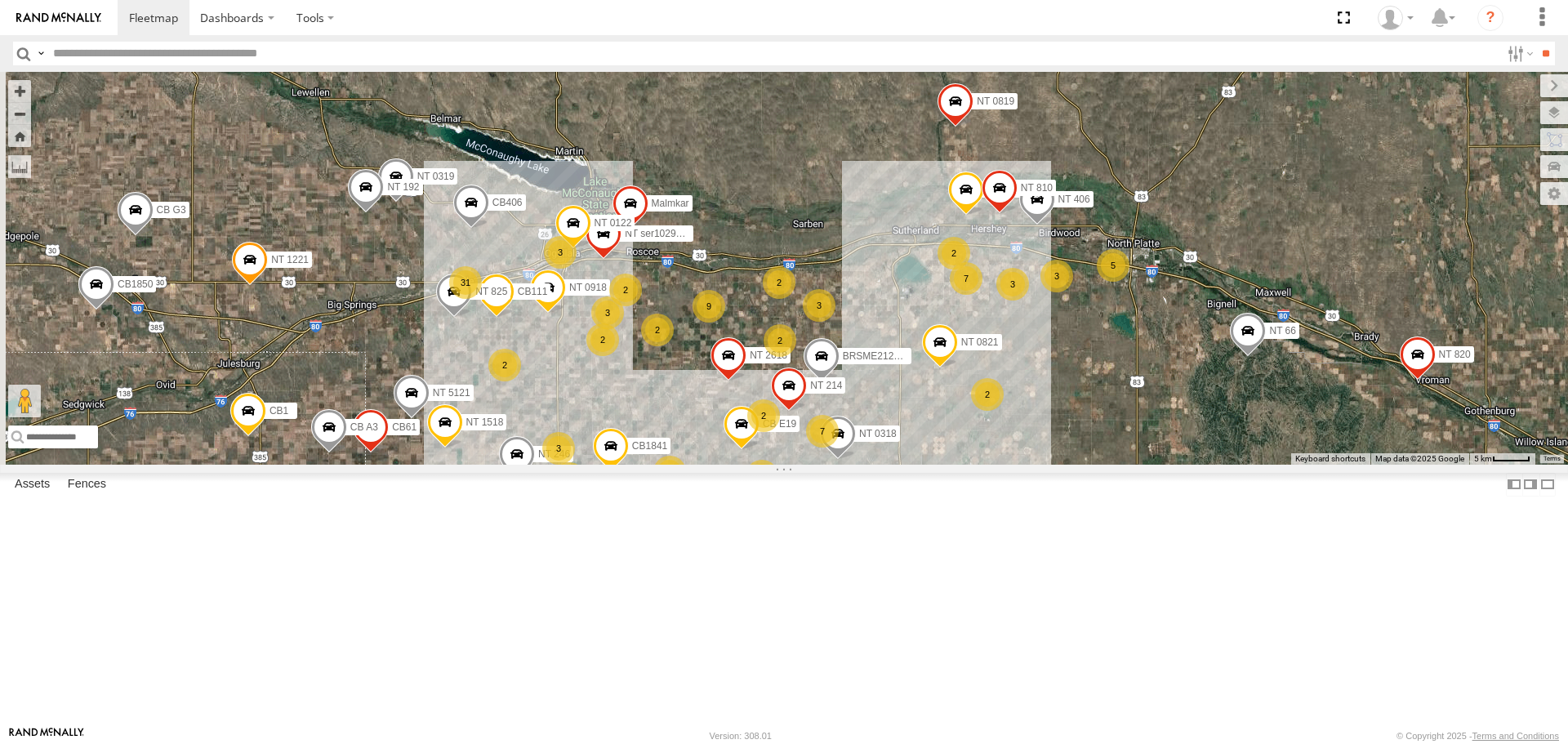
drag, startPoint x: 549, startPoint y: 188, endPoint x: 786, endPoint y: 510, distance: 399.8
click at [785, 464] on div "CB G3 CB1847 CB6 NT 121 CB G12 NT 0918 CB61 NT 820 CB1 CB122 NT 66 NT 0819 CB 3…" at bounding box center [784, 268] width 1568 height 392
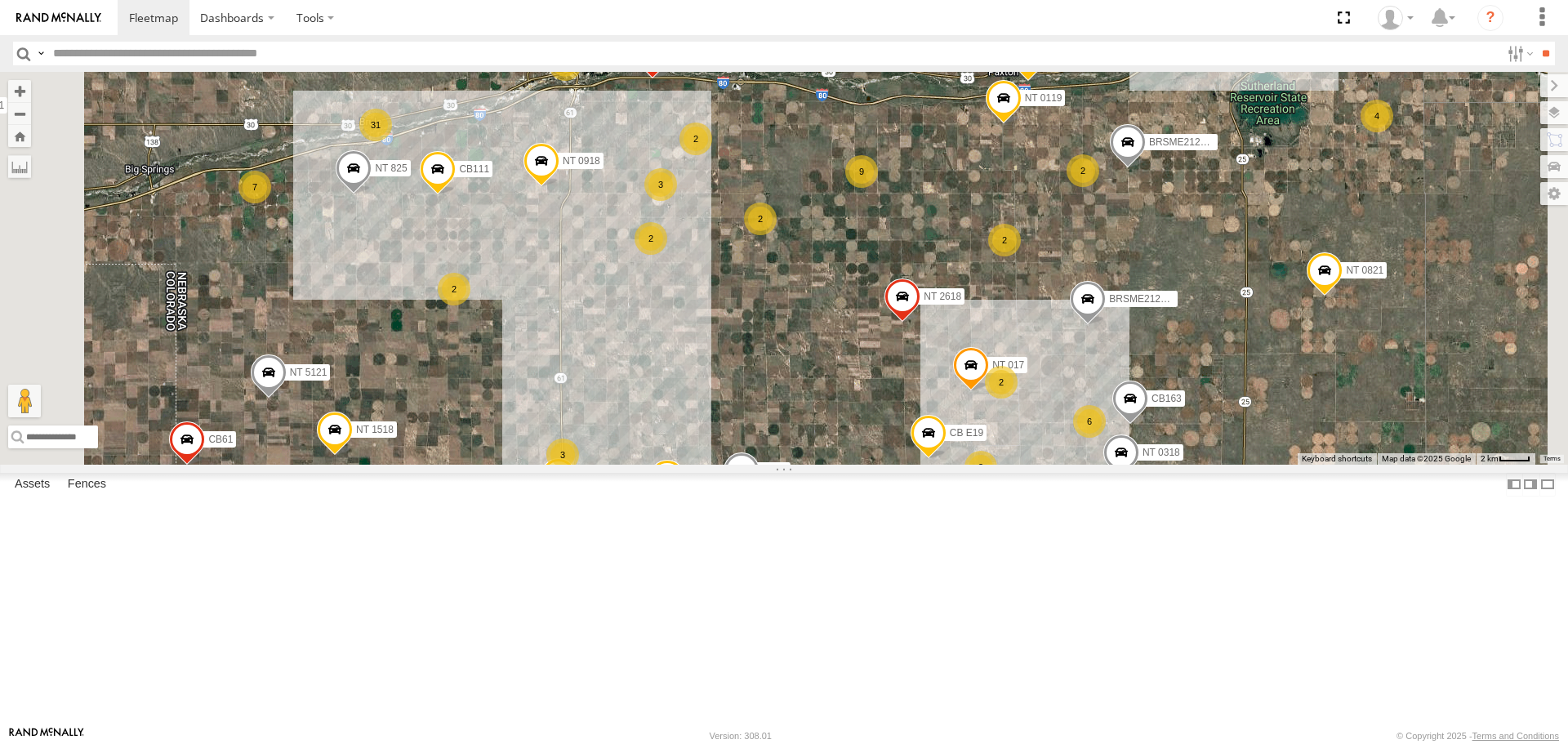
drag, startPoint x: 724, startPoint y: 513, endPoint x: 717, endPoint y: 386, distance: 127.2
click at [717, 394] on div "CB G3 CB1847 CB6 NT 121 CB G12 NT 0918 CB61 NT 820 CB1 CB122 NT 66 NT 0819 CB 3…" at bounding box center [784, 268] width 1568 height 392
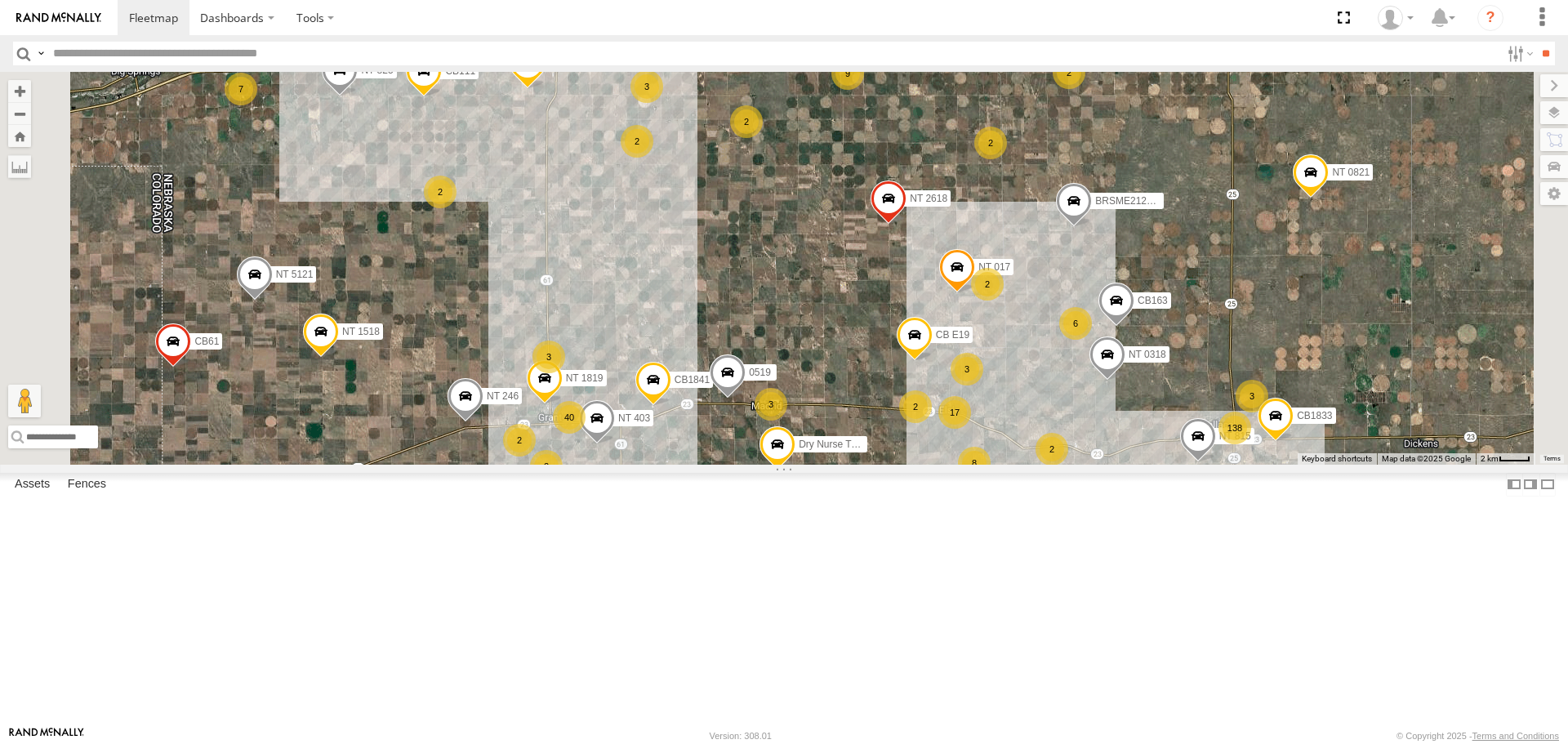
click at [457, 209] on div "2" at bounding box center [440, 192] width 33 height 33
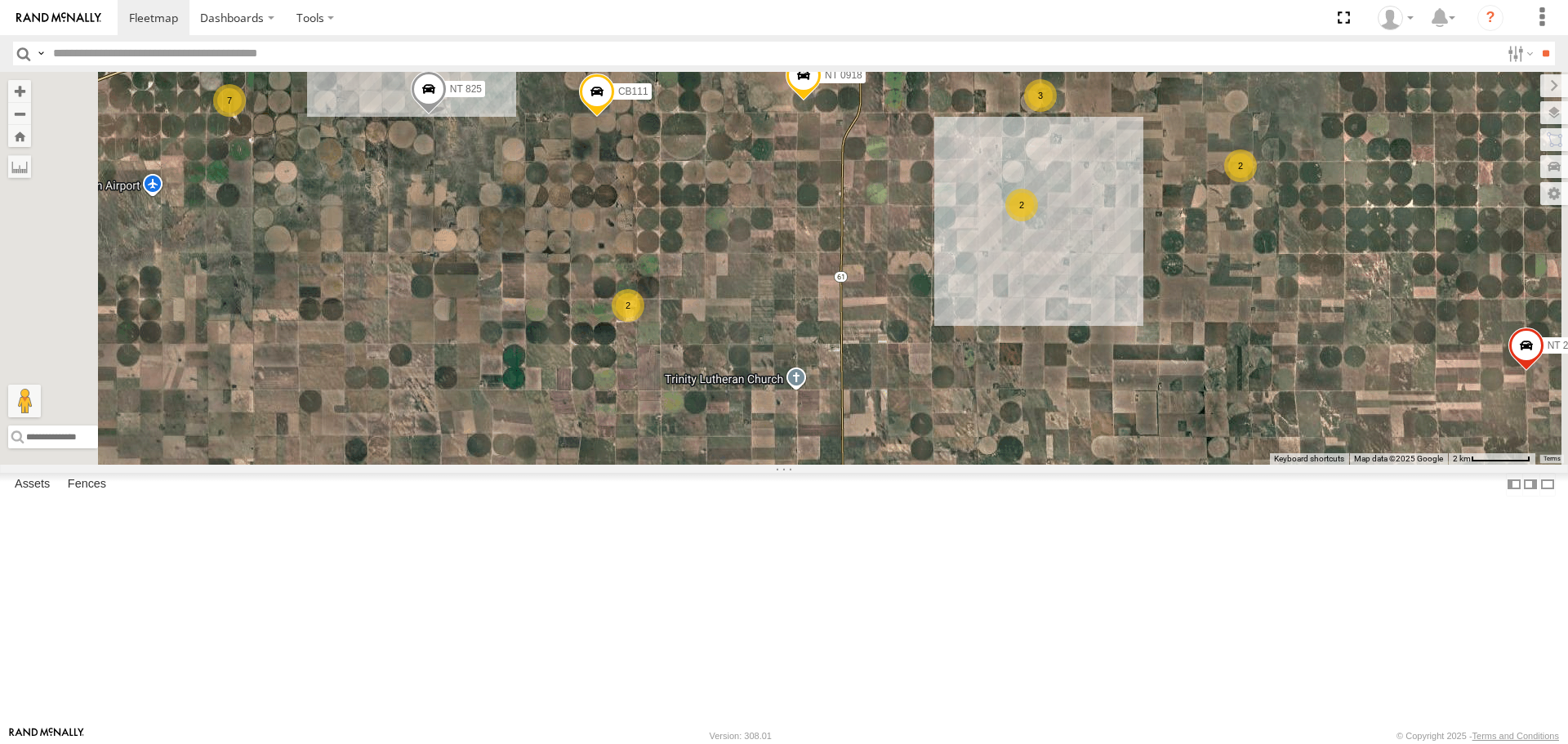
drag, startPoint x: 804, startPoint y: 625, endPoint x: 794, endPoint y: 403, distance: 222.2
click at [797, 412] on div "CB G3 CB1847 CB6 NT 121 CB G12 NT 0918 CB61 NT 820 CB1 CB122 NT 66 NT 0819 CB 3…" at bounding box center [784, 268] width 1568 height 392
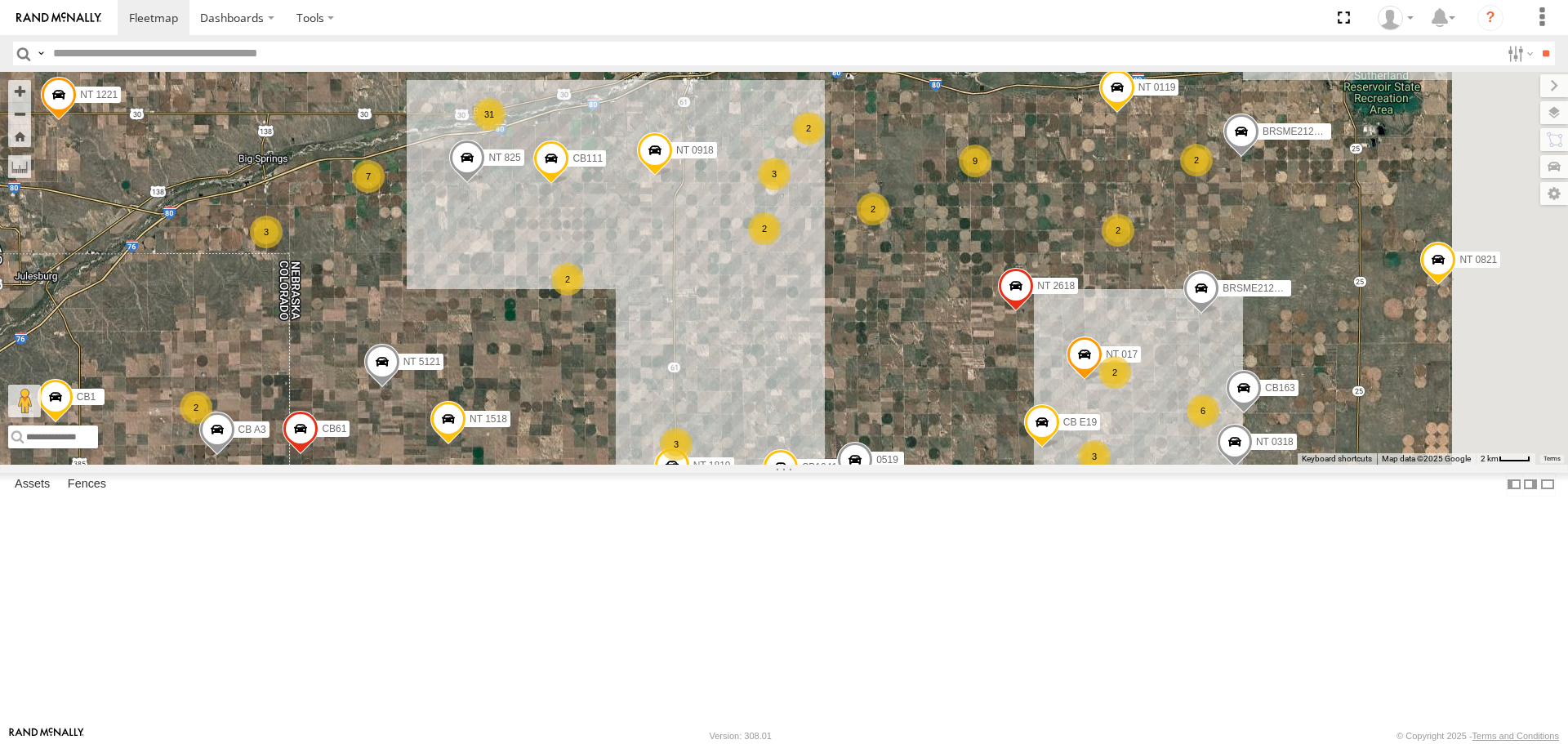
drag, startPoint x: 579, startPoint y: 498, endPoint x: 570, endPoint y: 595, distance: 97.4
click at [570, 464] on div "CB G3 CB1847 CB6 NT 121 CB G12 NT 0918 CB61 NT 820 CB1 CB122 NT 66 NT 0819 CB 3…" at bounding box center [784, 268] width 1568 height 392
